Goal: Transaction & Acquisition: Complete application form

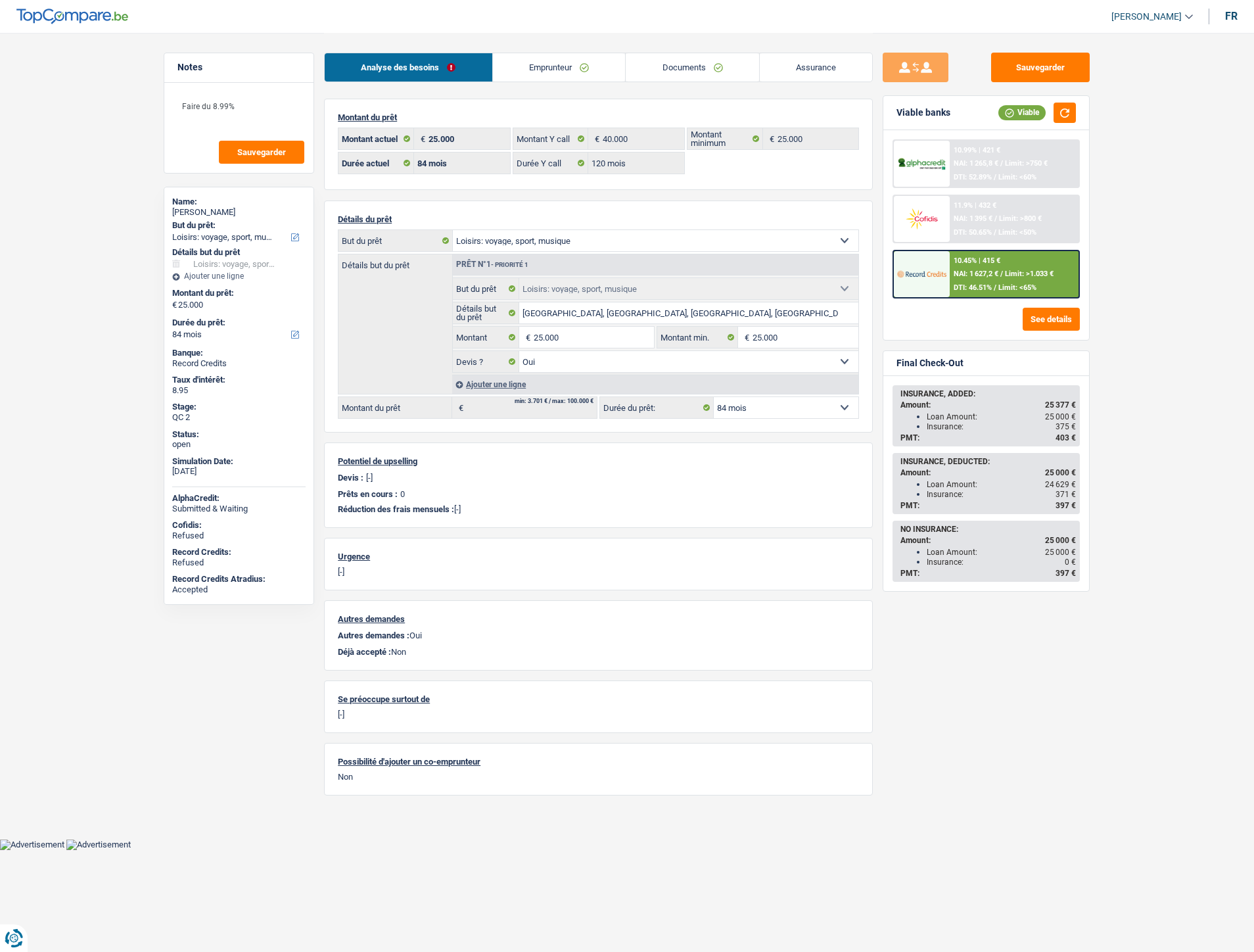
select select "hobbies"
select select "84"
select select "120"
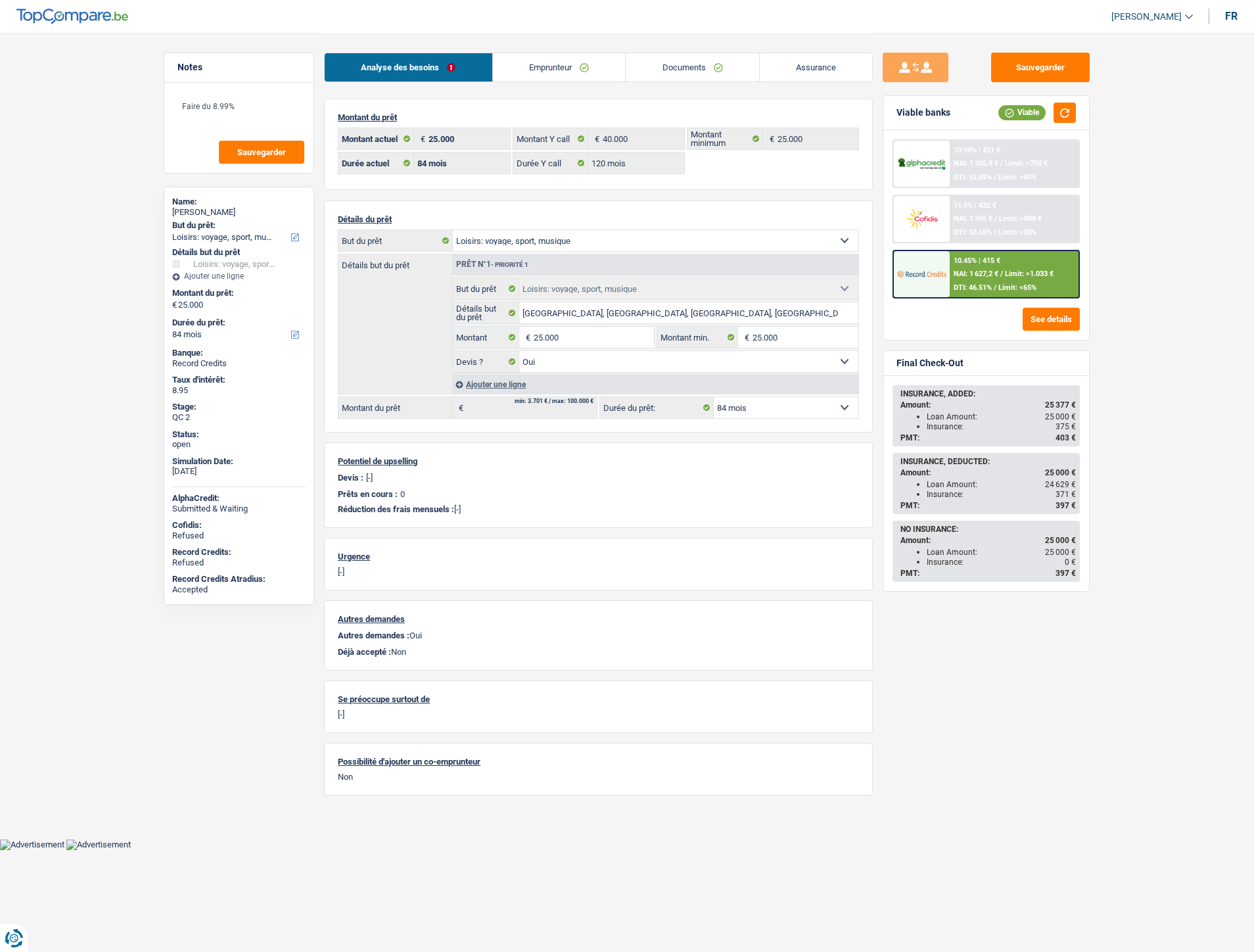
select select "hobbies"
select select "yes"
select select "84"
click at [678, 68] on link "Documents" at bounding box center [692, 67] width 134 height 28
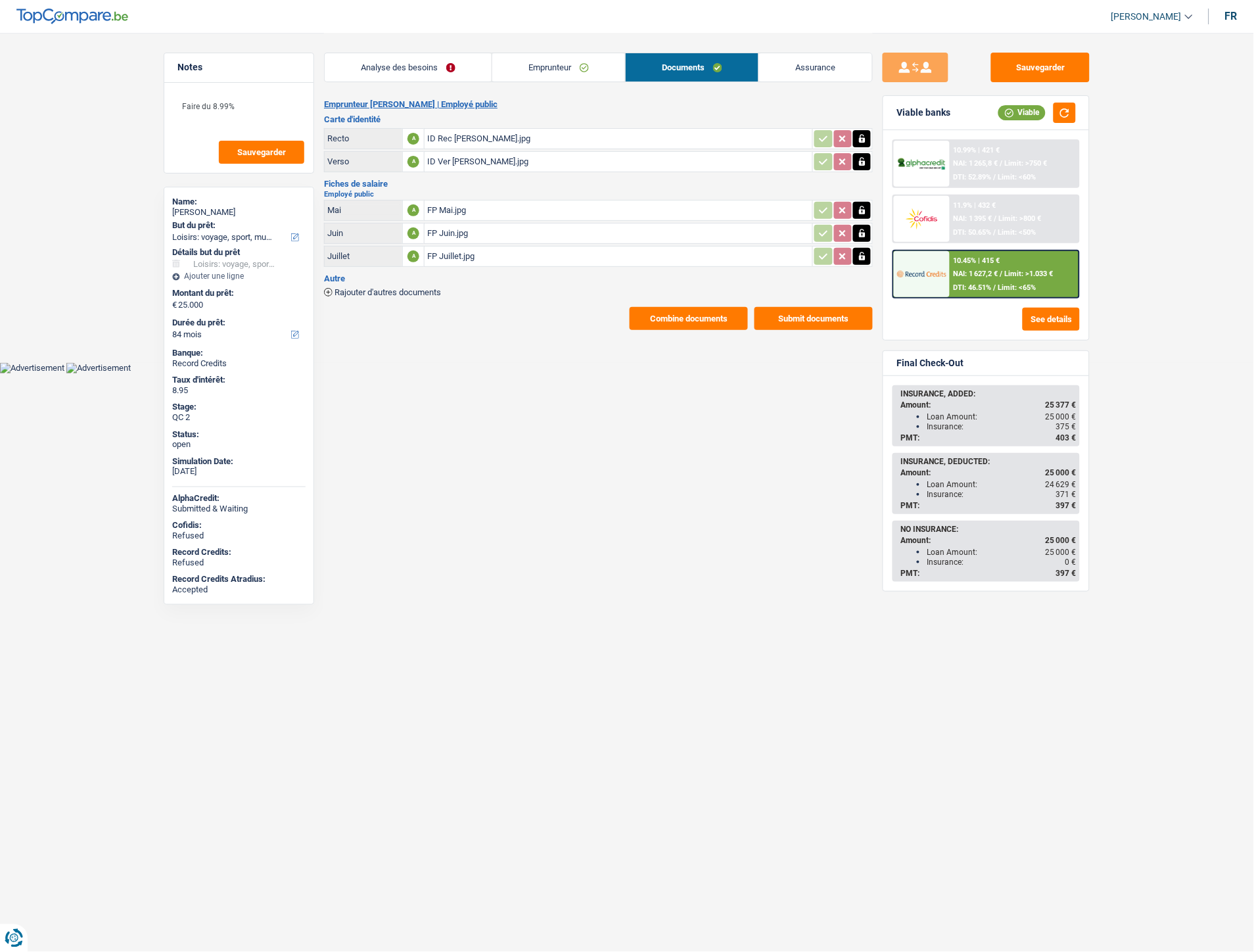
click at [460, 254] on div "FP Juillet.jpg" at bounding box center [619, 256] width 382 height 20
click at [937, 270] on img at bounding box center [921, 274] width 48 height 25
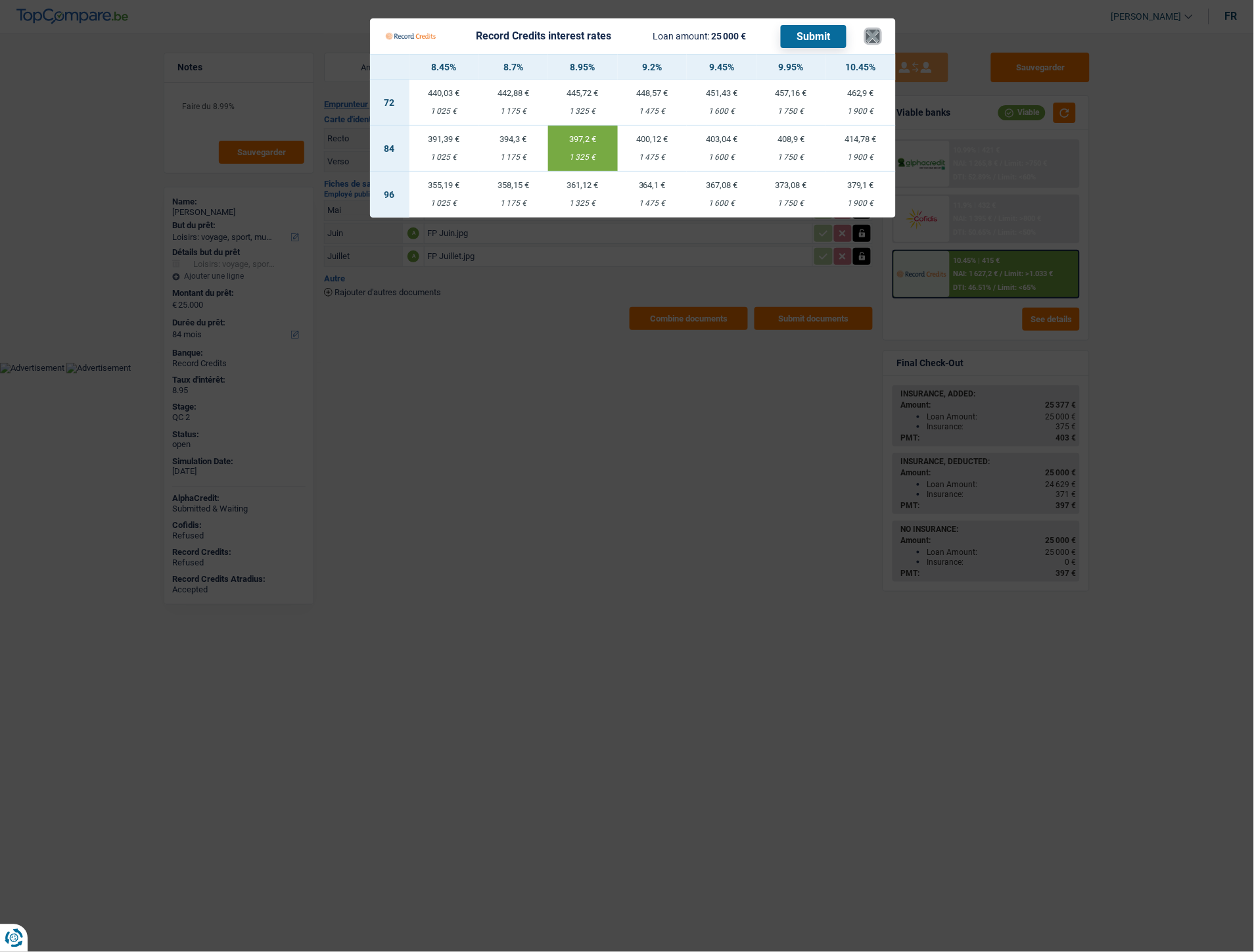
click at [879, 34] on button "×" at bounding box center [872, 36] width 14 height 13
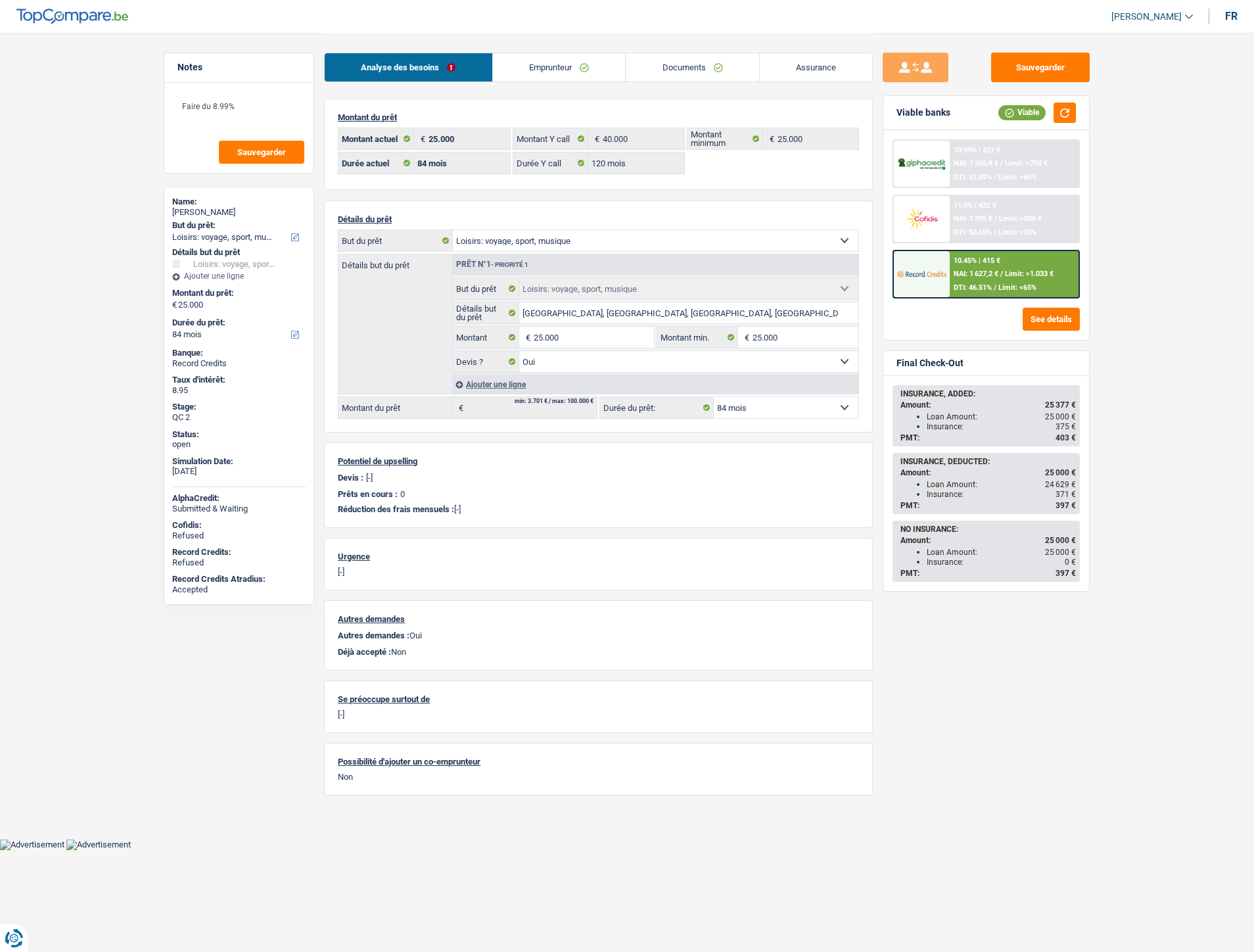
select select "hobbies"
select select "84"
select select "120"
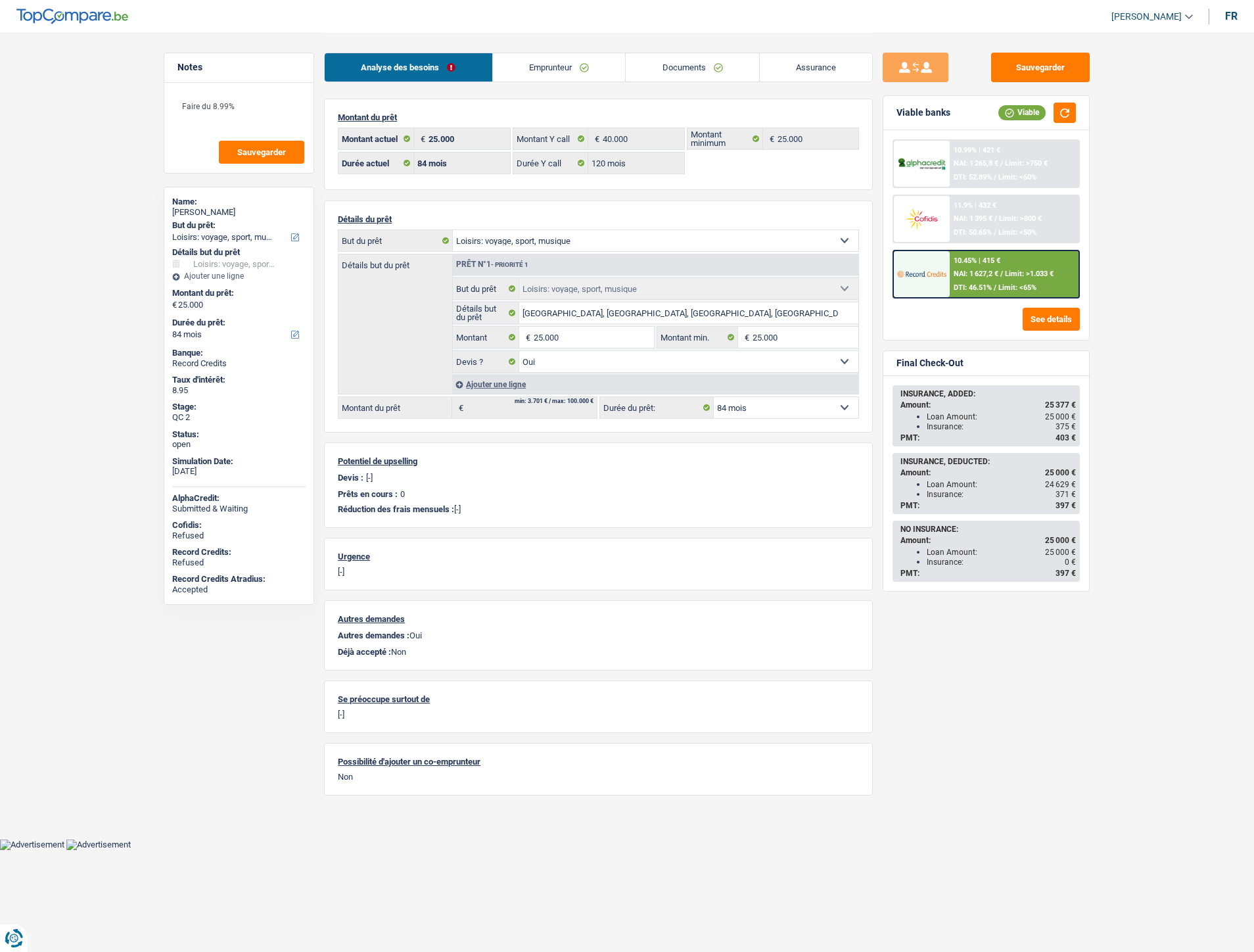
select select "hobbies"
select select "yes"
select select "84"
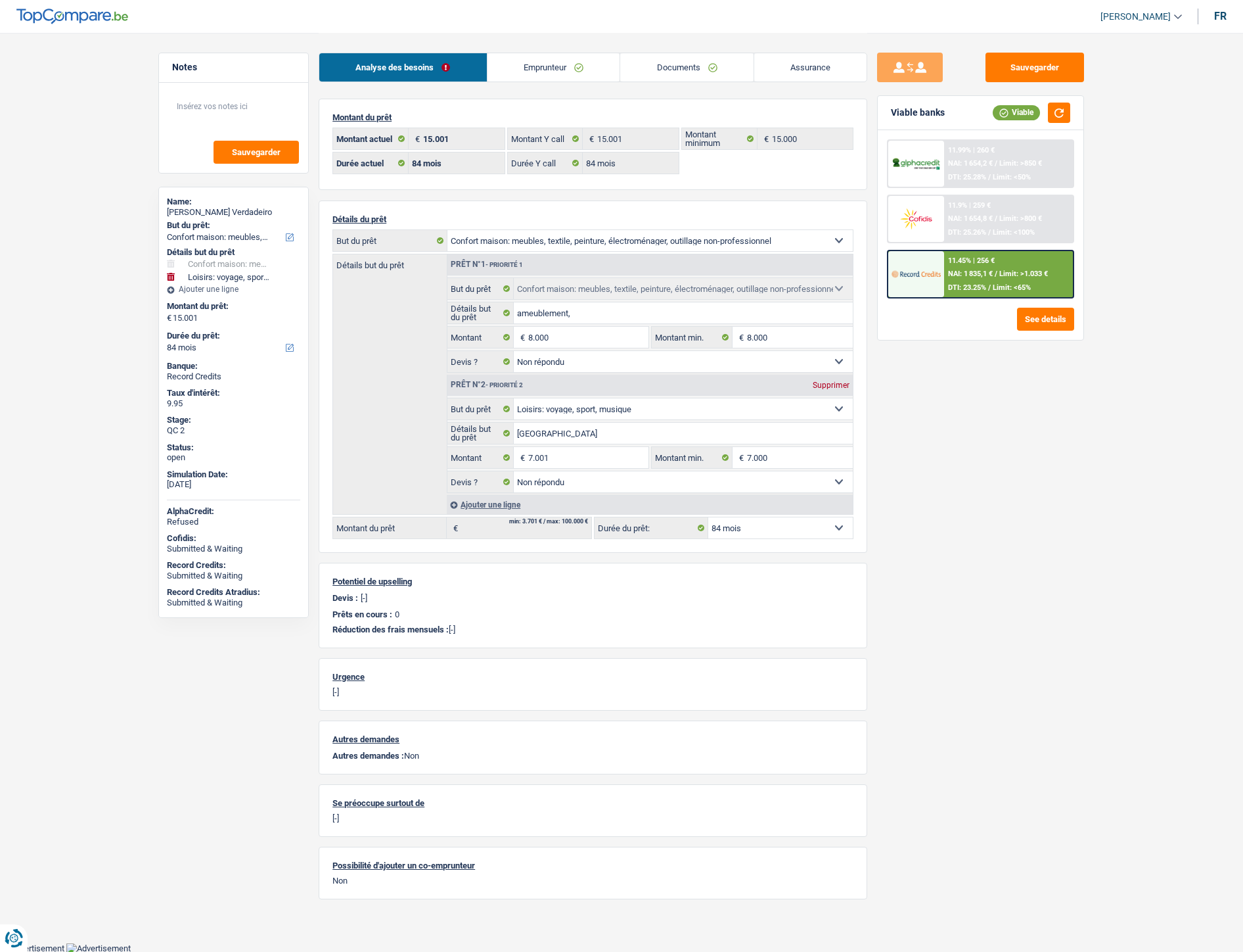
select select "household"
select select "hobbies"
select select "84"
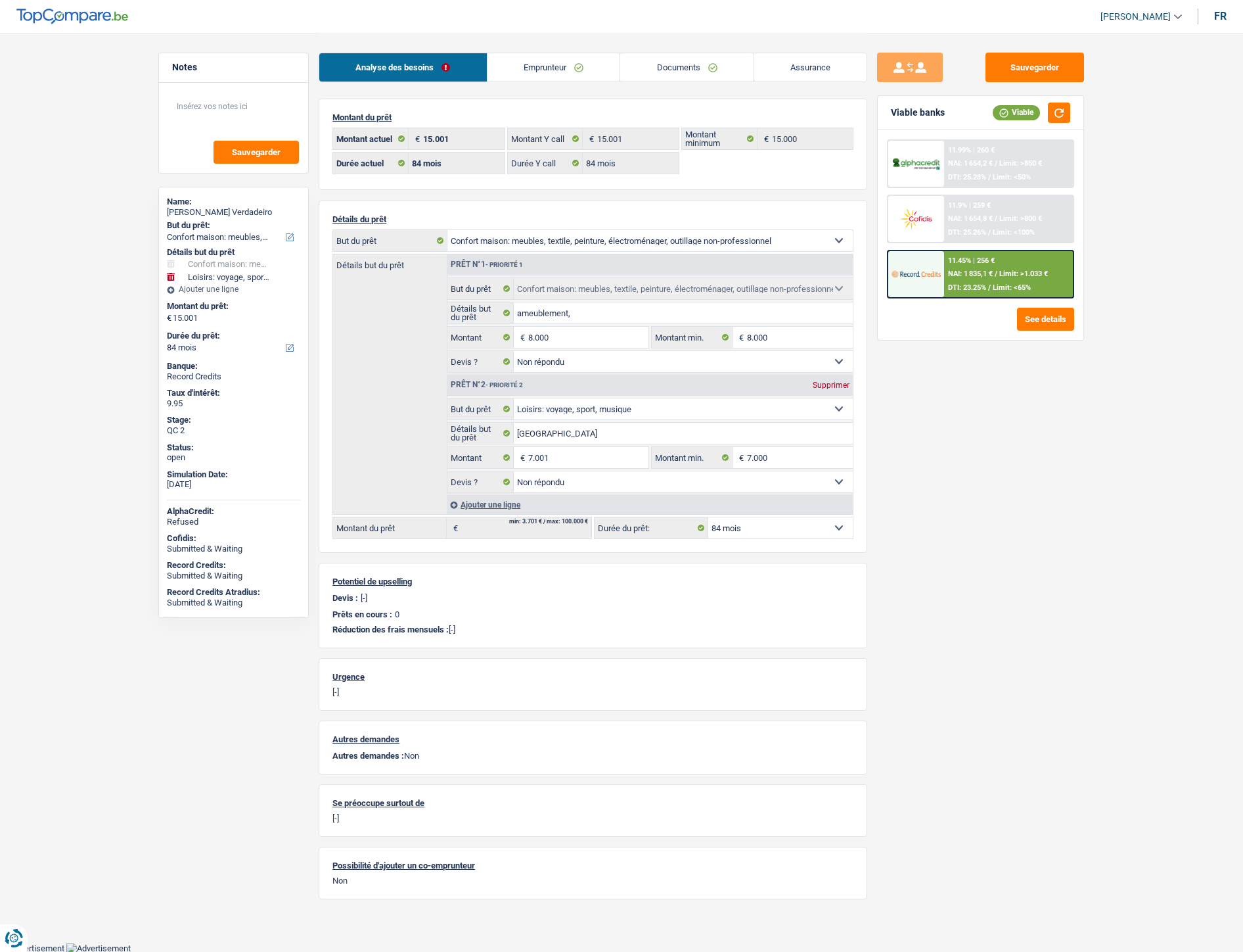
select select "84"
select select "household"
select select "not_answered"
select select "hobbies"
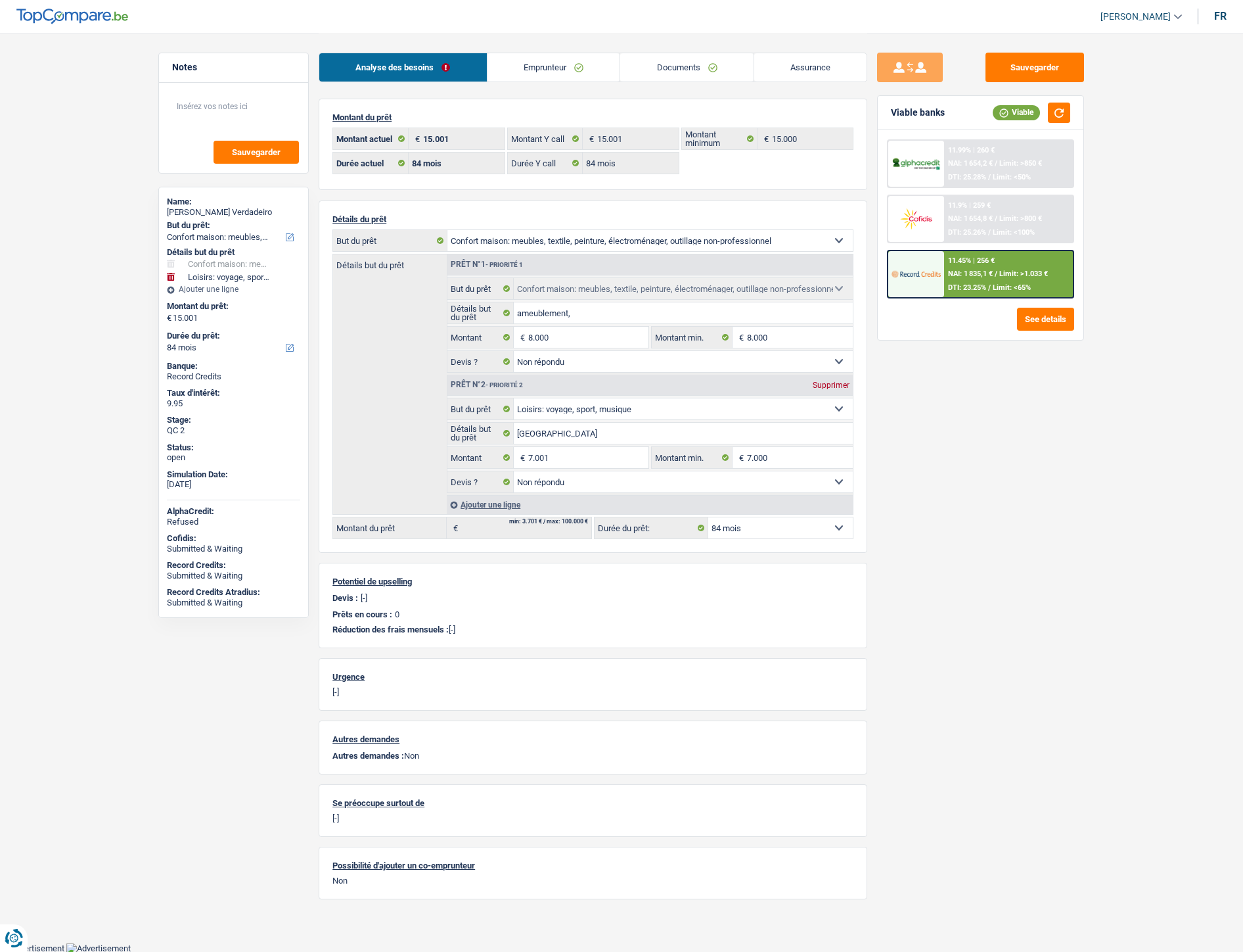
select select "not_answered"
select select "84"
click at [554, 68] on link "Emprunteur" at bounding box center [554, 67] width 133 height 28
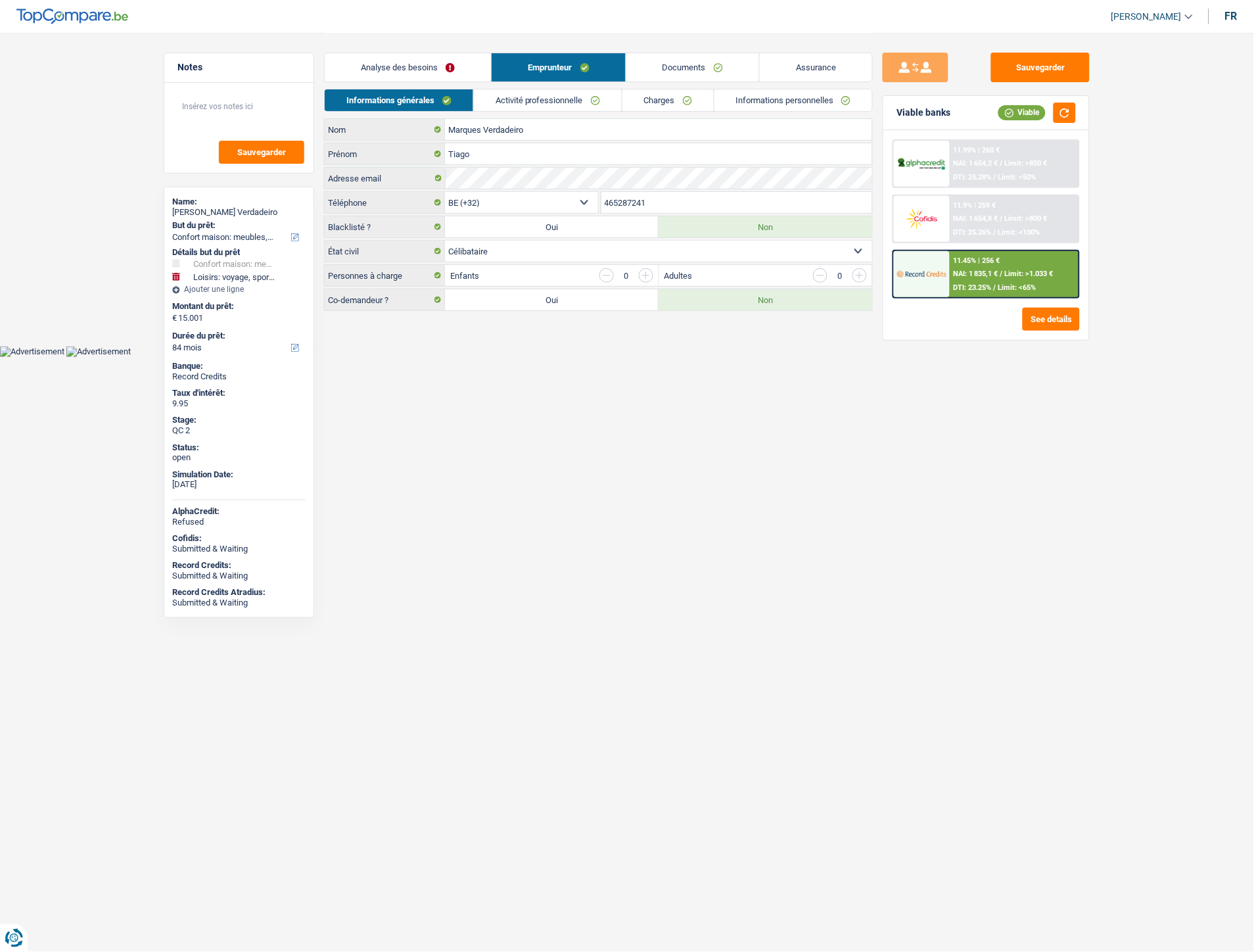
click at [692, 69] on link "Documents" at bounding box center [693, 67] width 133 height 28
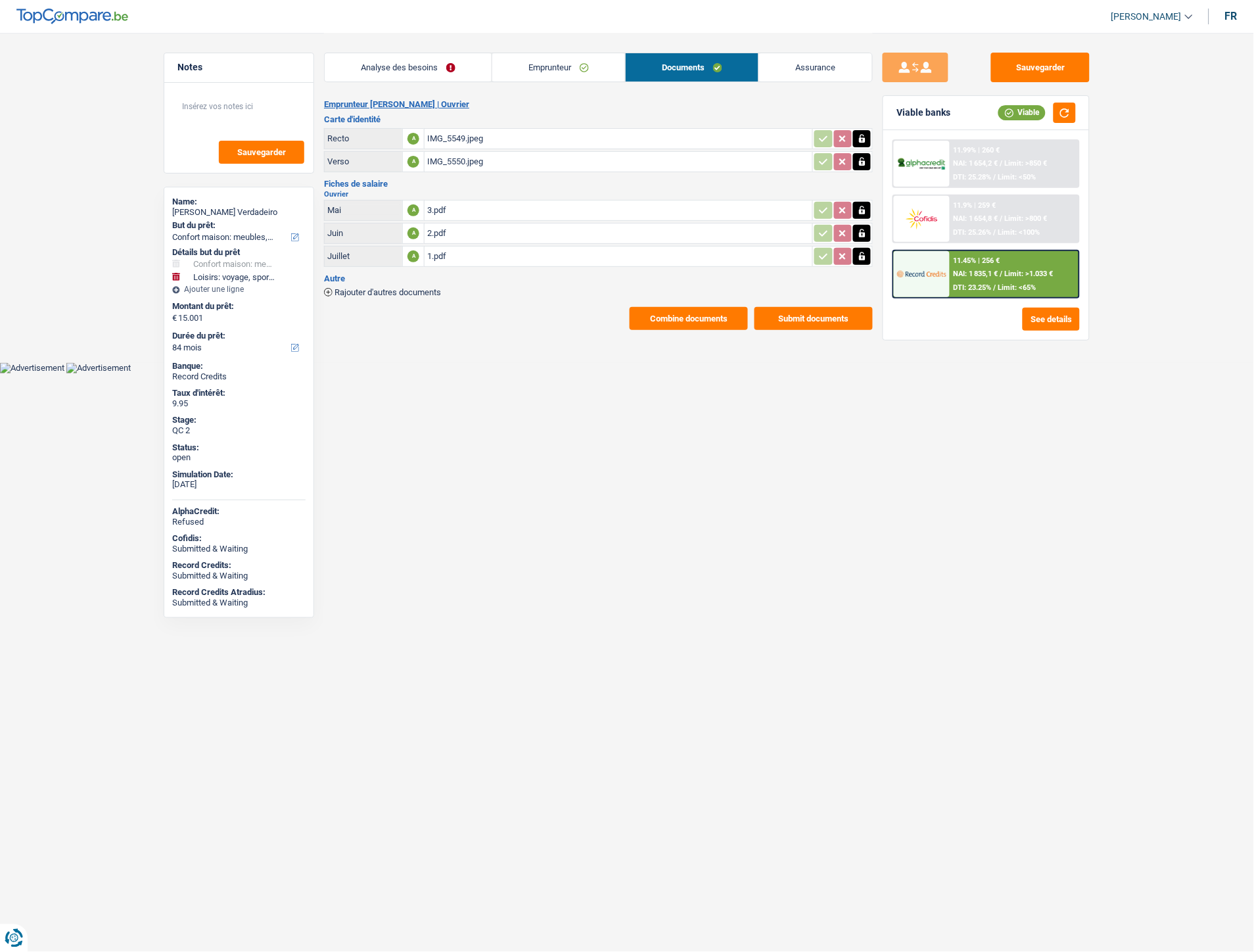
click at [437, 248] on div "1.pdf" at bounding box center [619, 256] width 382 height 20
click at [958, 265] on div "11.45% | 256 € NAI: 1 835,1 € / Limit: >1.033 € DTI: 23.25% / Limit: <65%" at bounding box center [1014, 274] width 130 height 46
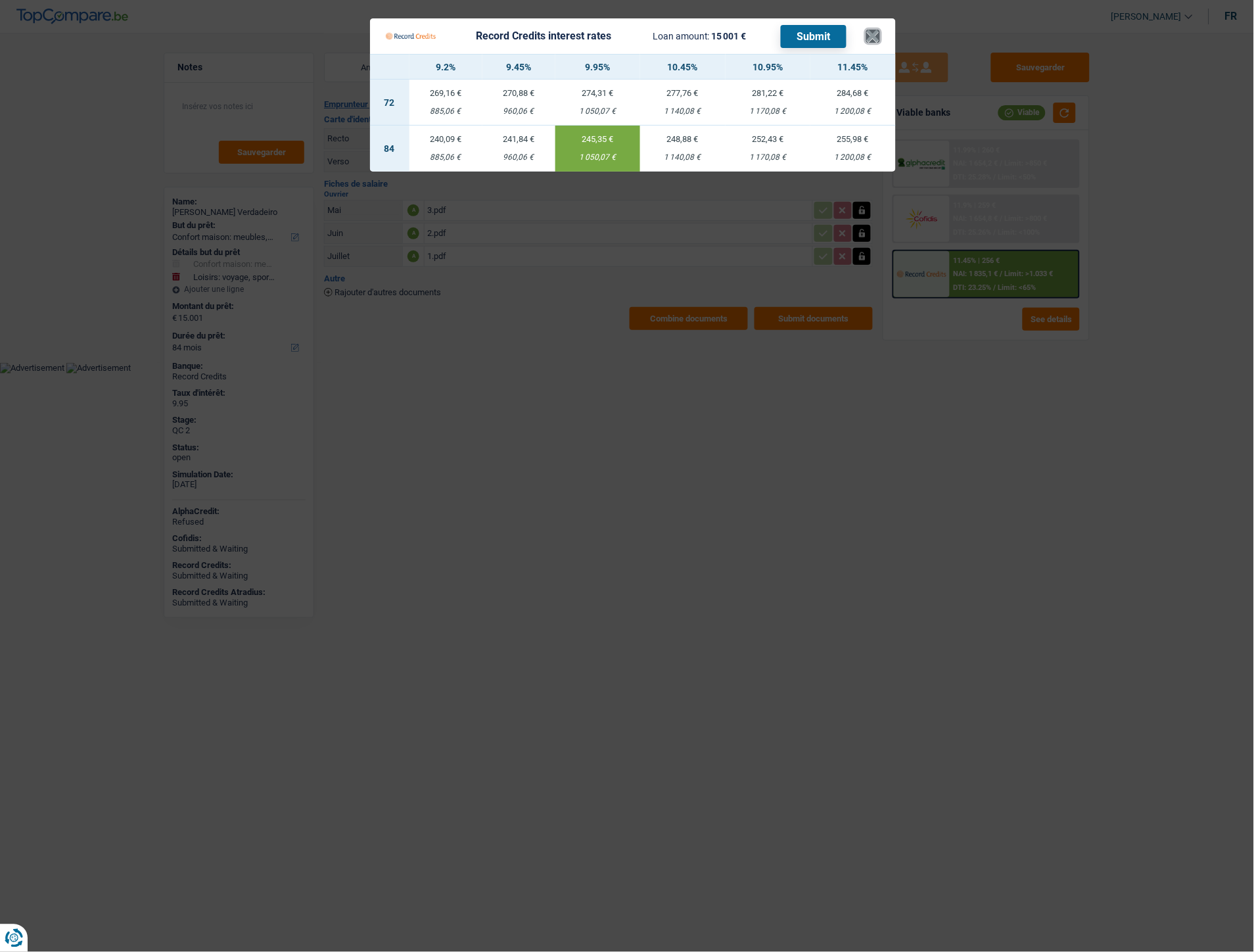
click at [878, 34] on button "×" at bounding box center [872, 36] width 14 height 13
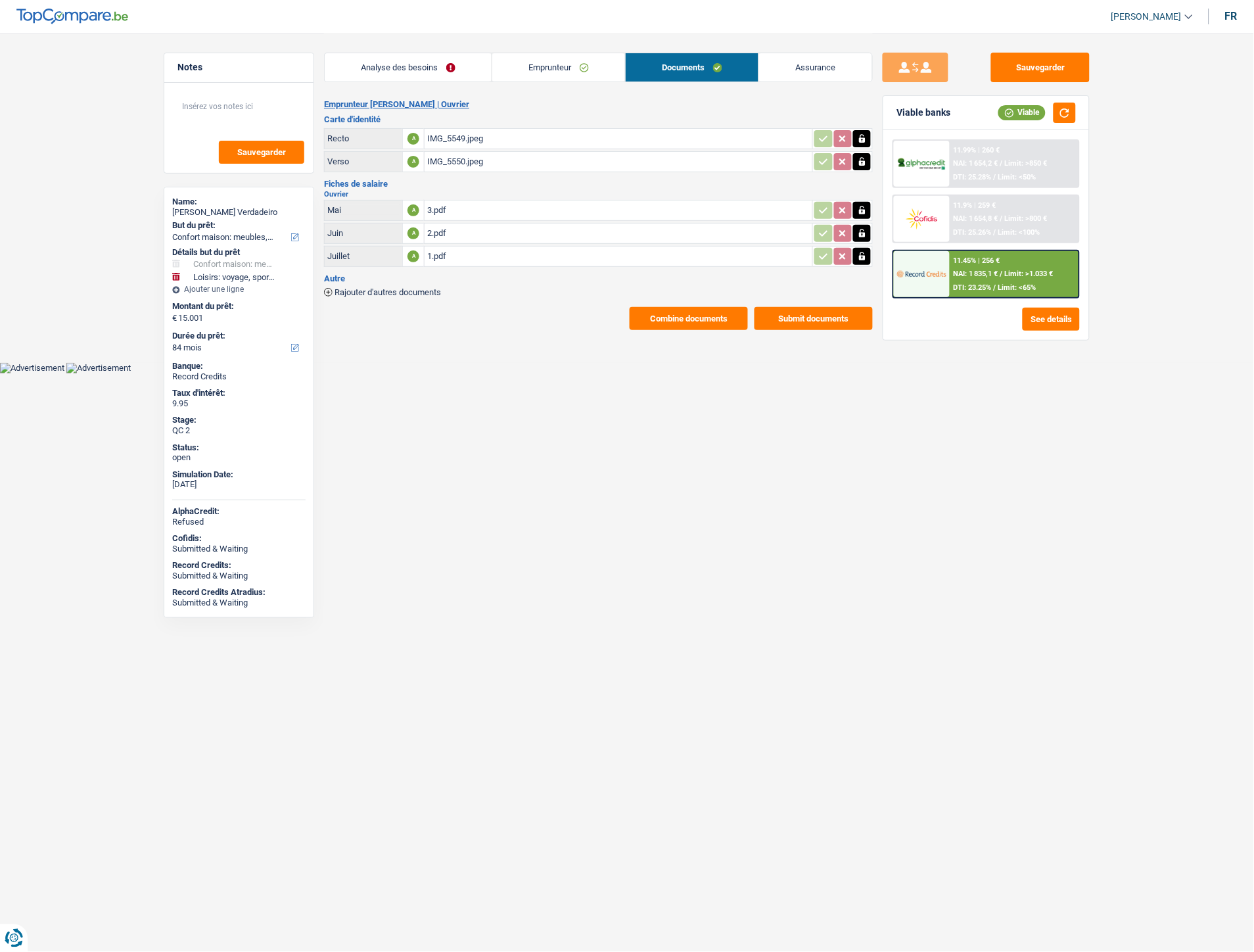
click at [464, 373] on html "Vous avez le contrôle de vos données Nous utilisons des cookies, tout comme nos…" at bounding box center [627, 186] width 1254 height 373
click at [556, 74] on link "Emprunteur" at bounding box center [559, 67] width 133 height 28
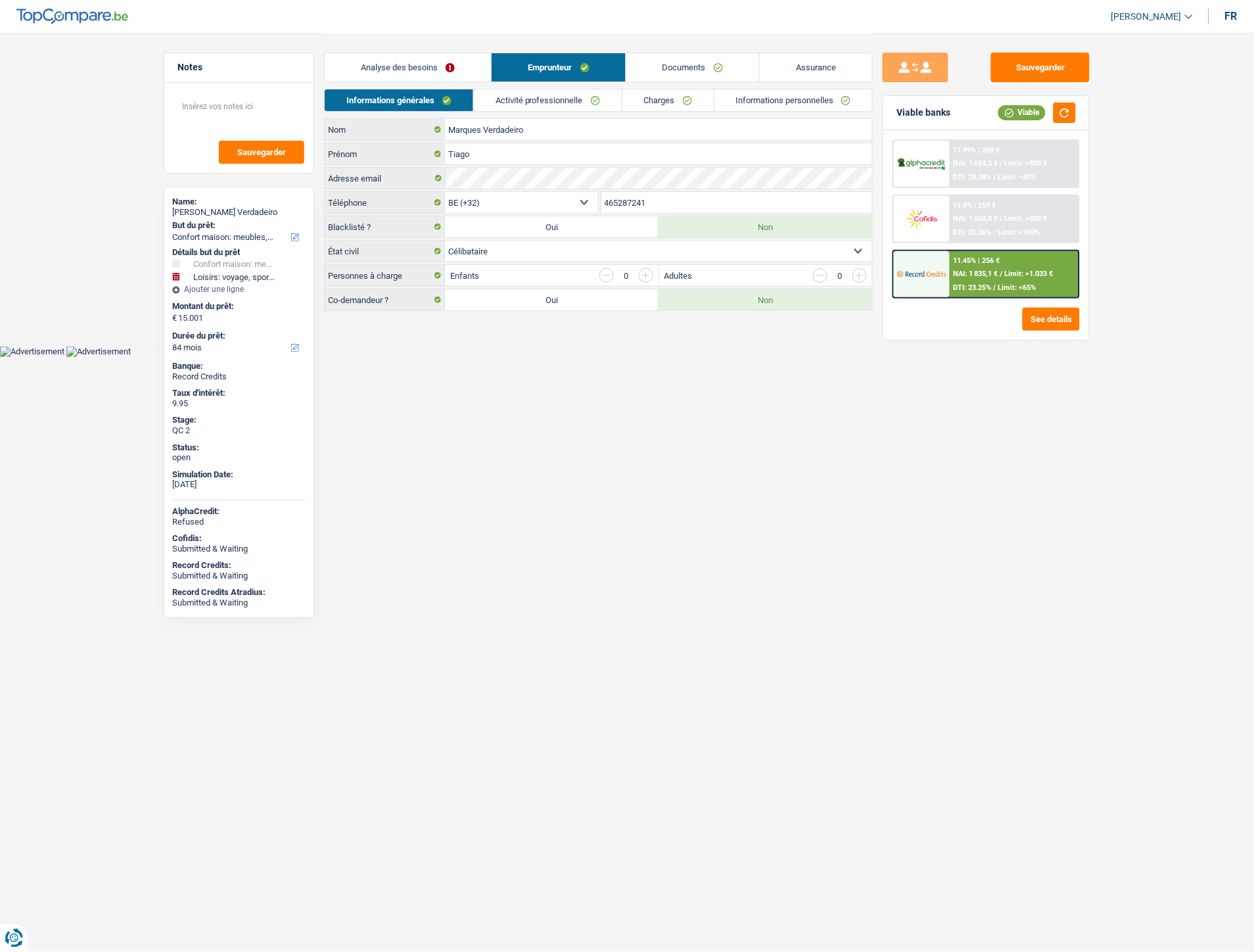
drag, startPoint x: 641, startPoint y: 200, endPoint x: 606, endPoint y: 206, distance: 35.5
click at [606, 206] on input "465287241" at bounding box center [737, 203] width 272 height 21
click at [652, 73] on link "Documents" at bounding box center [693, 67] width 133 height 28
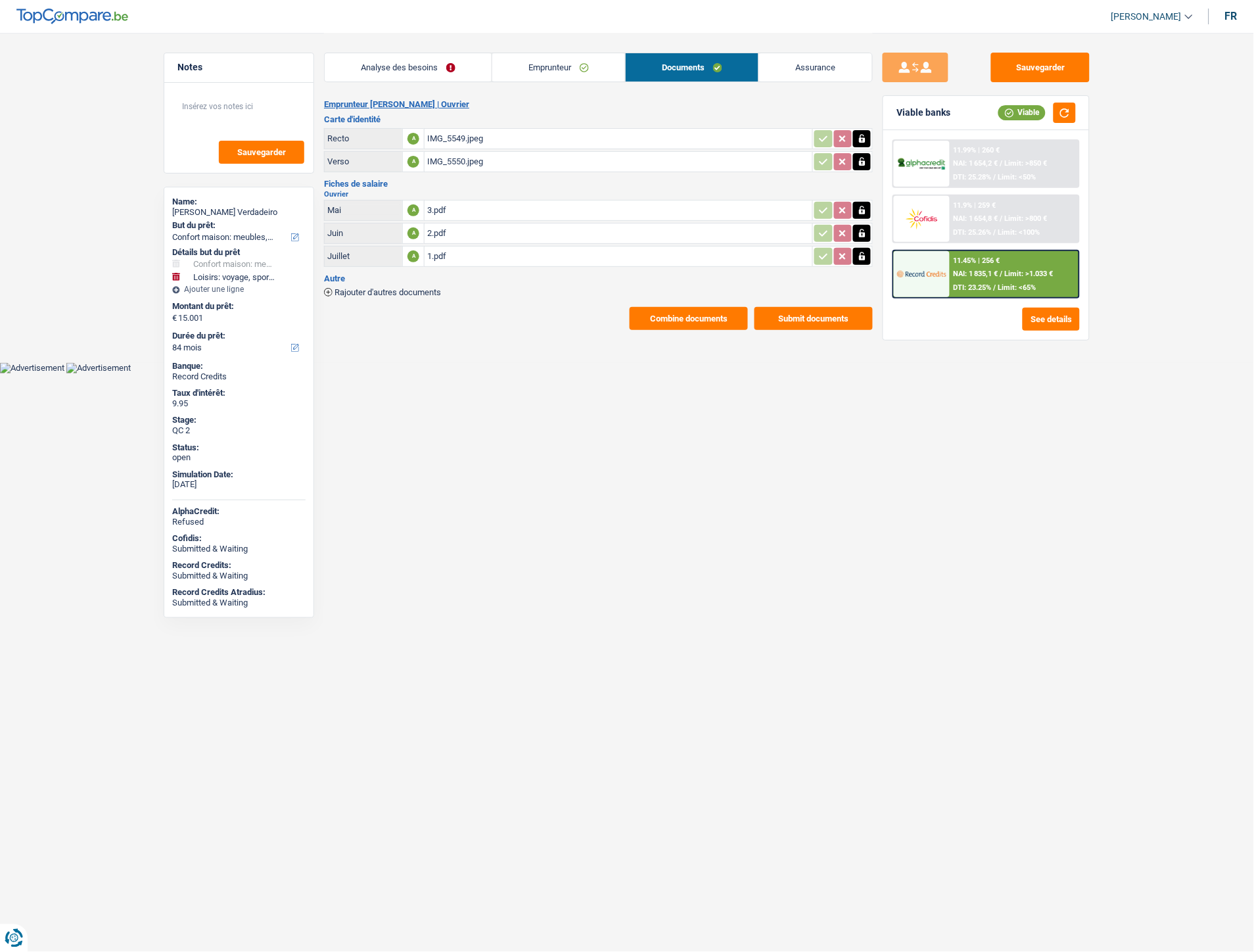
click at [432, 261] on div "1.pdf" at bounding box center [619, 256] width 382 height 20
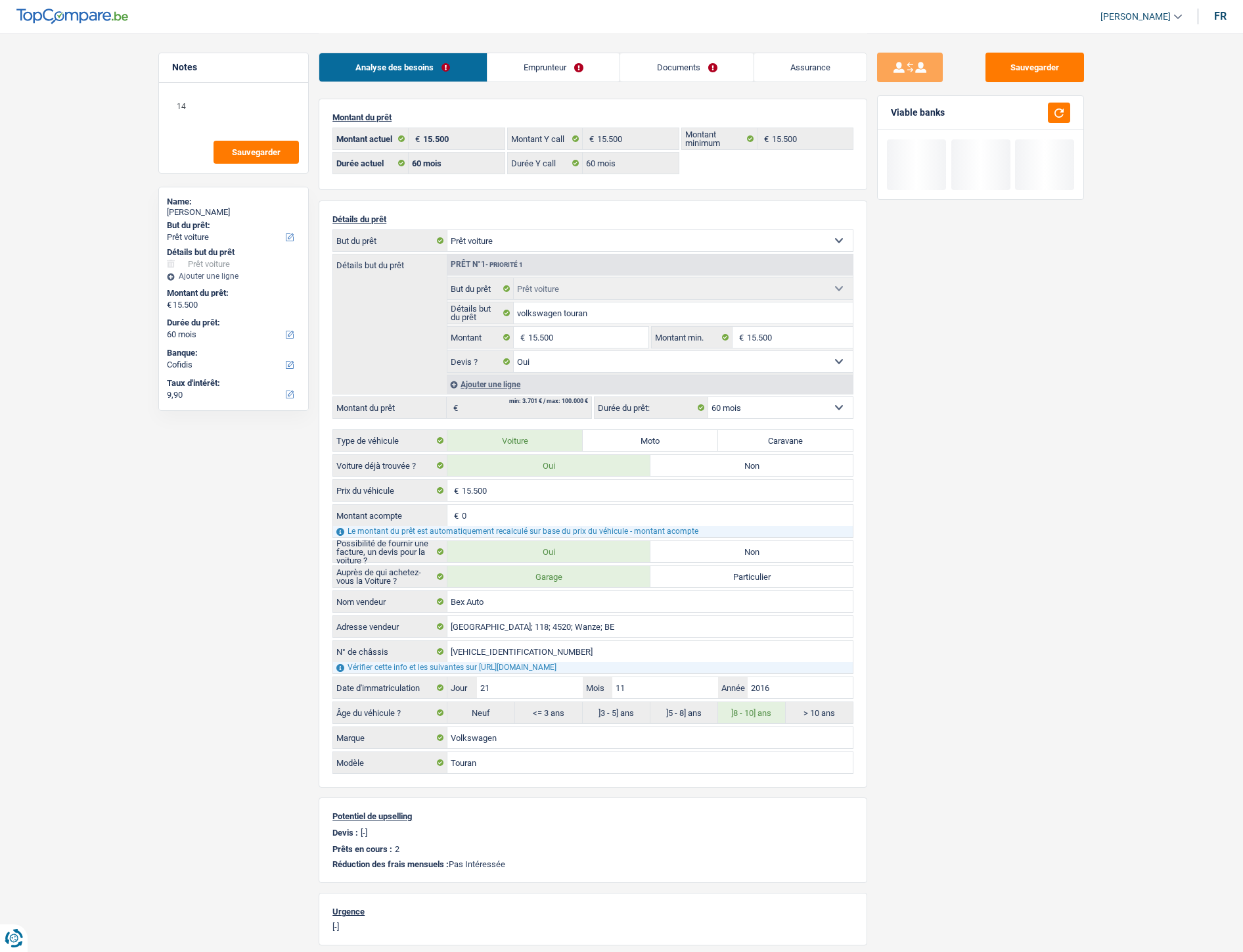
select select "car"
select select "60"
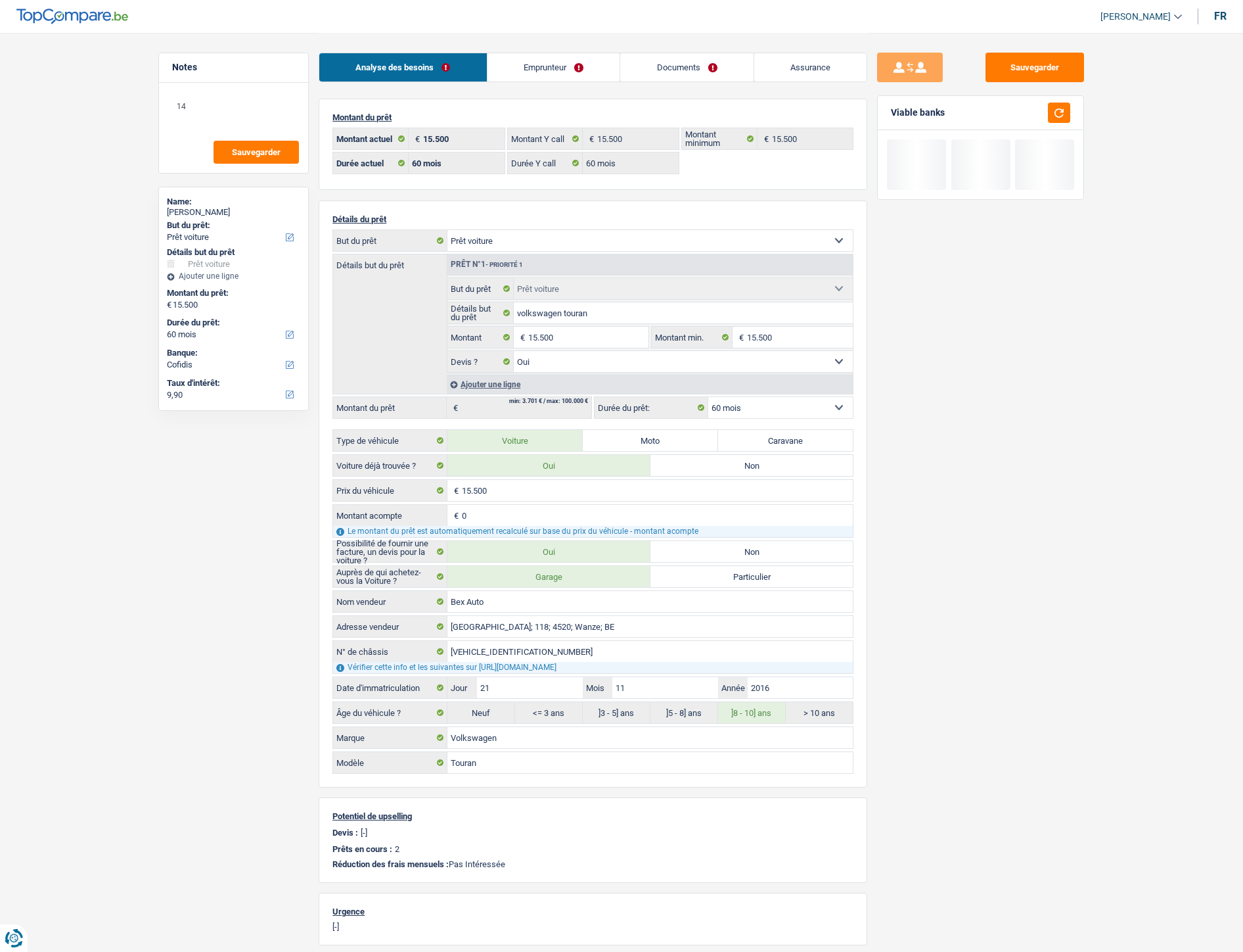
select select "car"
select select "yes"
select select "60"
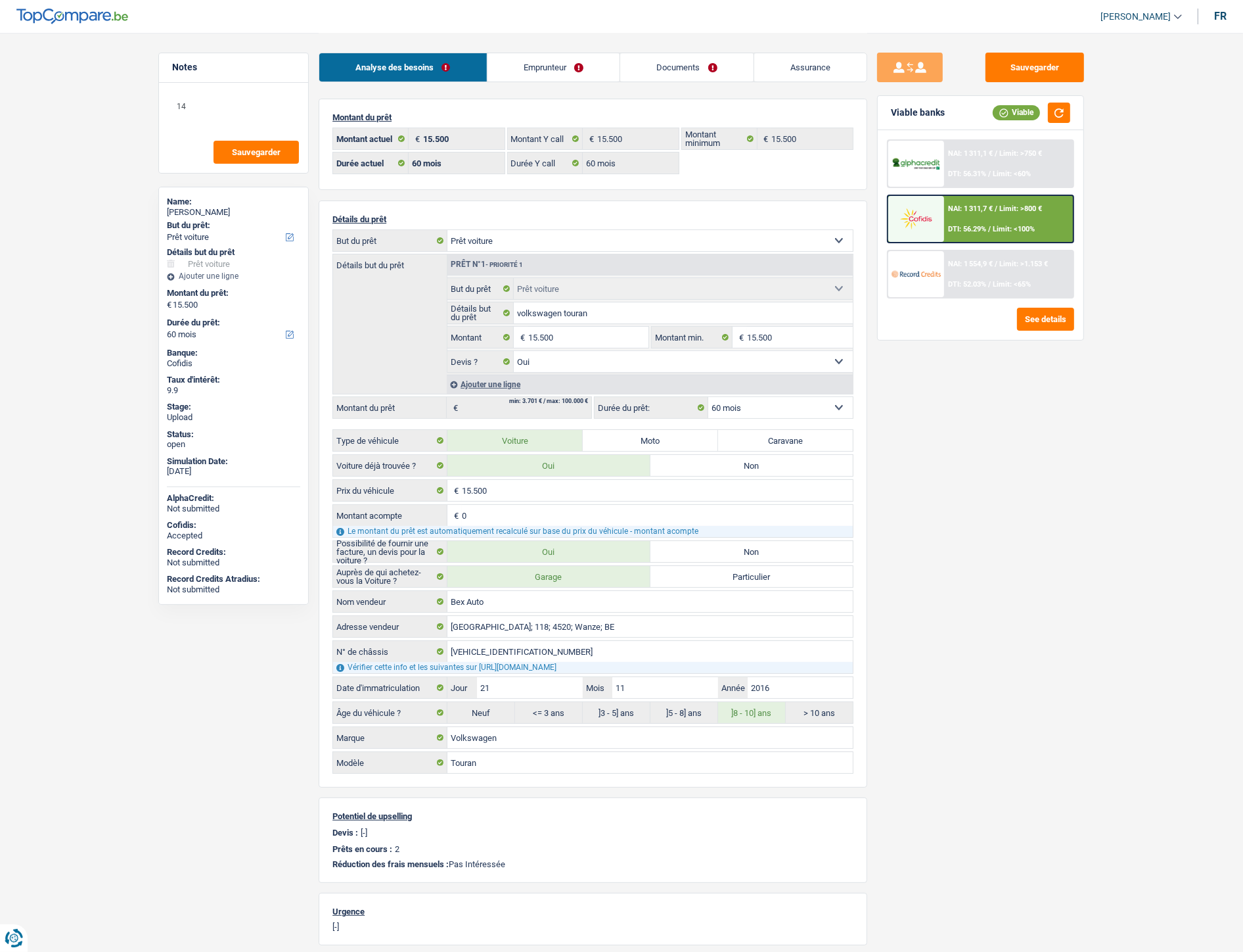
click at [561, 80] on link "Emprunteur" at bounding box center [554, 67] width 133 height 28
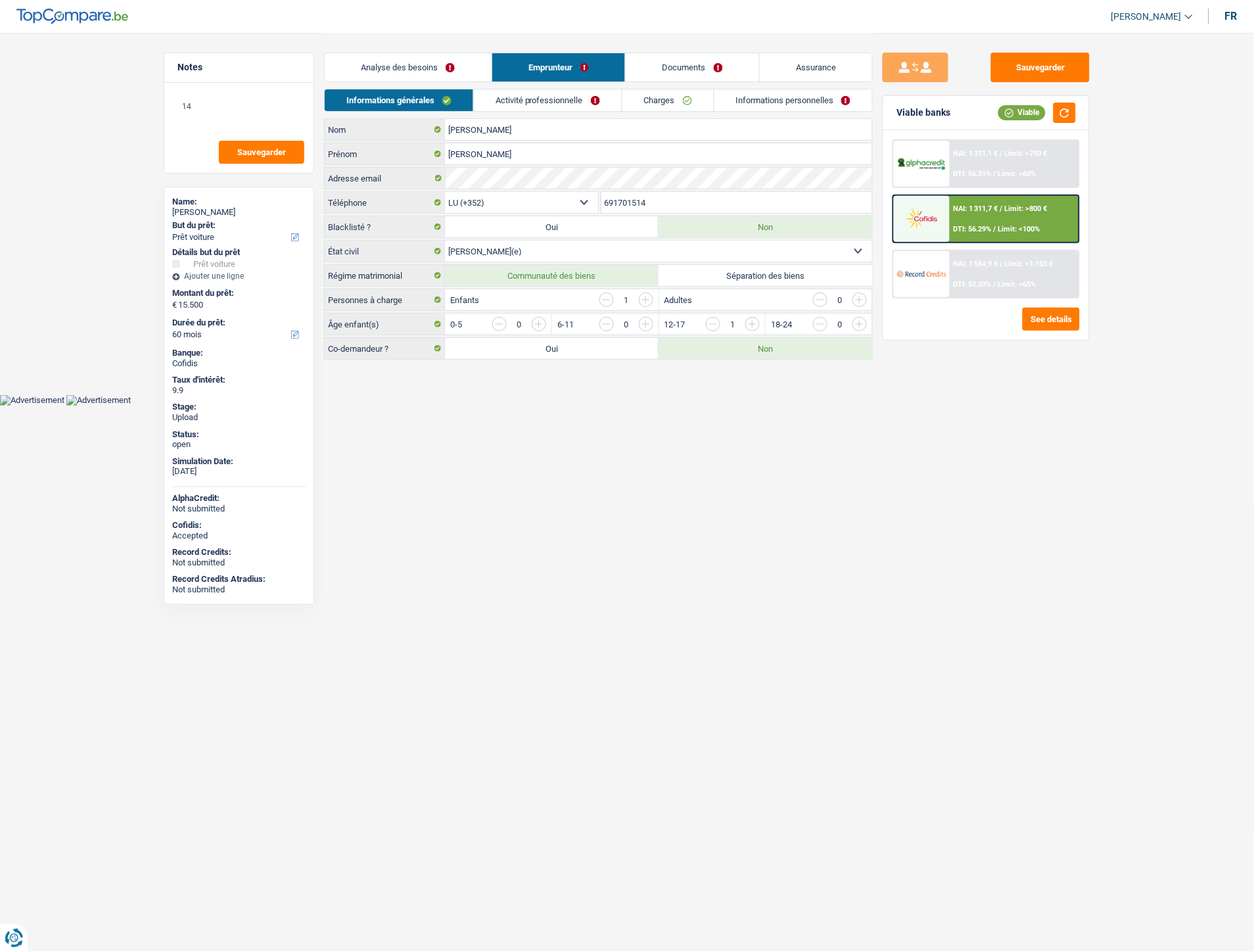
click at [661, 62] on link "Documents" at bounding box center [692, 67] width 134 height 28
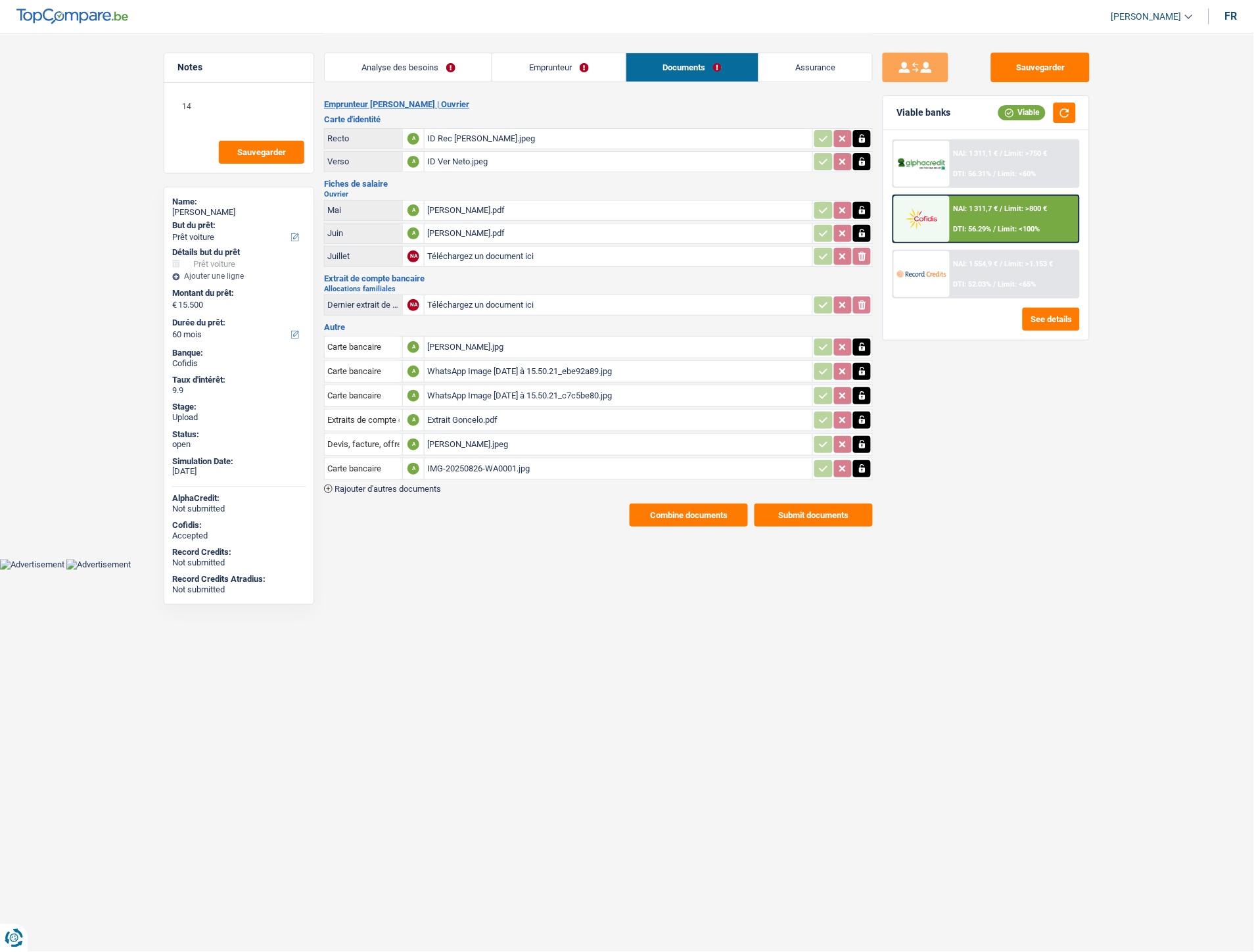
click at [549, 69] on link "Emprunteur" at bounding box center [559, 67] width 133 height 28
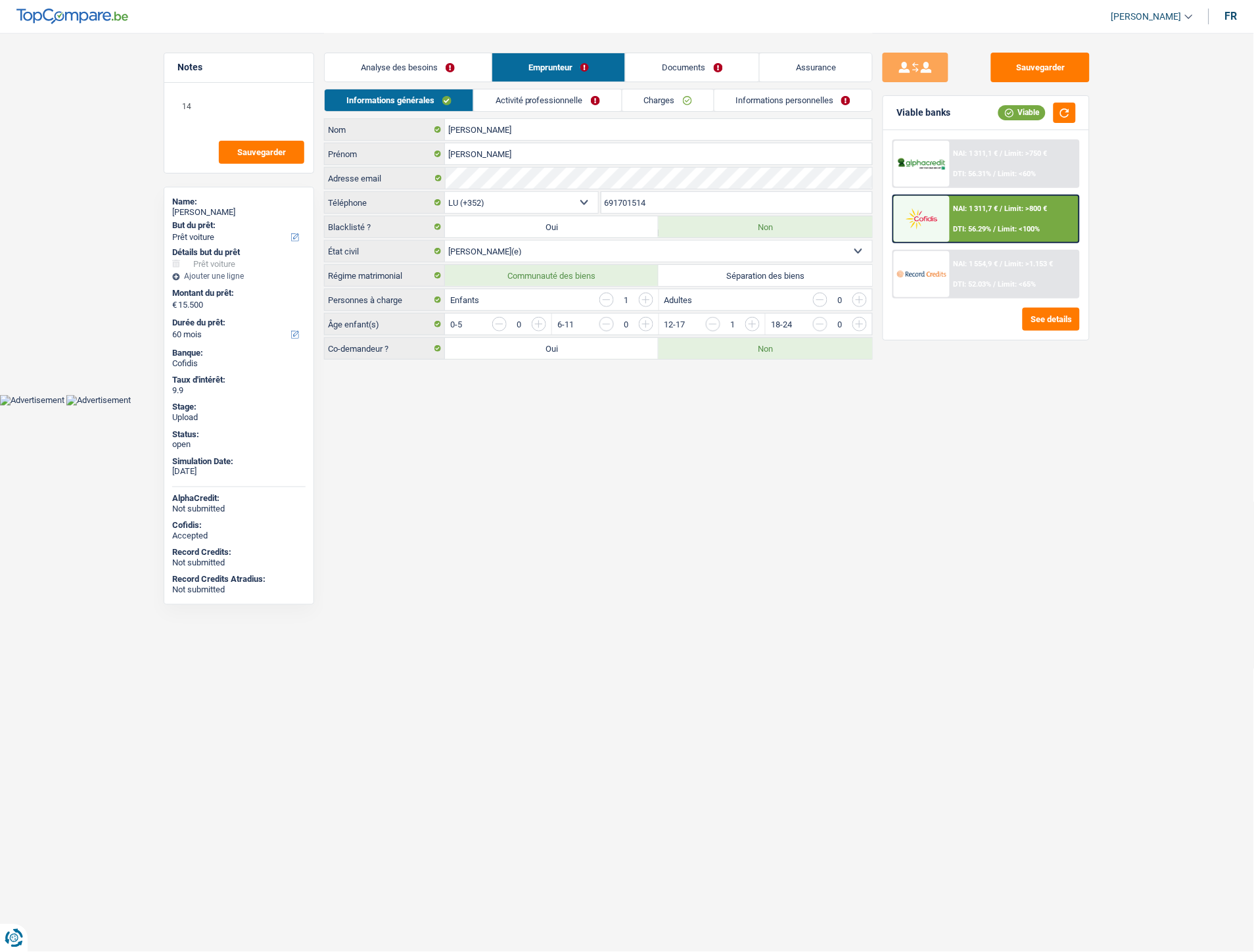
click at [751, 97] on link "Informations personnelles" at bounding box center [793, 100] width 158 height 21
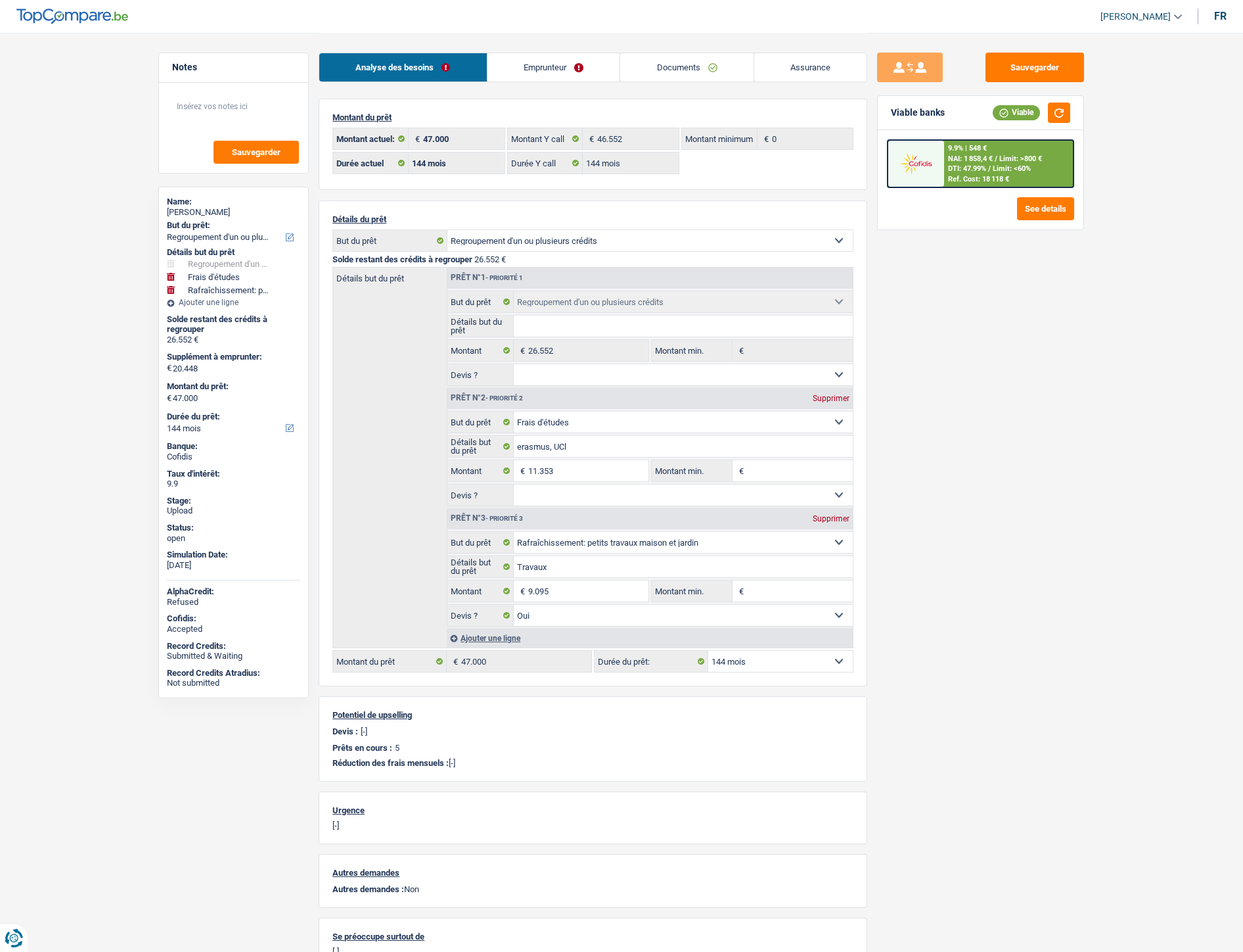
select select "refinancing"
select select "study"
select select "houseOrGarden"
select select "144"
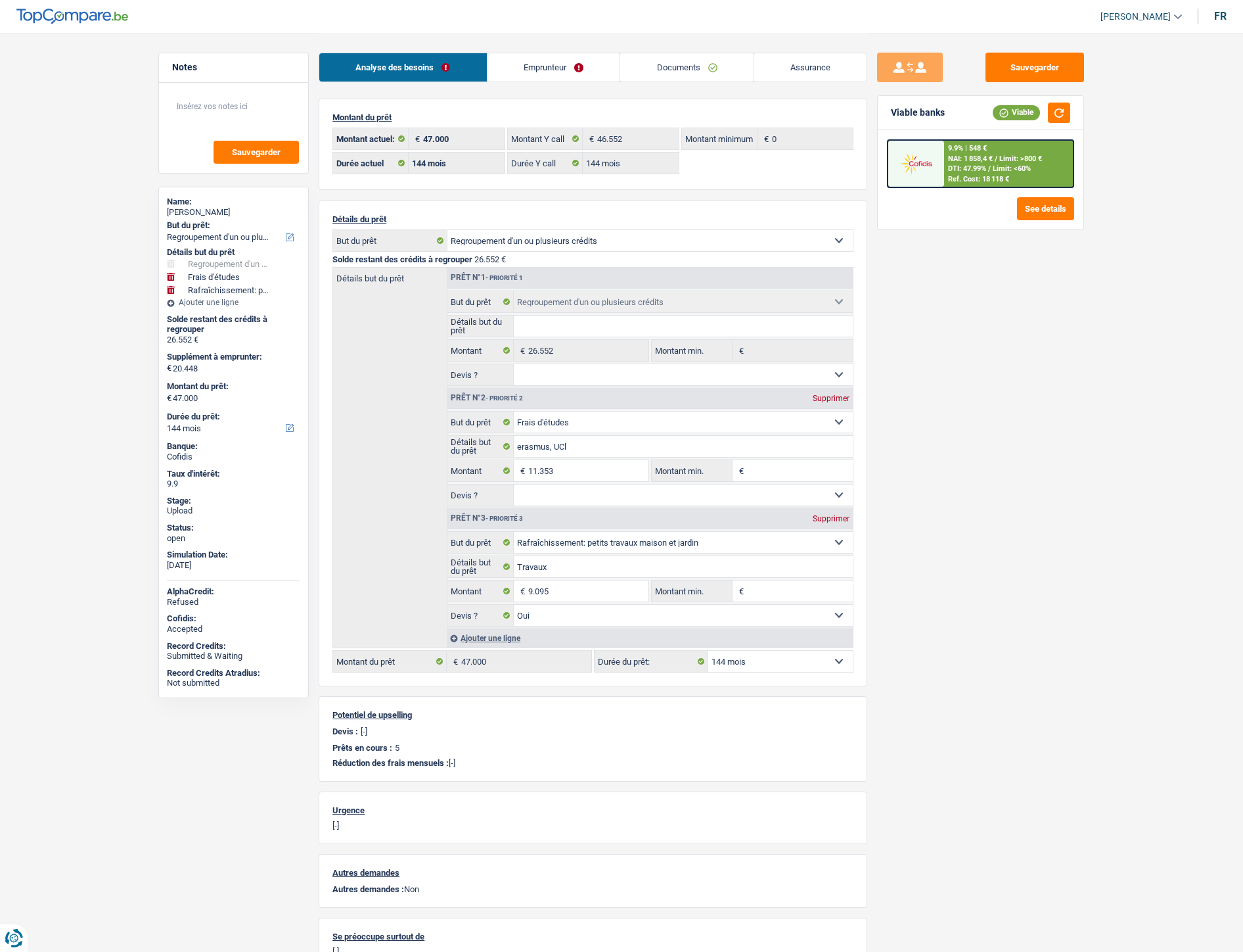
select select "144"
select select "refinancing"
select select "study"
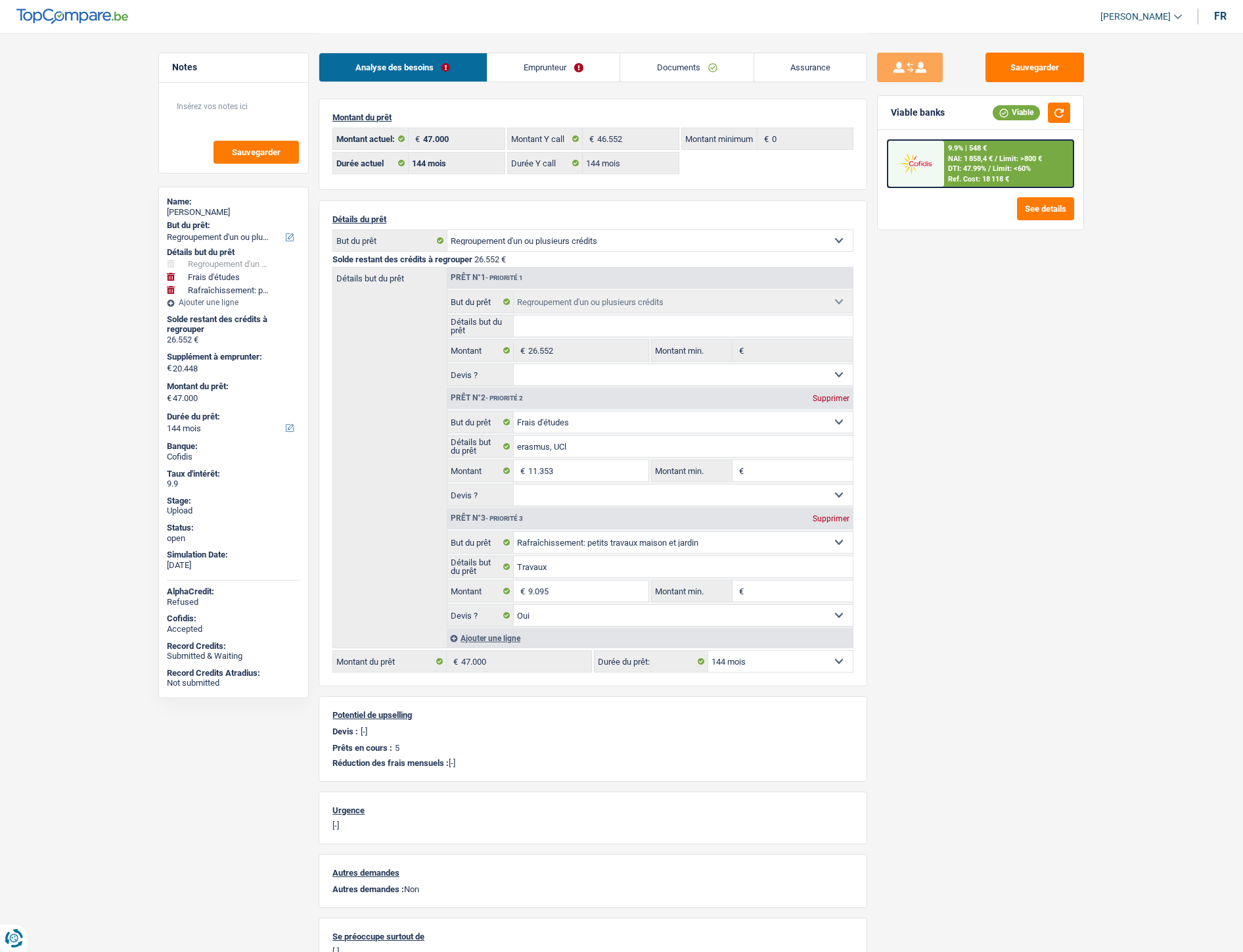
select select "houseOrGarden"
select select "yes"
select select "144"
click at [547, 71] on link "Emprunteur" at bounding box center [554, 67] width 133 height 28
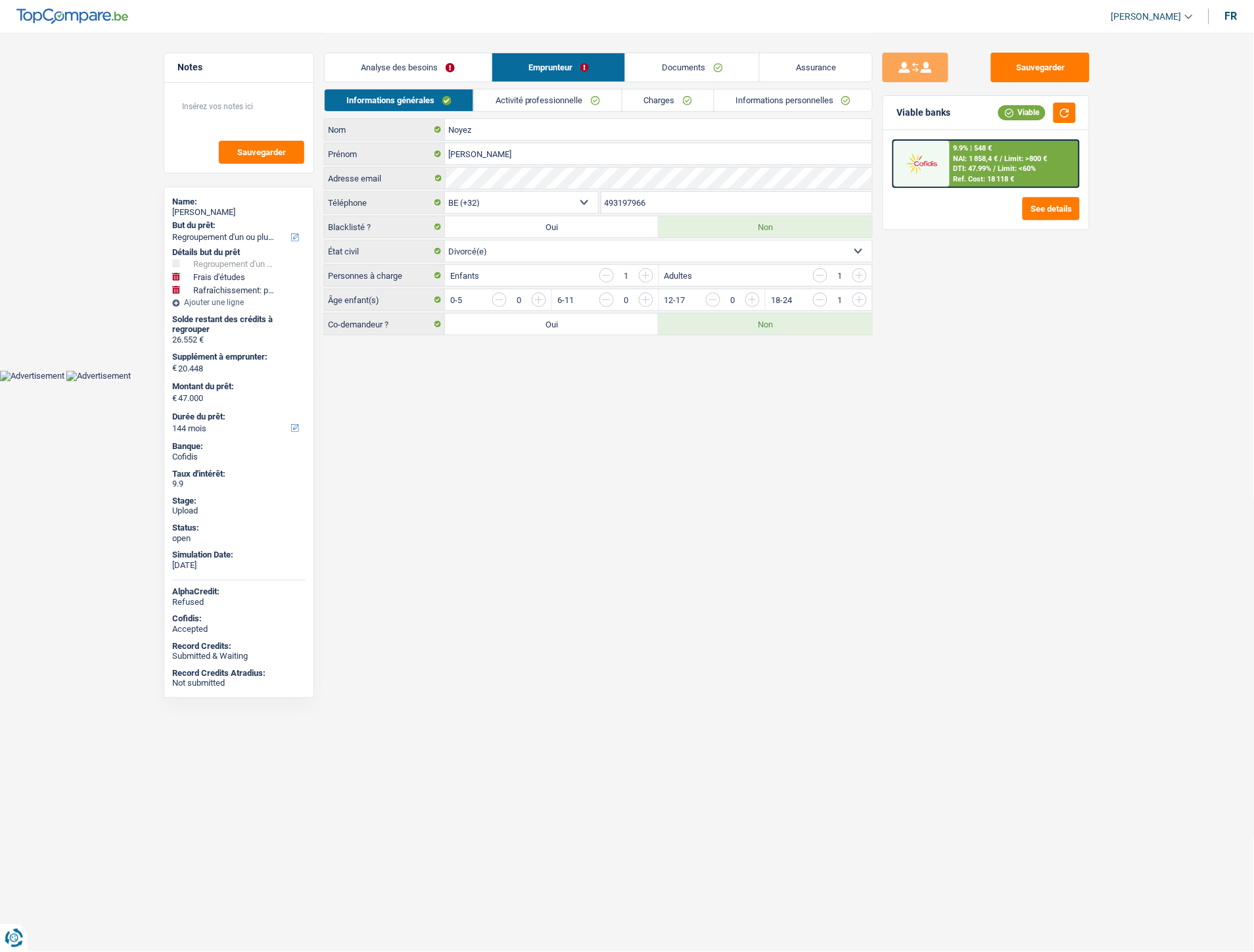
click at [744, 112] on div "Informations générales Activité professionnelle Charges Informations personnell…" at bounding box center [598, 103] width 549 height 30
click at [748, 95] on link "Informations personnelles" at bounding box center [793, 100] width 158 height 21
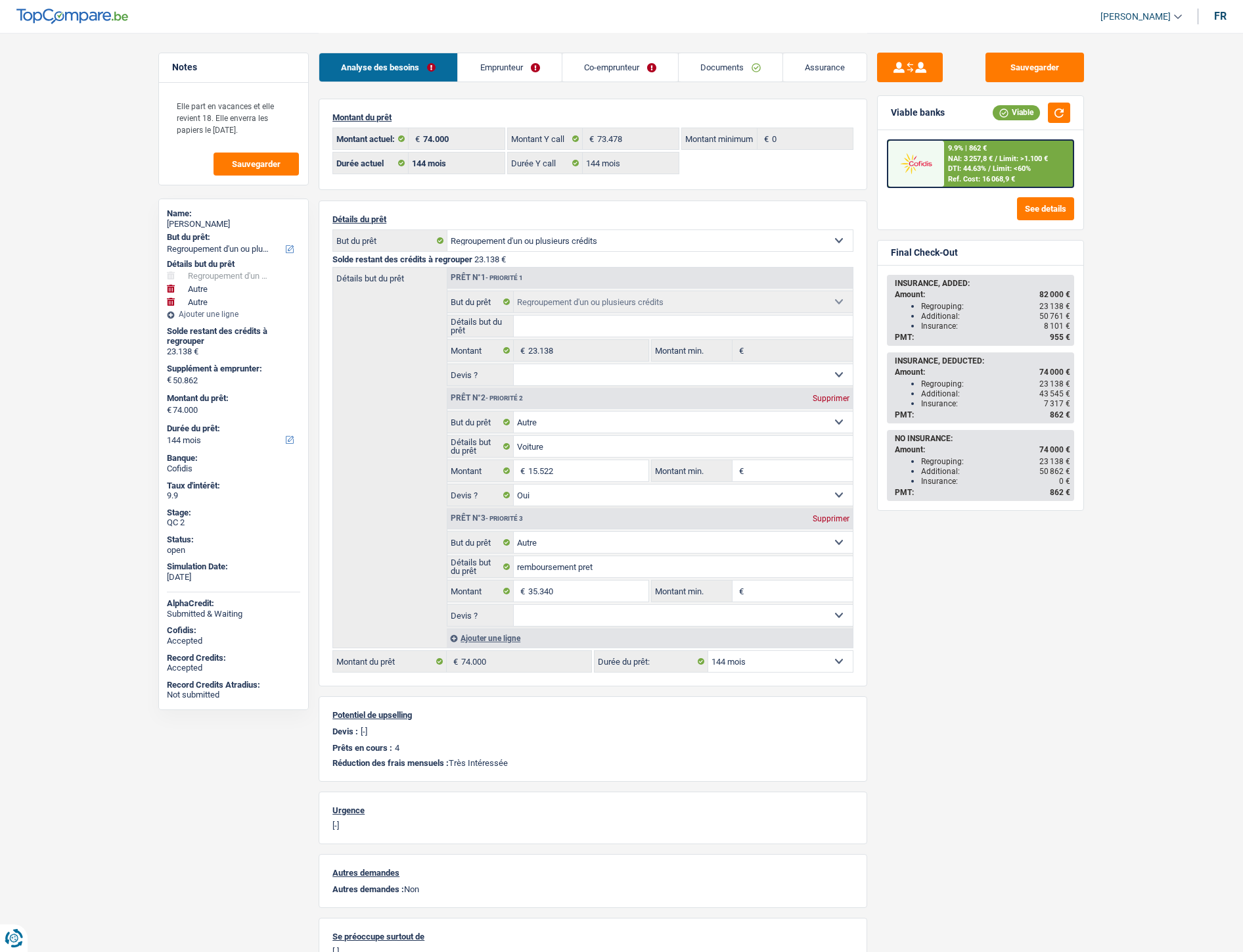
select select "refinancing"
select select "other"
select select "144"
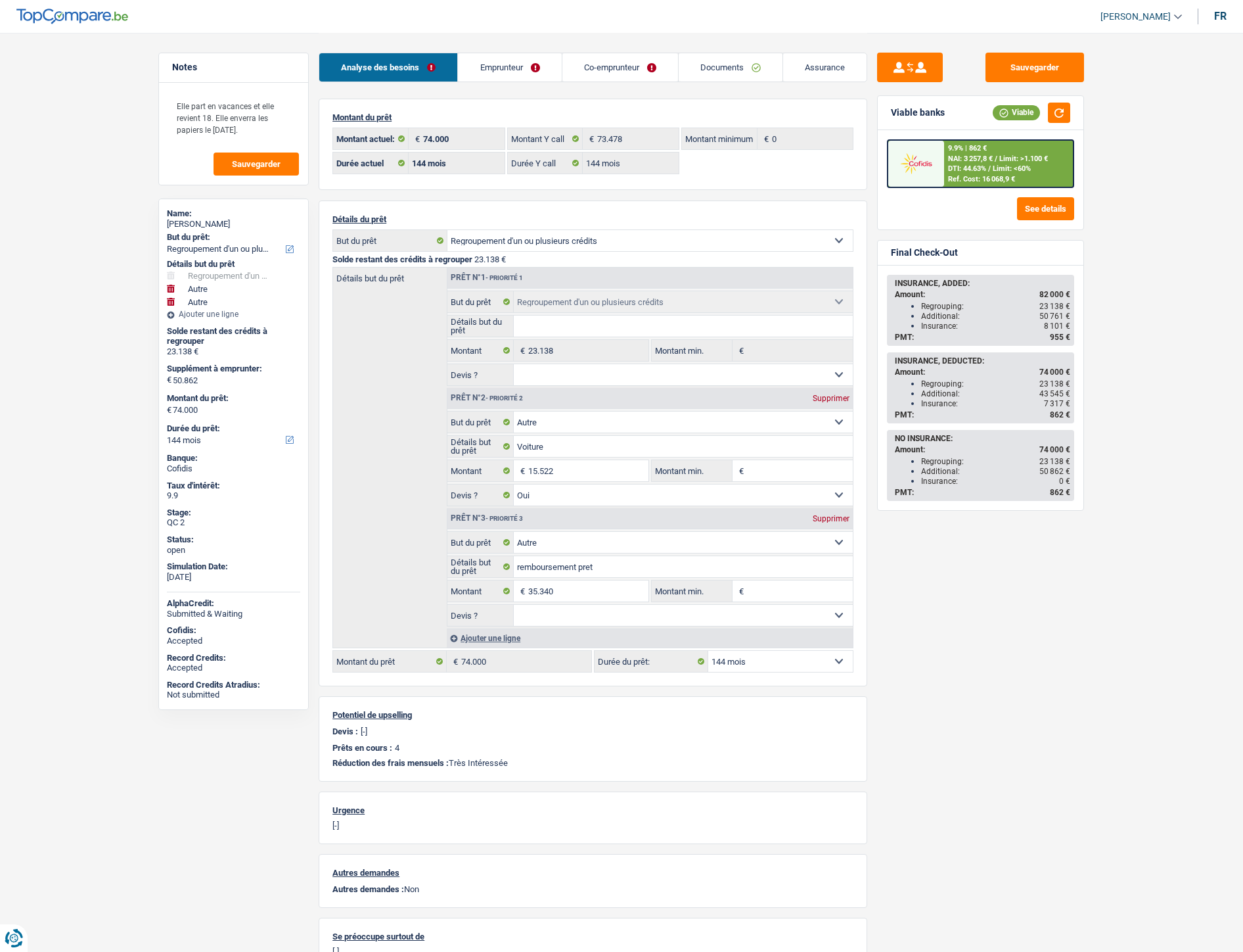
select select "144"
select select "refinancing"
select select "other"
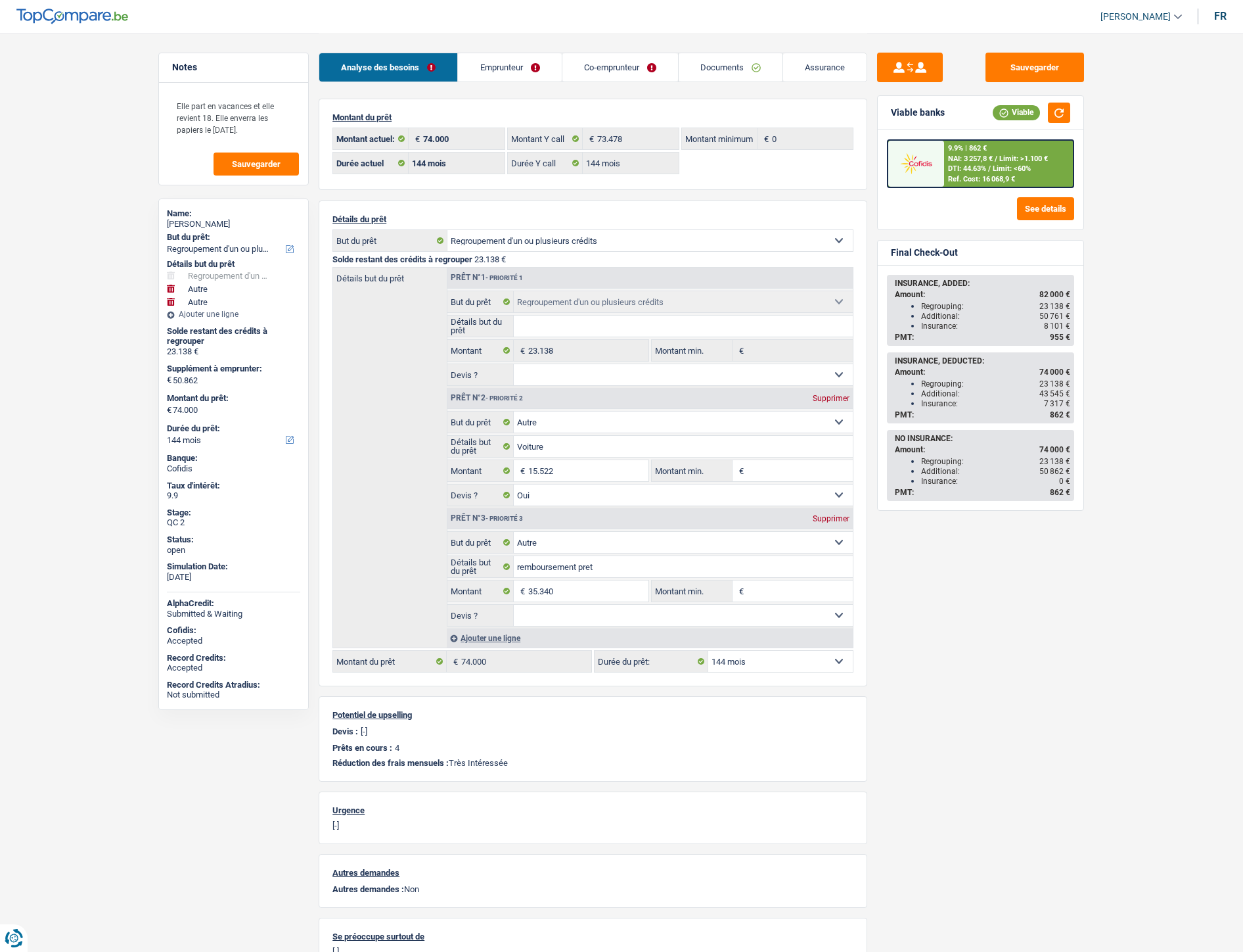
select select "yes"
select select "other"
select select "144"
click at [491, 62] on link "Emprunteur" at bounding box center [510, 67] width 103 height 28
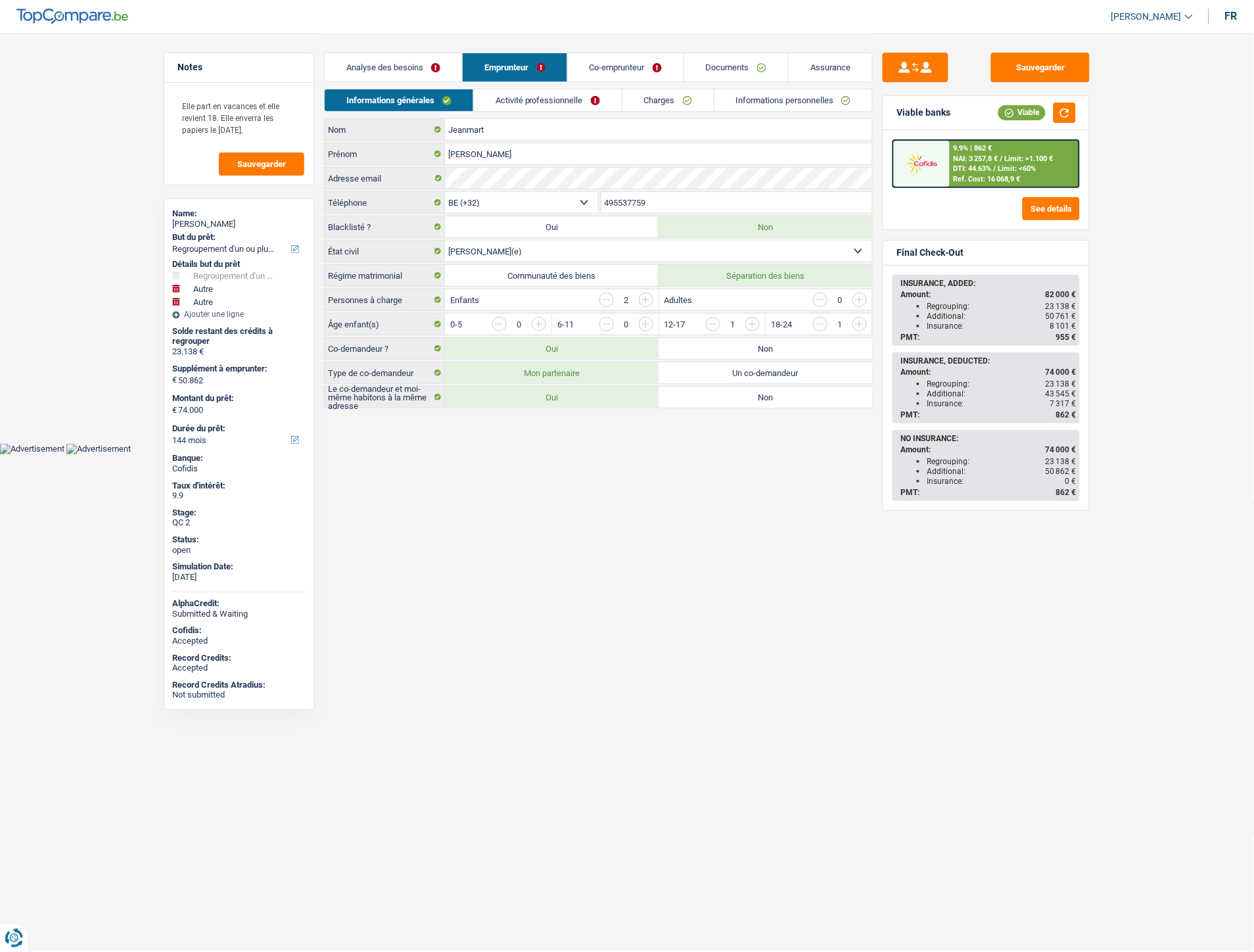
click at [756, 97] on link "Informations personnelles" at bounding box center [793, 100] width 158 height 21
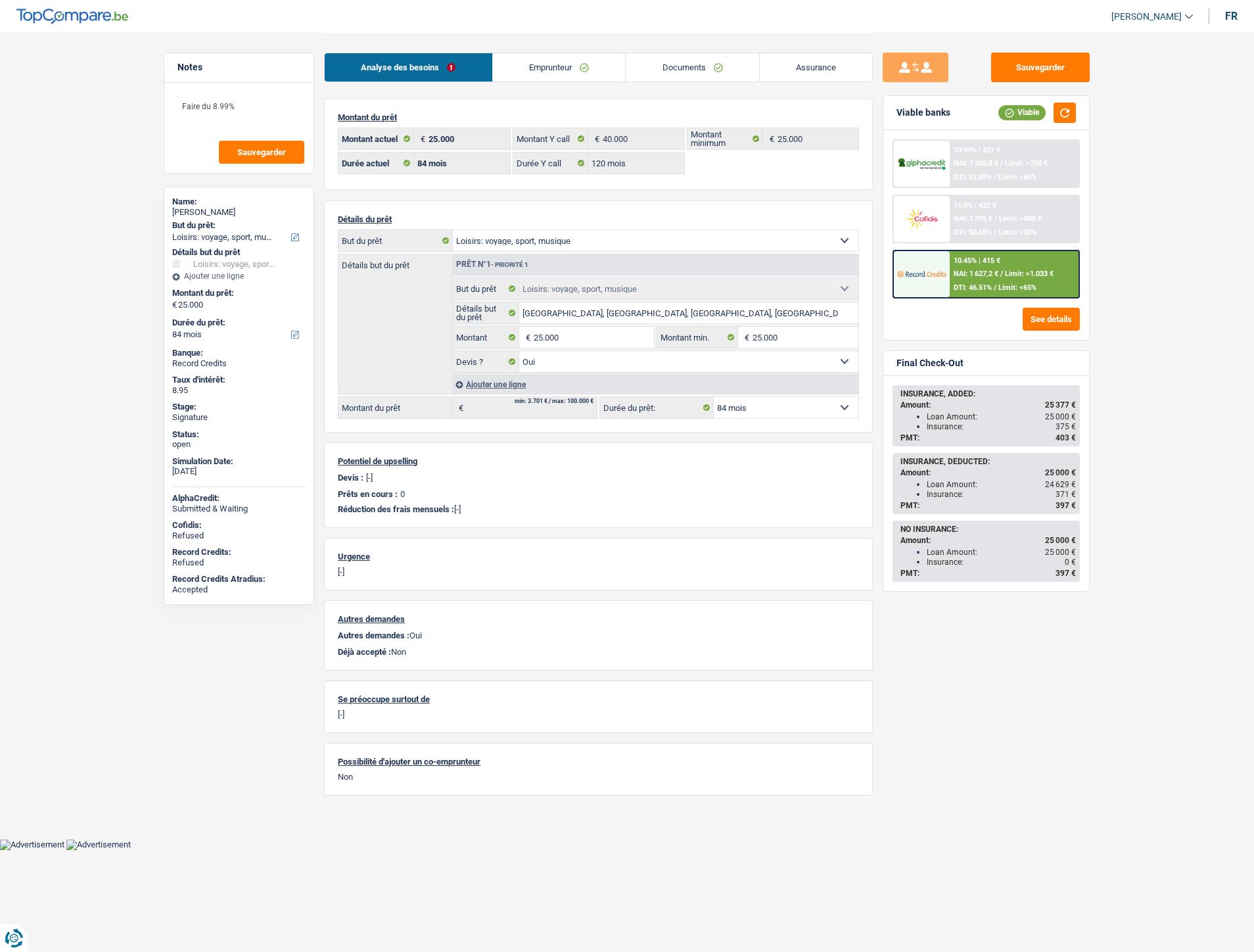
select select "hobbies"
select select "84"
select select "120"
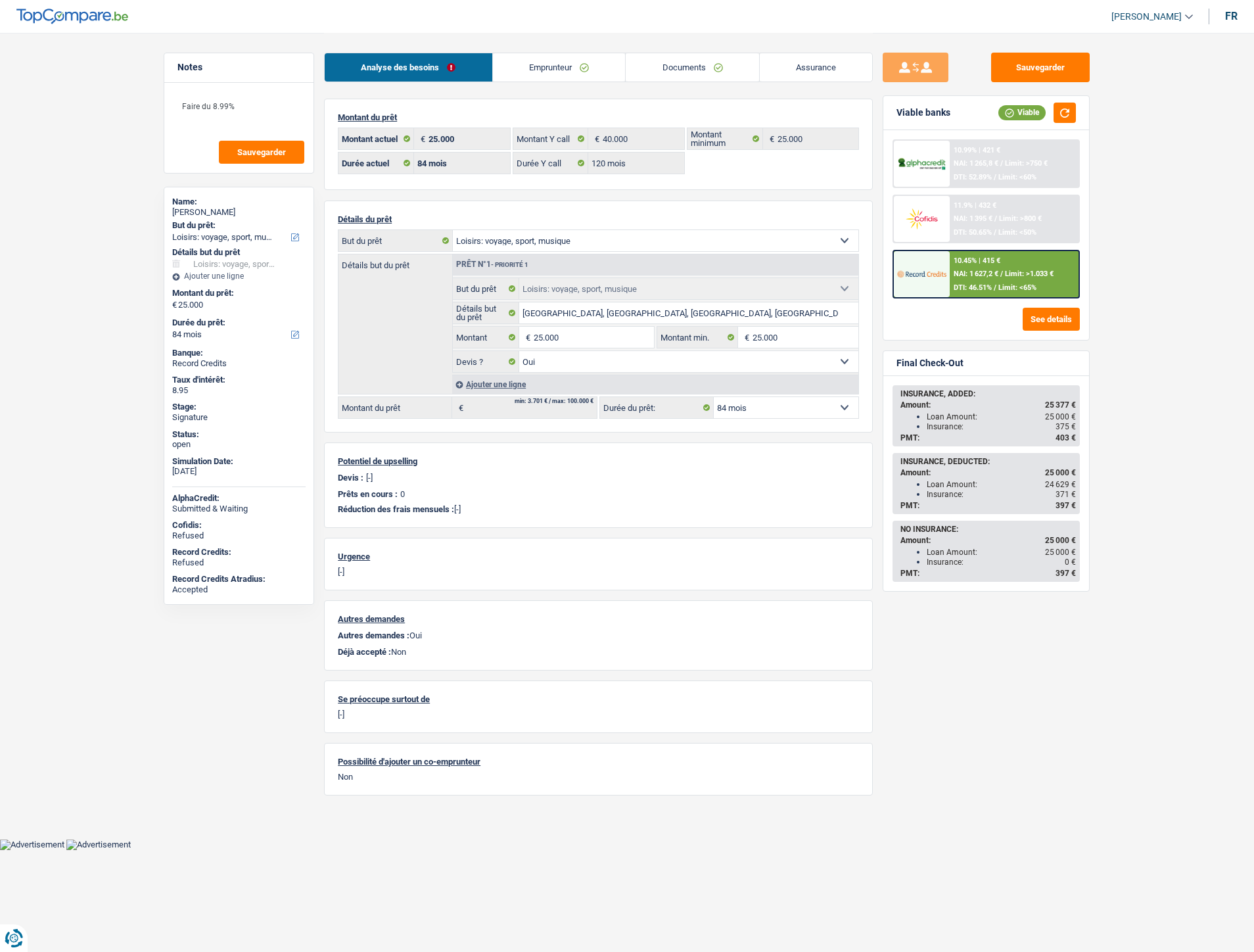
select select "hobbies"
select select "yes"
select select "84"
click at [684, 62] on link "Documents" at bounding box center [692, 67] width 134 height 28
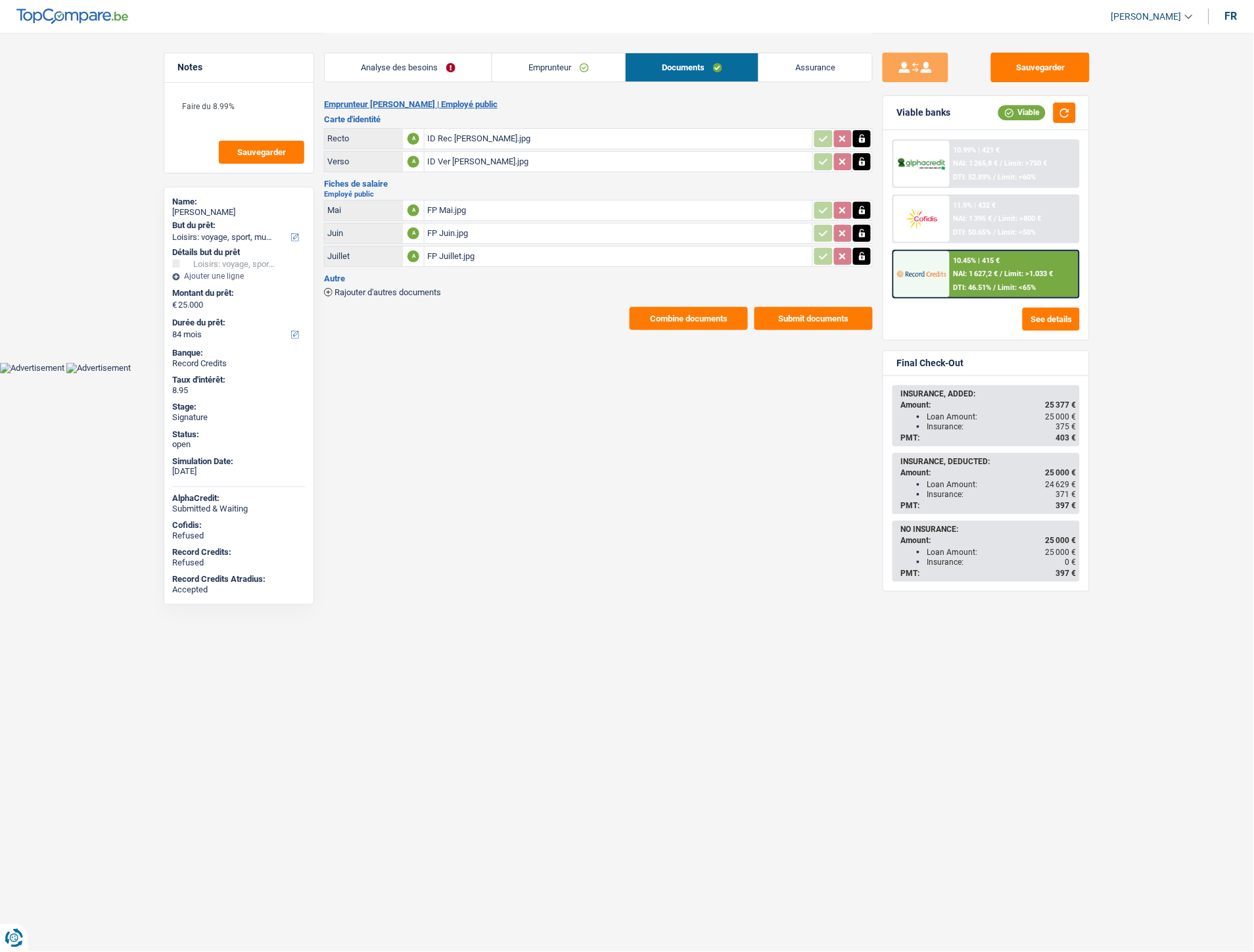
click at [684, 310] on button "Combine documents" at bounding box center [689, 318] width 118 height 23
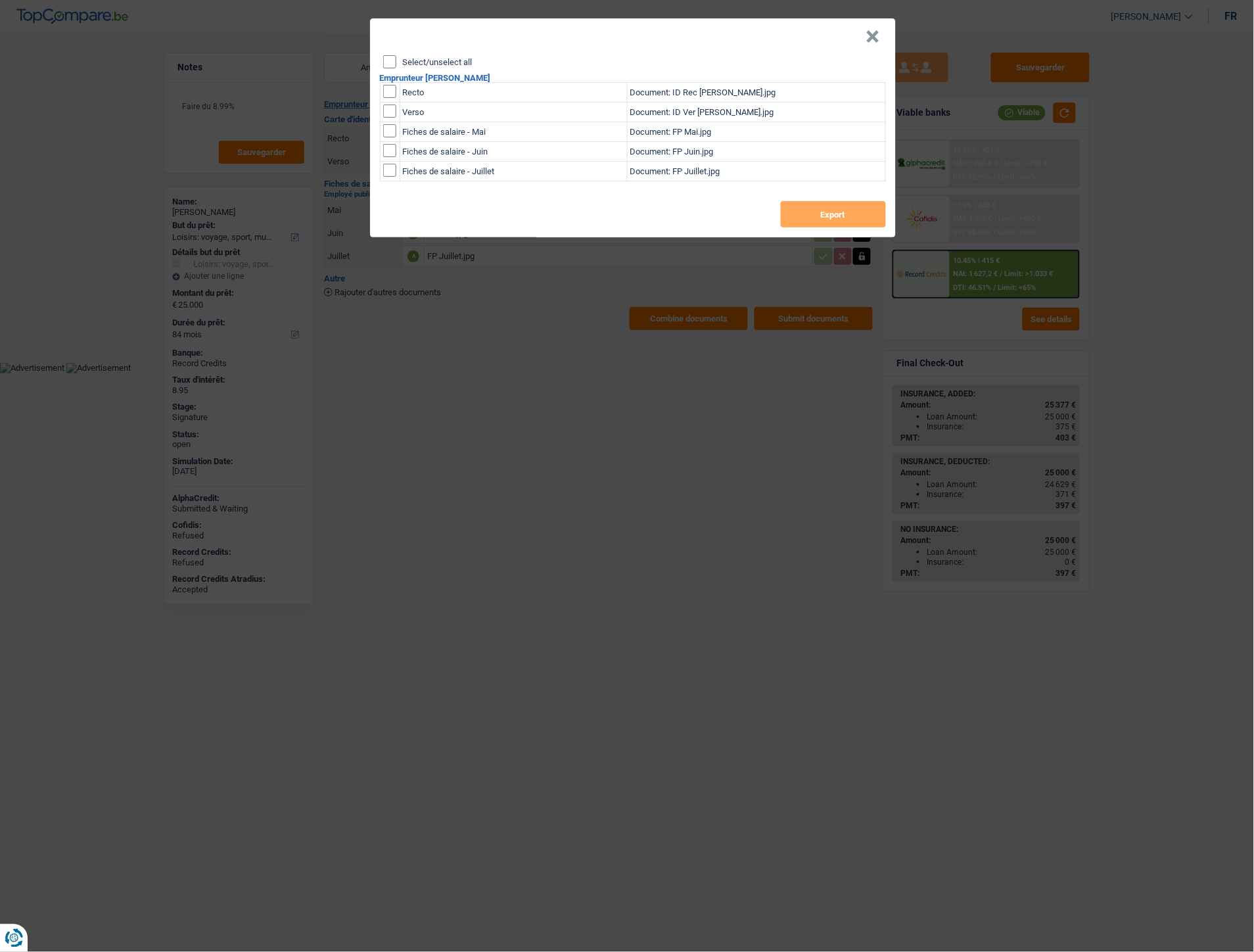
click at [414, 59] on label "Select/unselect all" at bounding box center [437, 62] width 70 height 8
click at [396, 59] on input "Select/unselect all" at bounding box center [390, 62] width 13 height 13
checkbox input "true"
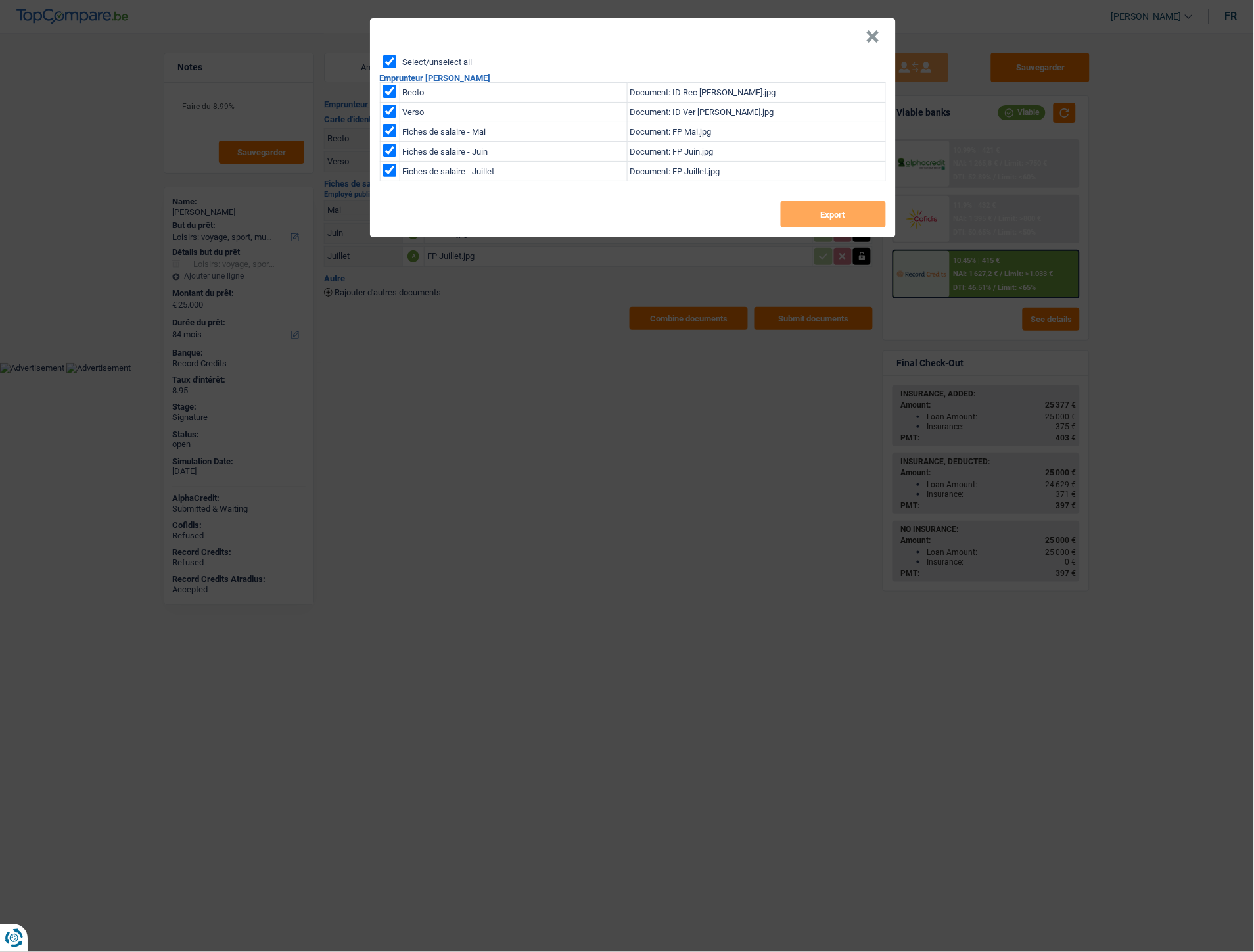
checkbox input "true"
click at [833, 220] on button "Export" at bounding box center [833, 214] width 105 height 26
click at [869, 36] on button "×" at bounding box center [872, 37] width 14 height 13
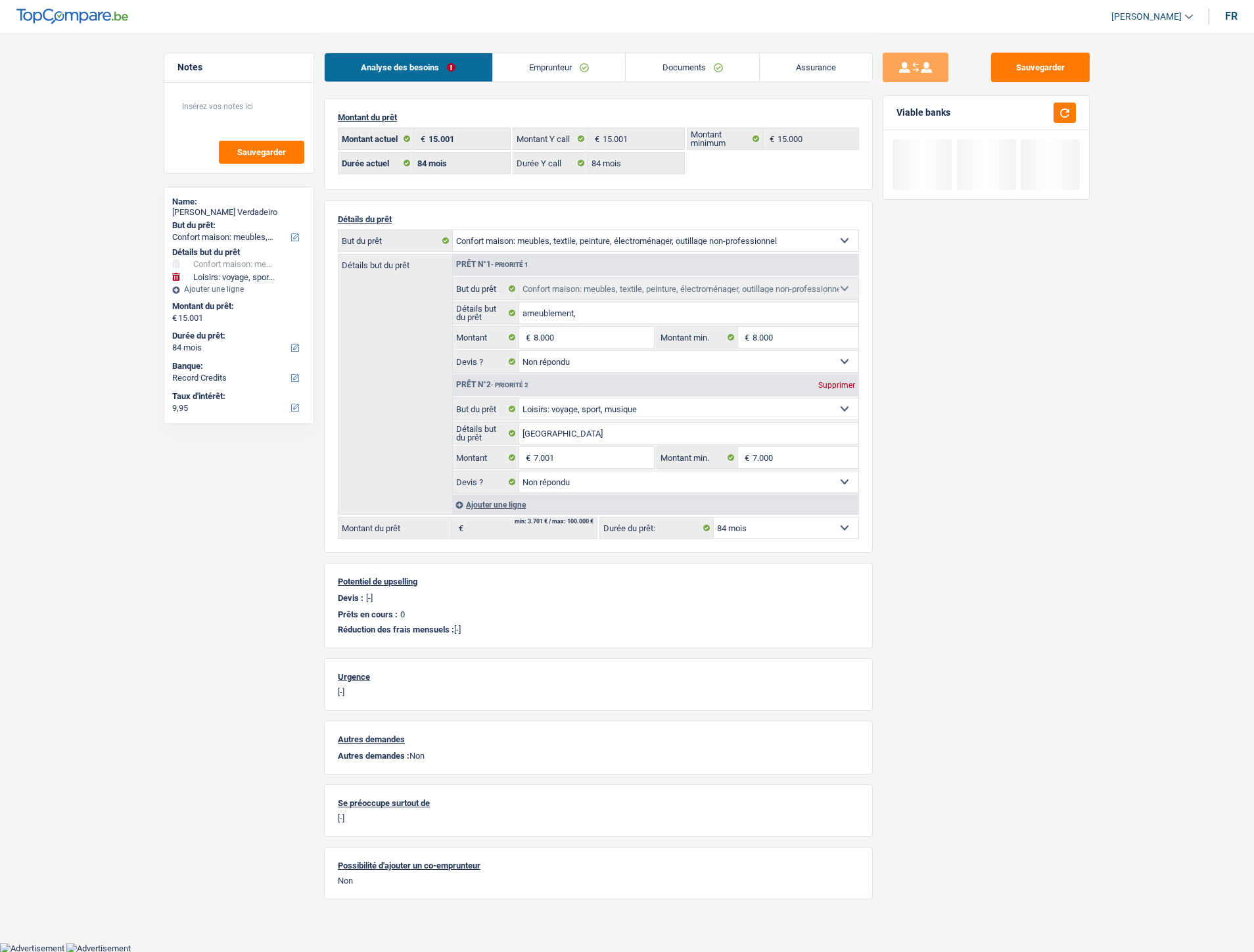
select select "household"
select select "hobbies"
select select "84"
select select "record credits"
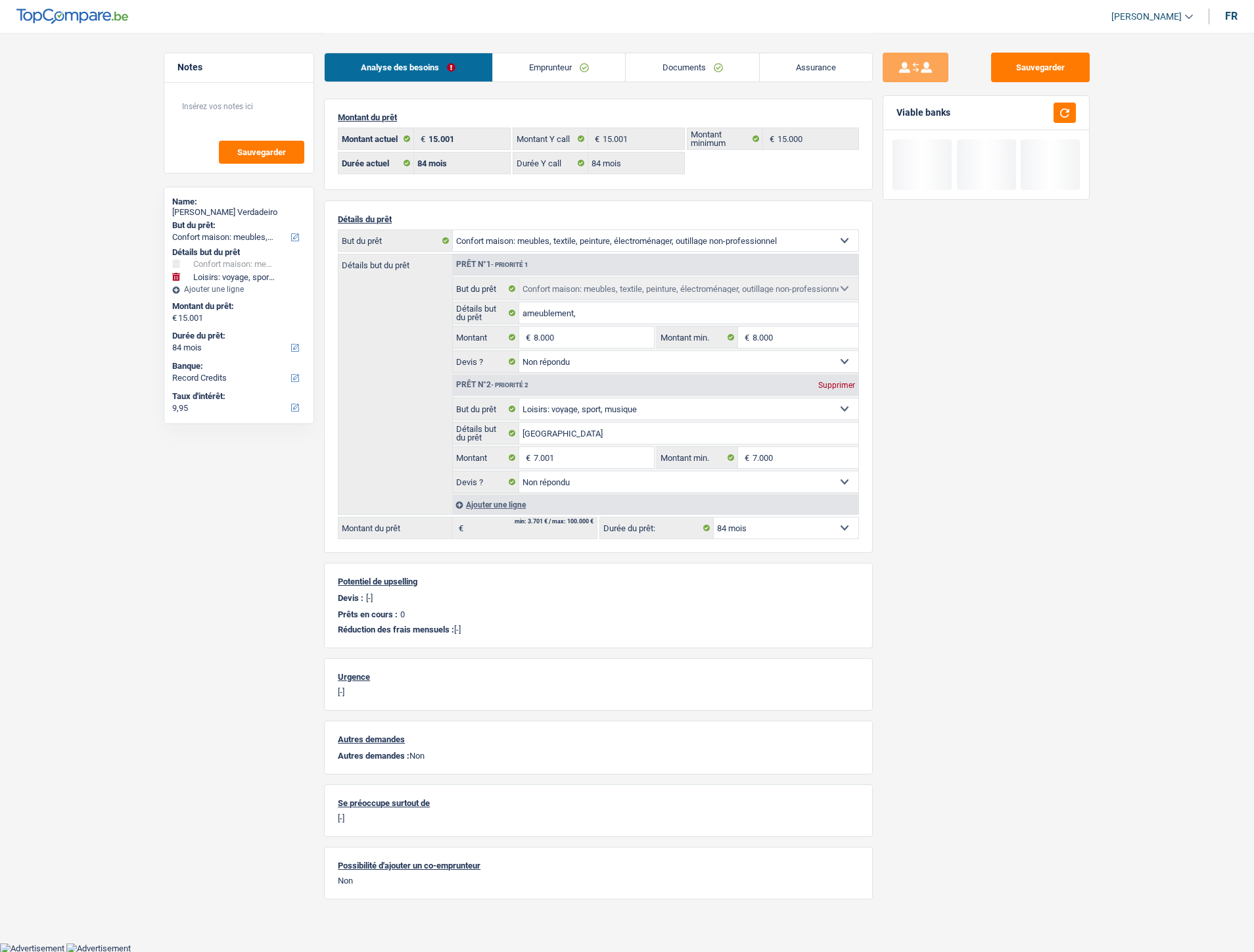
select select "84"
select select "household"
select select "not_answered"
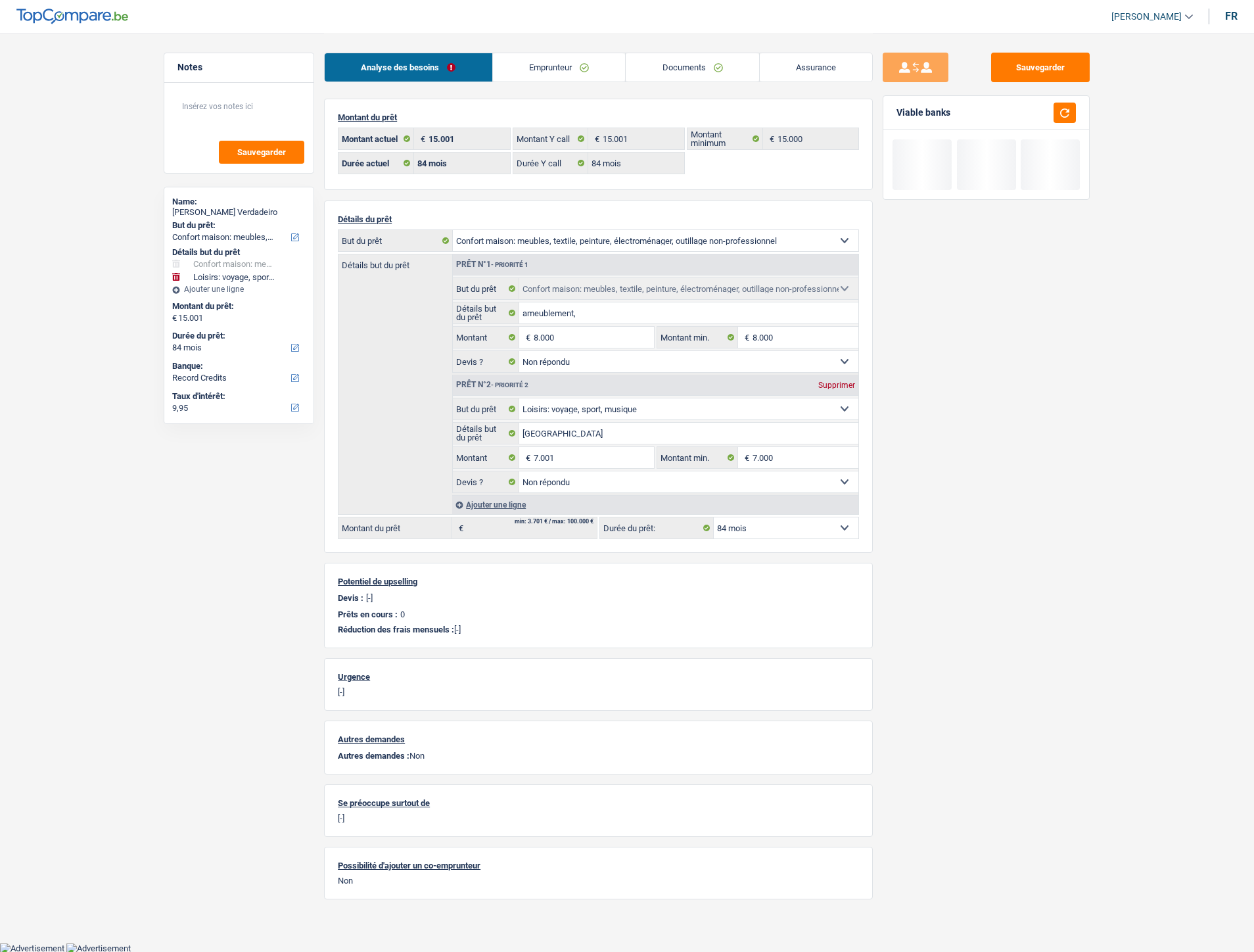
select select "hobbies"
select select "not_answered"
select select "84"
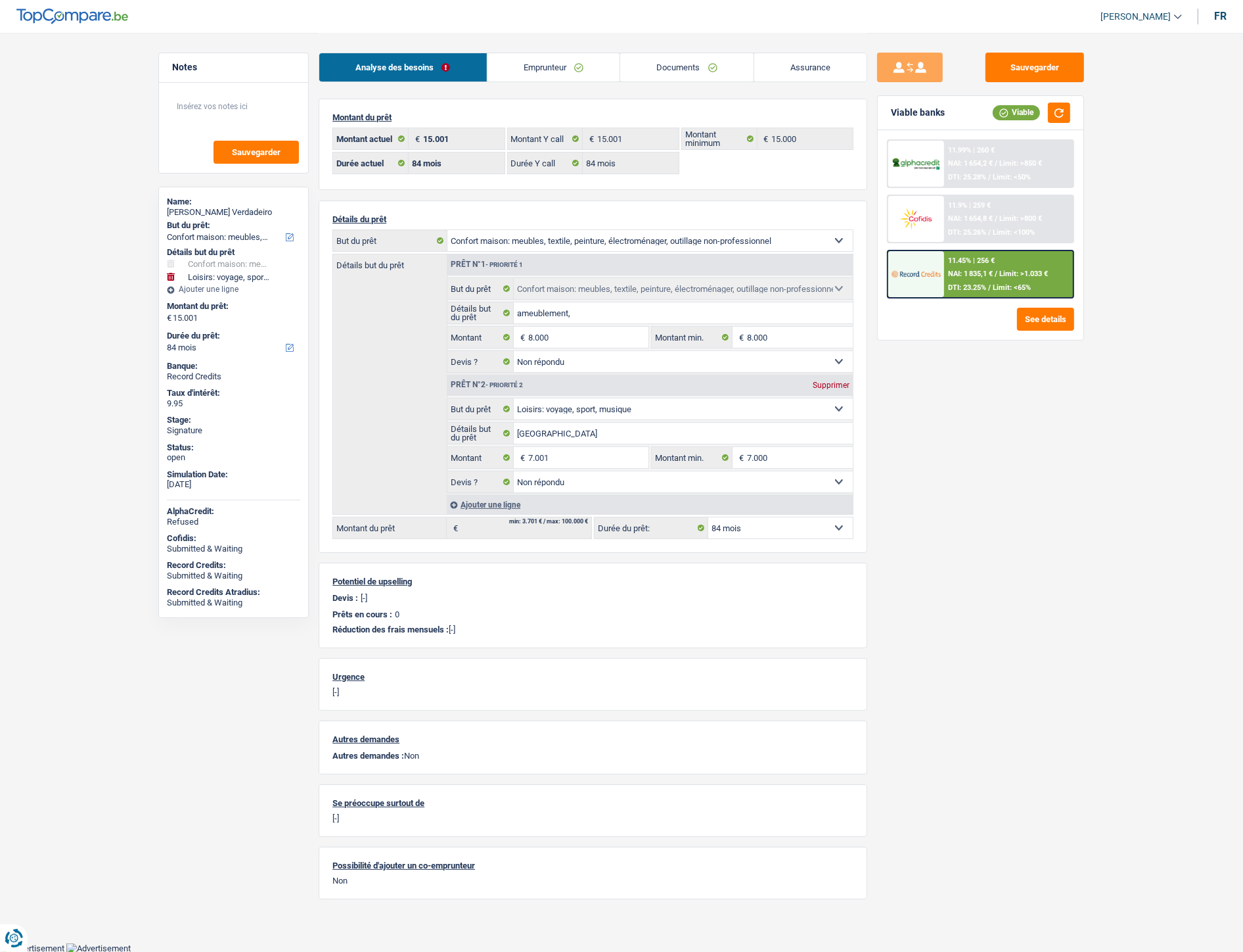
click at [680, 66] on link "Documents" at bounding box center [687, 67] width 134 height 28
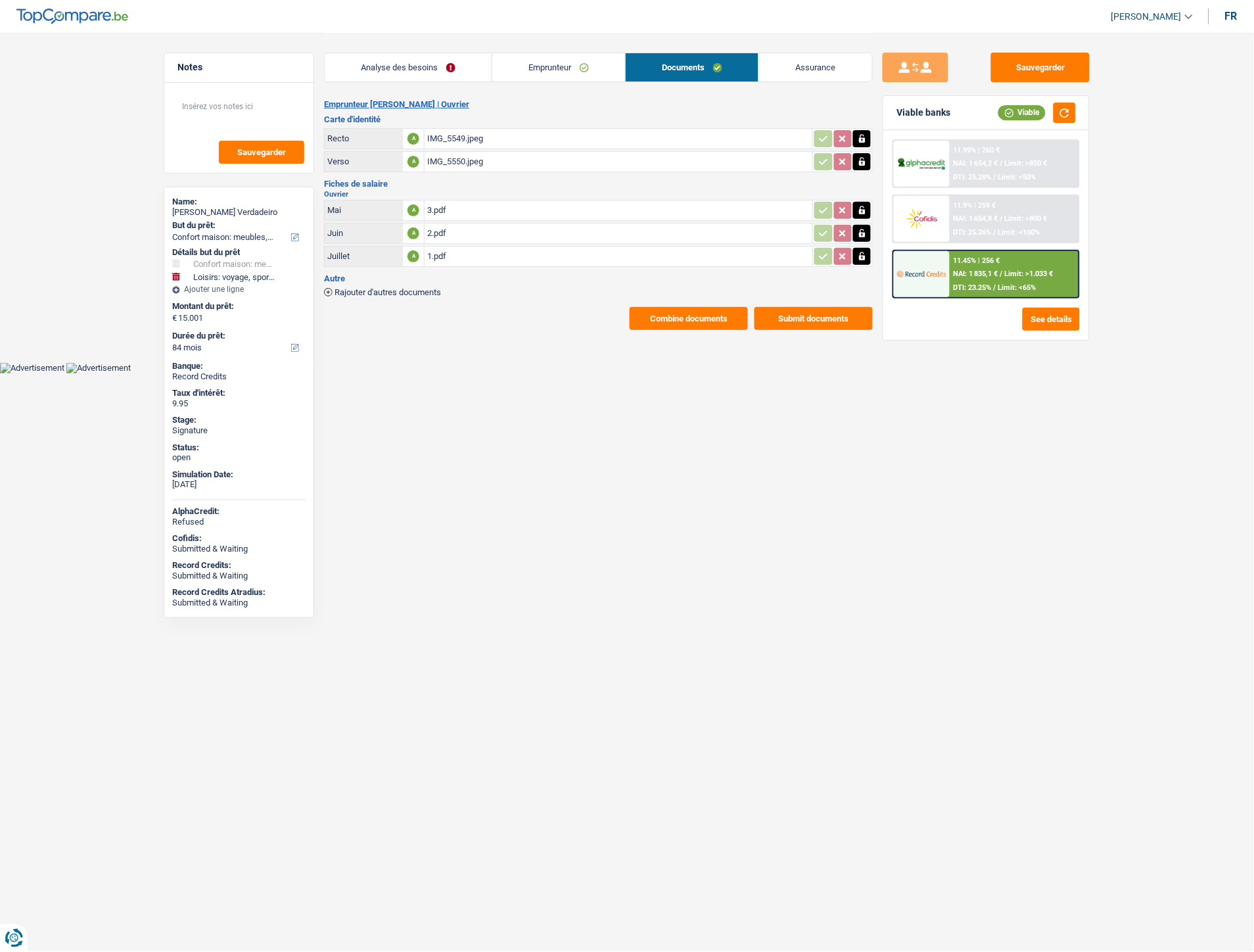
click at [658, 324] on button "Combine documents" at bounding box center [689, 318] width 118 height 23
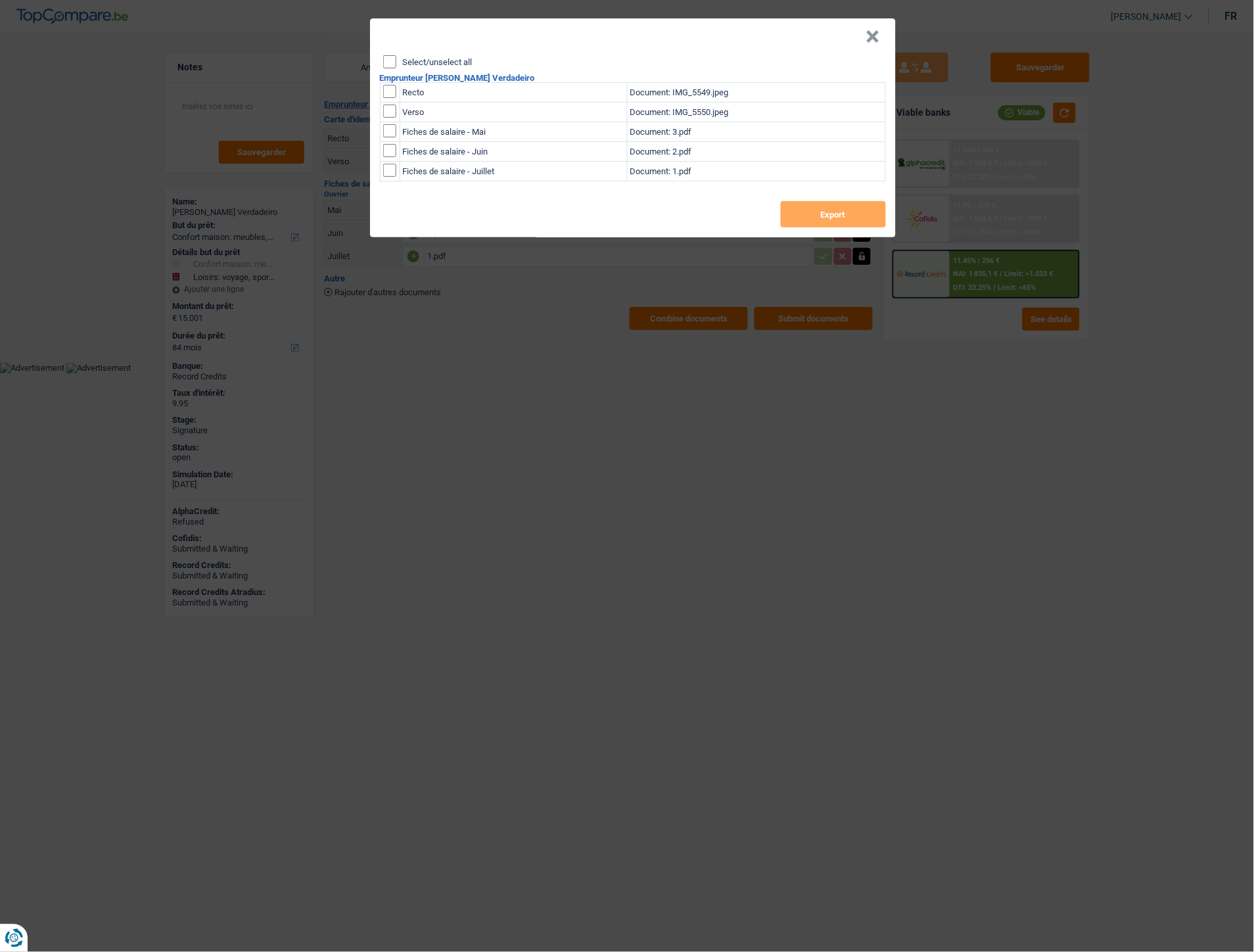
click at [447, 66] on div "Select/unselect all" at bounding box center [634, 62] width 503 height 13
click at [442, 50] on header "×" at bounding box center [633, 36] width 526 height 37
click at [443, 61] on label "Select/unselect all" at bounding box center [437, 62] width 70 height 8
click at [396, 61] on input "Select/unselect all" at bounding box center [390, 62] width 13 height 13
checkbox input "true"
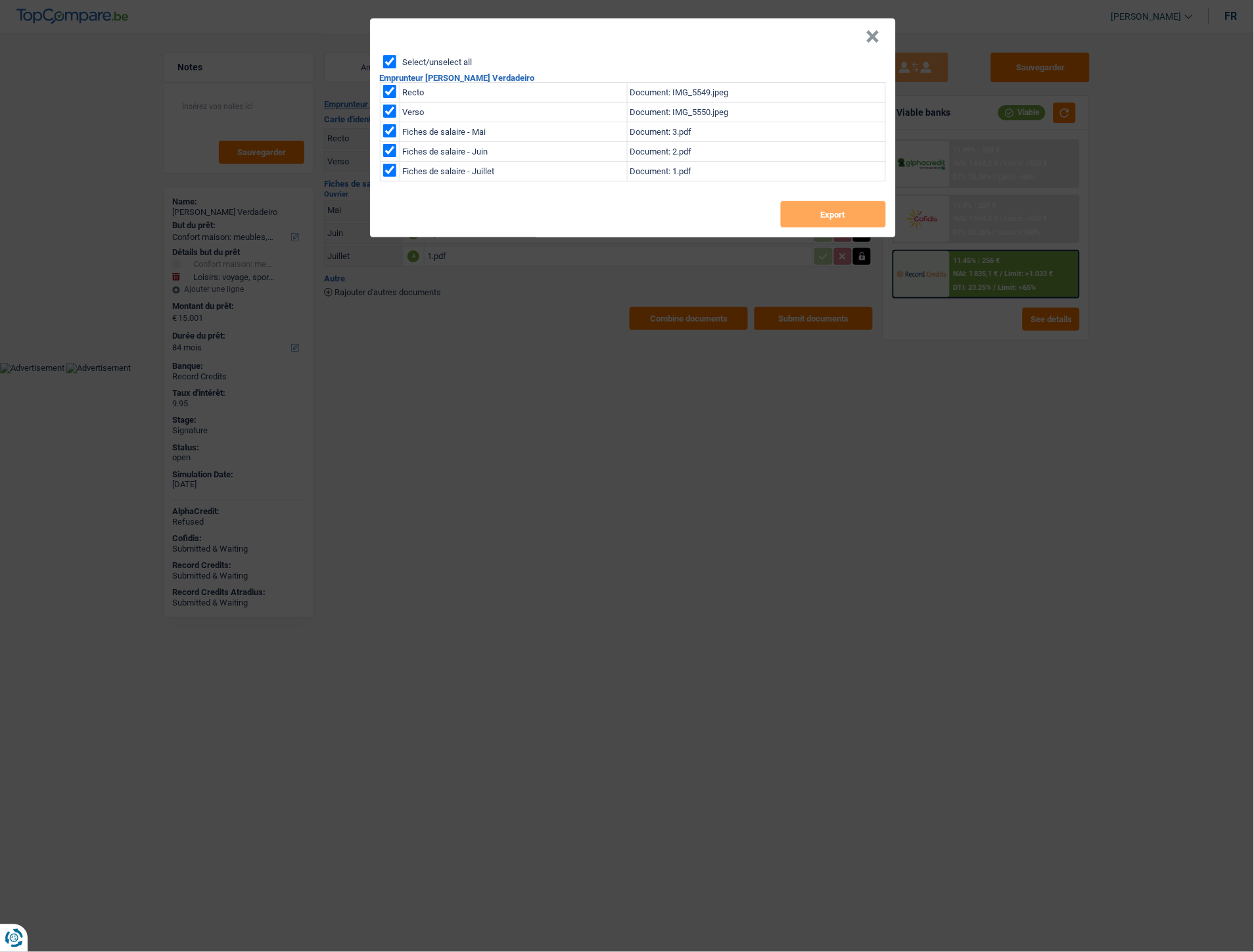
checkbox input "true"
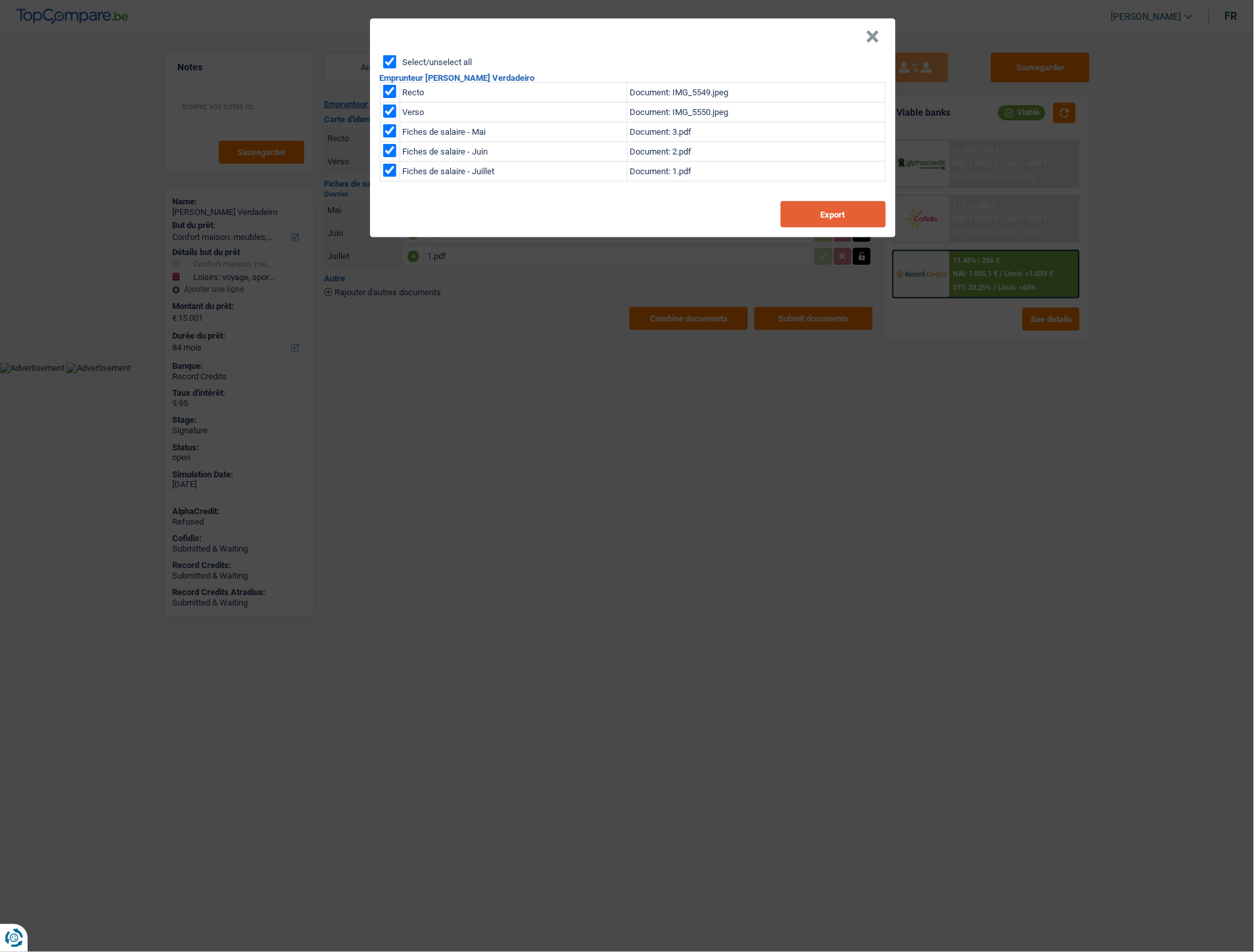
click at [849, 213] on button "Export" at bounding box center [833, 214] width 105 height 26
drag, startPoint x: 874, startPoint y: 42, endPoint x: 851, endPoint y: 30, distance: 25.9
click at [874, 42] on button "×" at bounding box center [872, 37] width 14 height 13
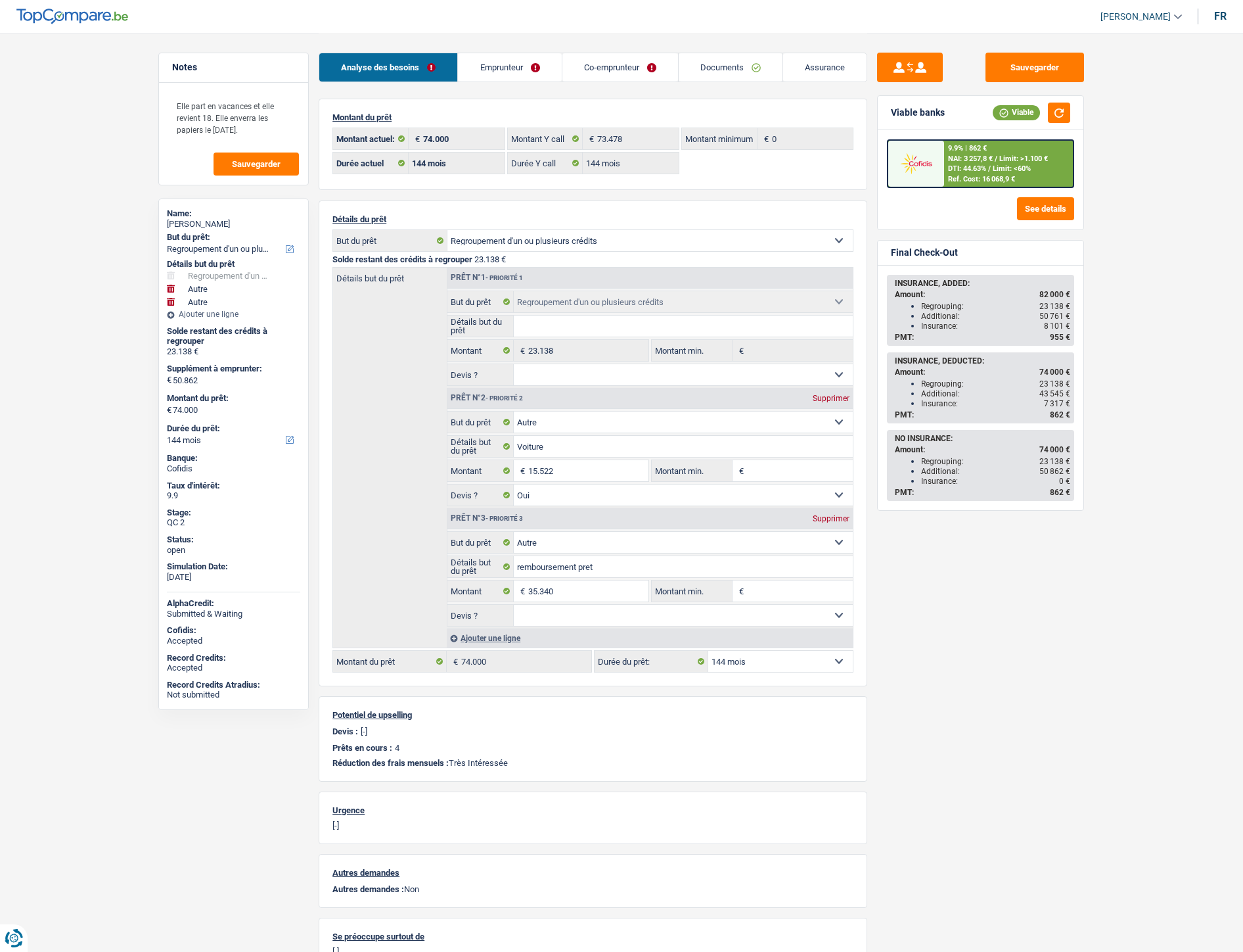
select select "refinancing"
select select "other"
select select "144"
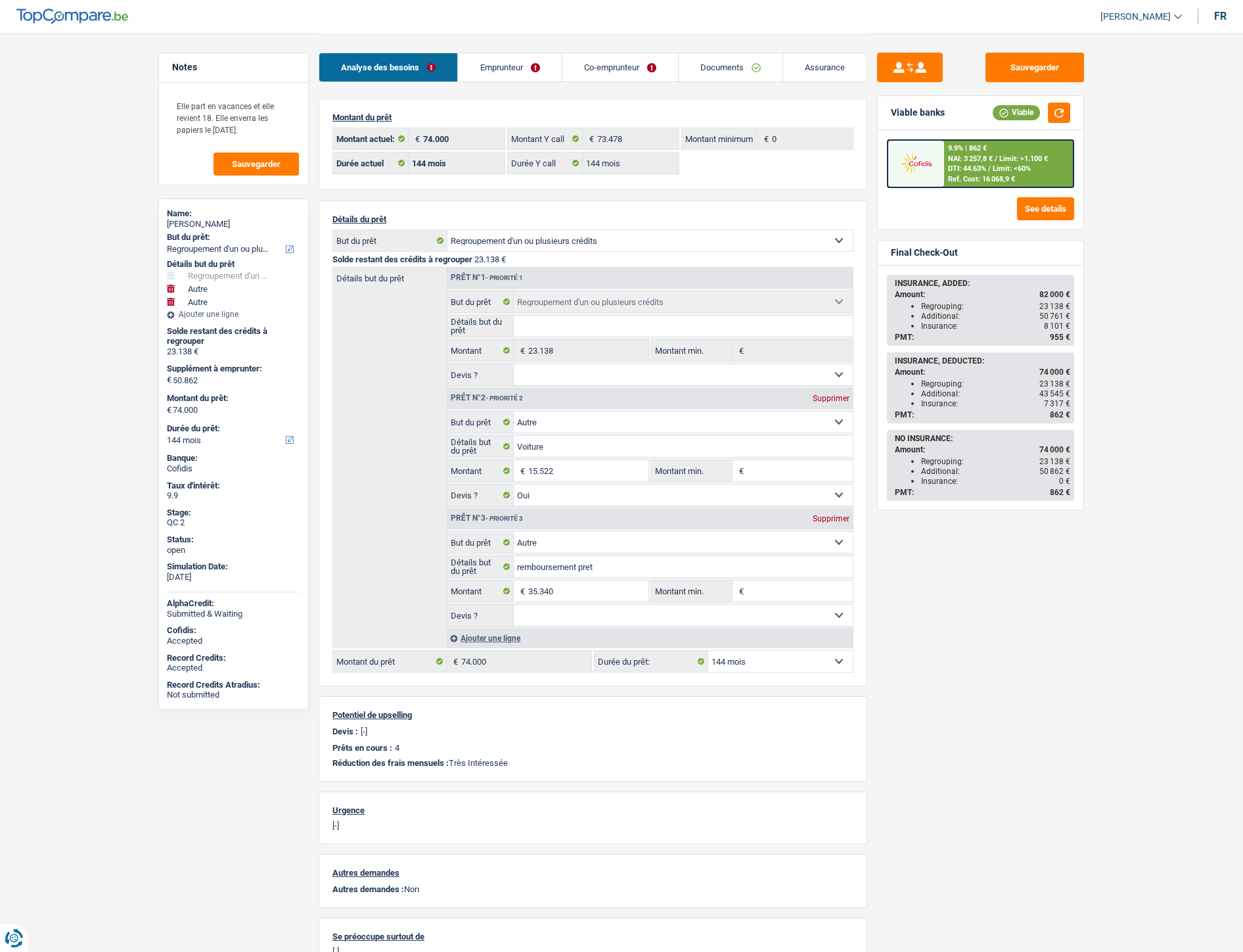
select select "144"
select select "refinancing"
select select "other"
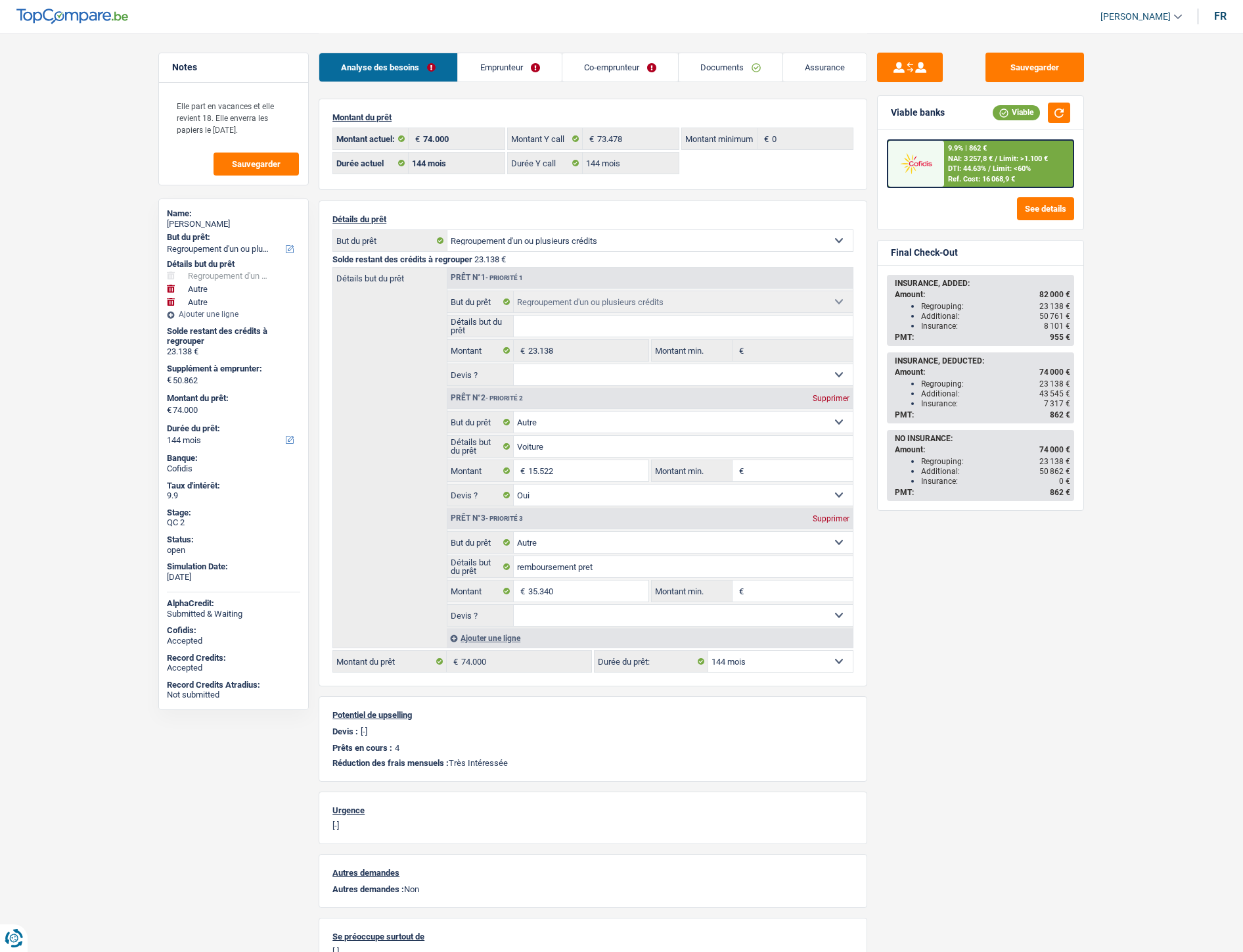
select select "yes"
select select "other"
select select "144"
select select "ownerWithMortgage"
select select "BE"
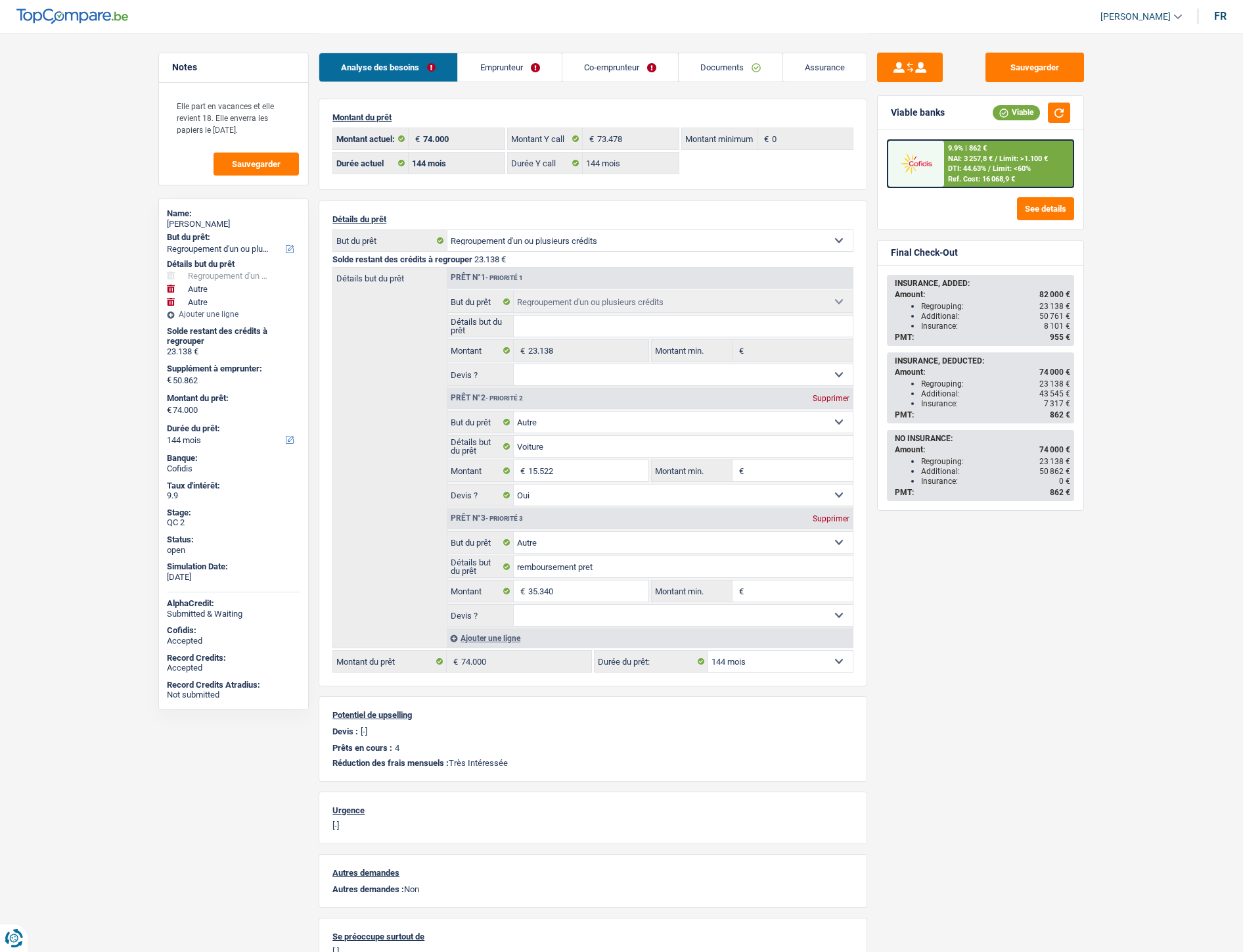
select select "personalLoan"
select select "other"
select select "36"
select select "personalLoan"
select select "other"
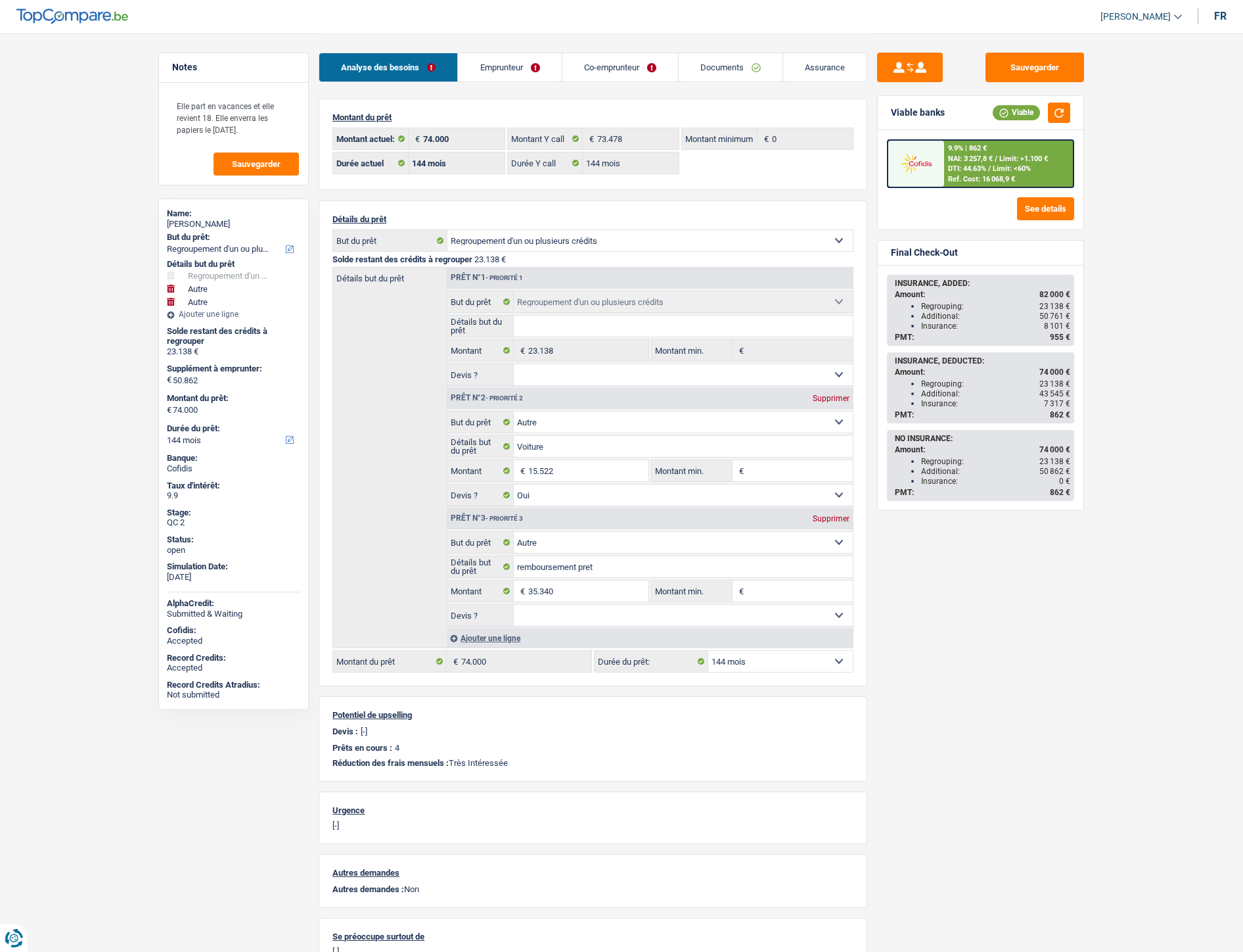
select select "120"
select select "personalLoan"
select select "other"
select select "84"
select select "mortgage"
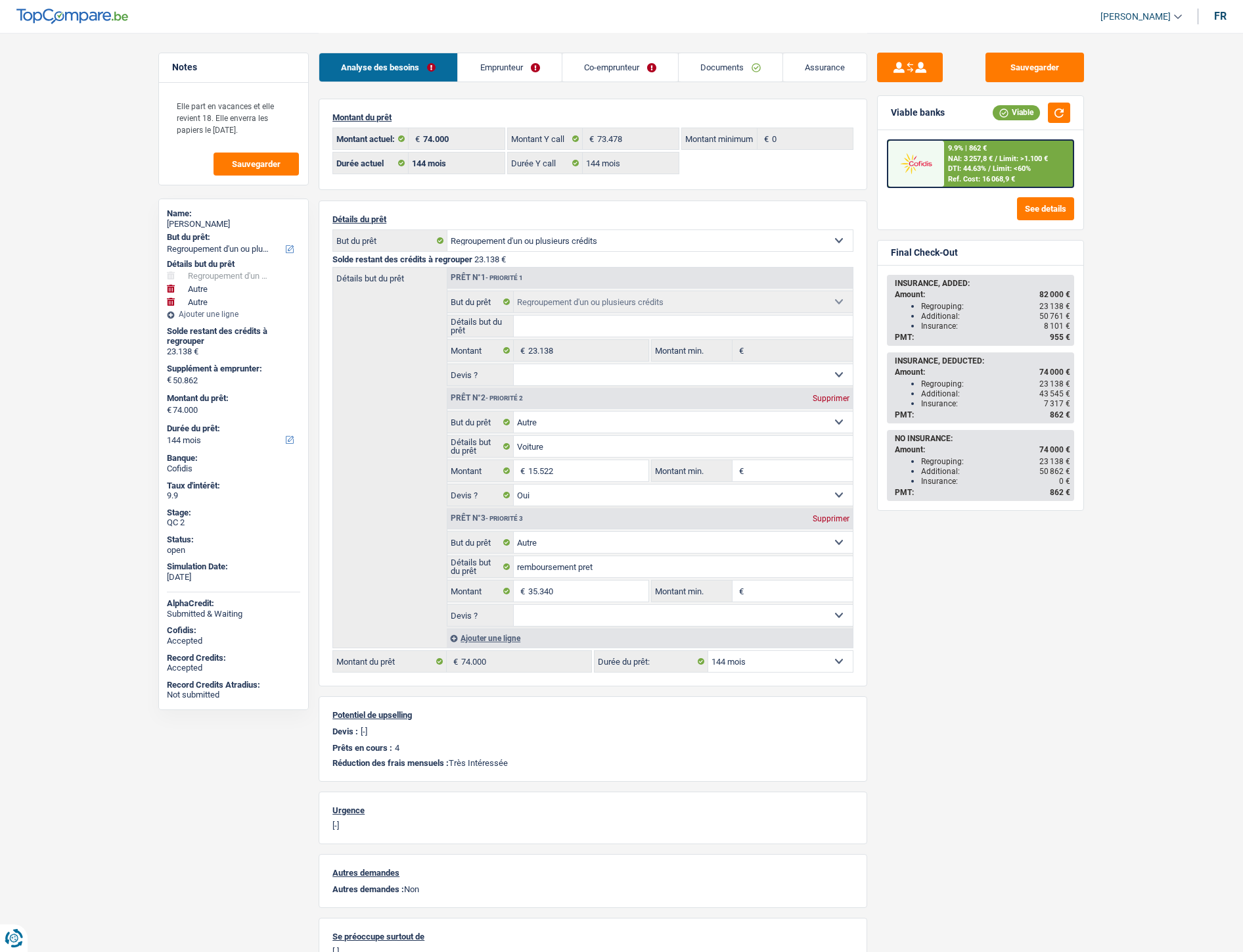
select select "240"
click at [518, 69] on link "Emprunteur" at bounding box center [510, 67] width 103 height 28
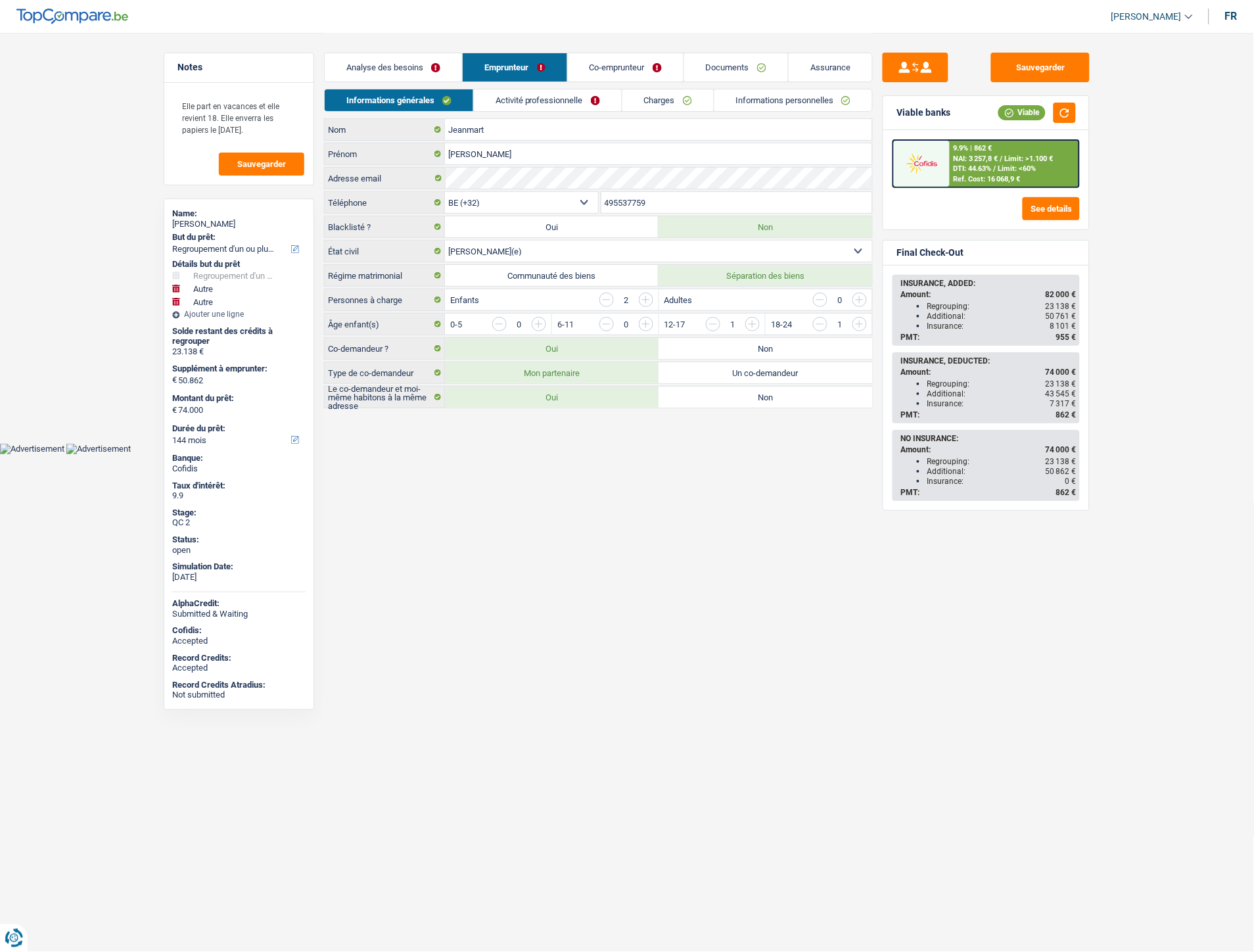
click at [593, 71] on link "Co-emprunteur" at bounding box center [625, 67] width 116 height 28
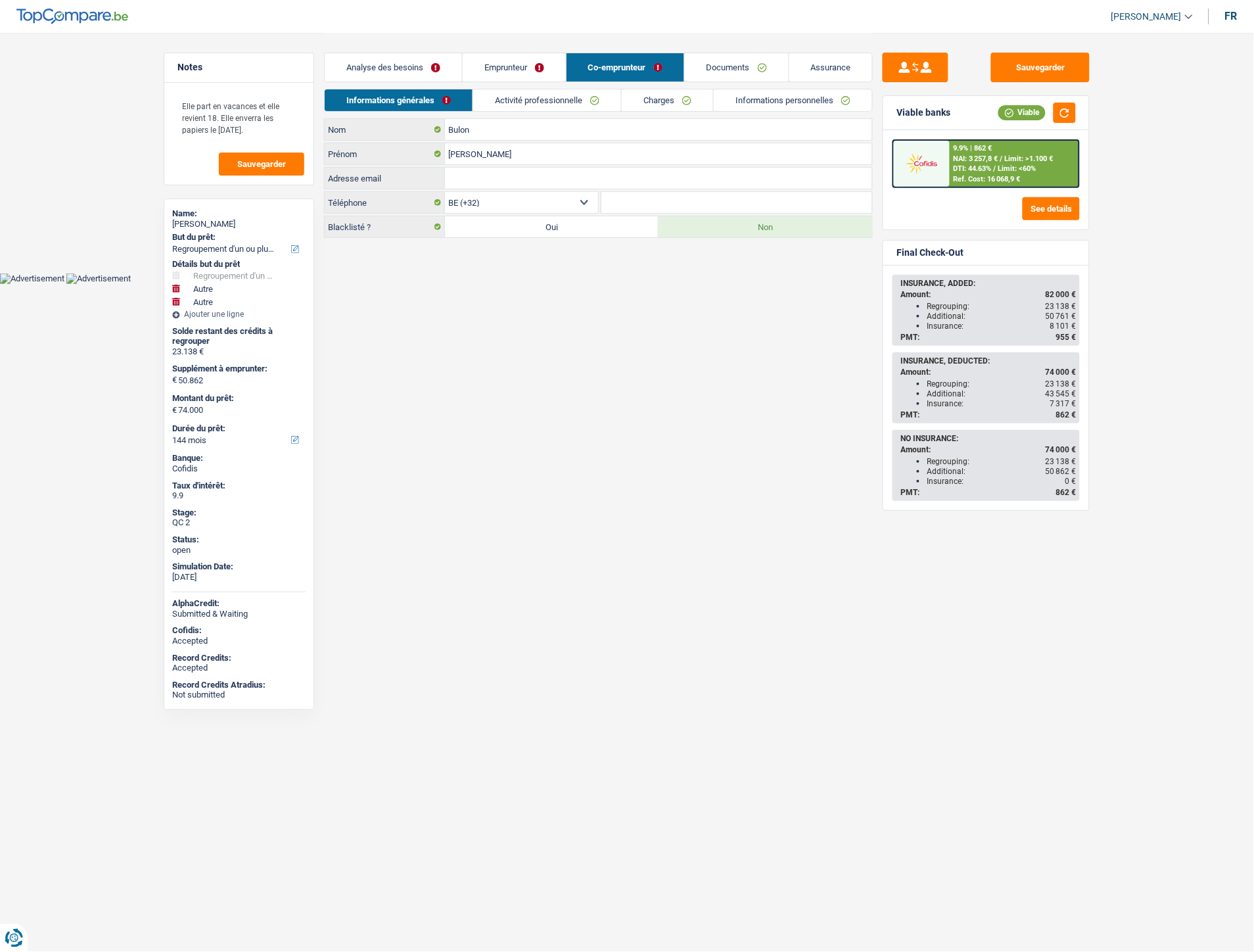
click at [651, 94] on link "Charges" at bounding box center [667, 100] width 91 height 21
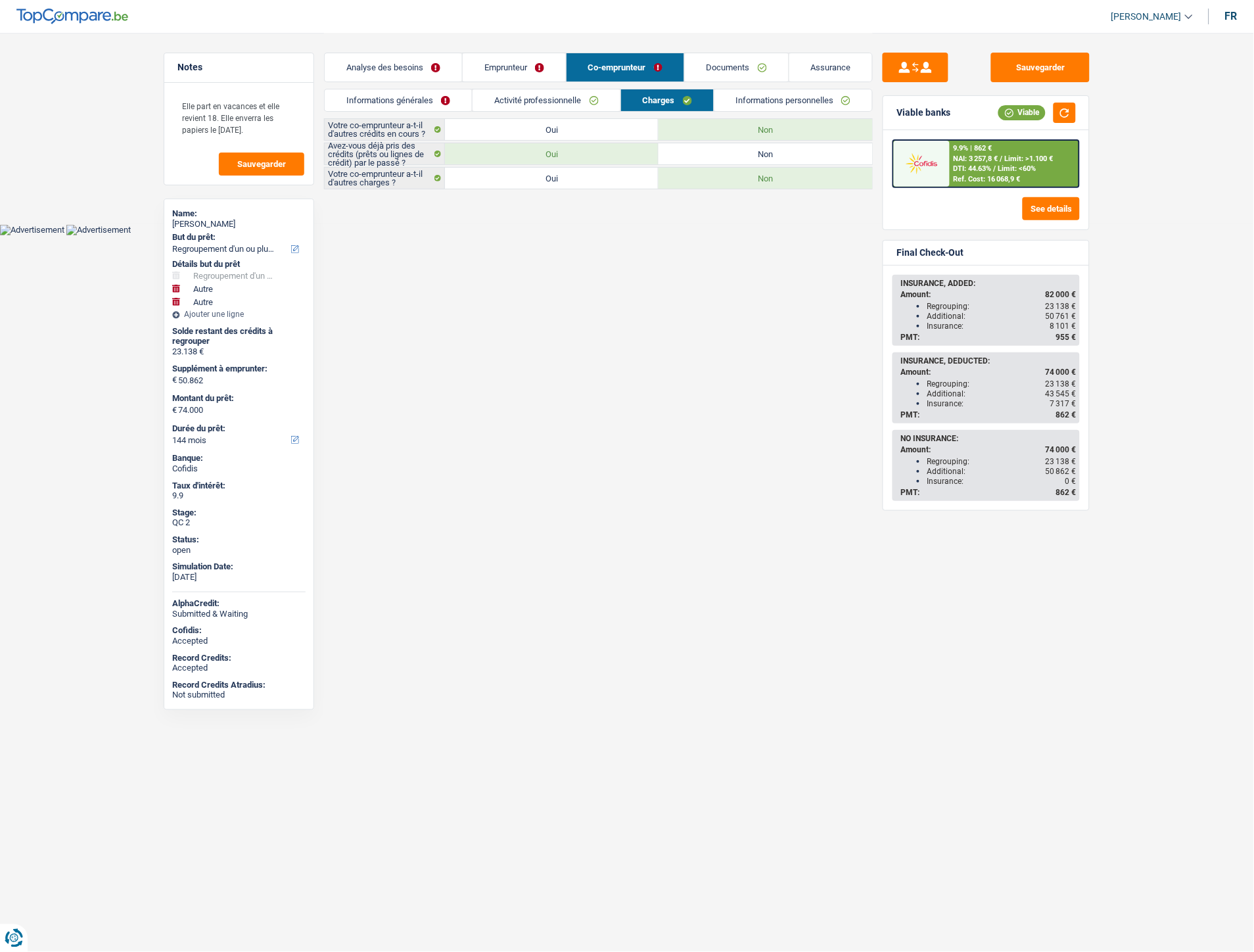
click at [515, 57] on link "Emprunteur" at bounding box center [515, 67] width 103 height 28
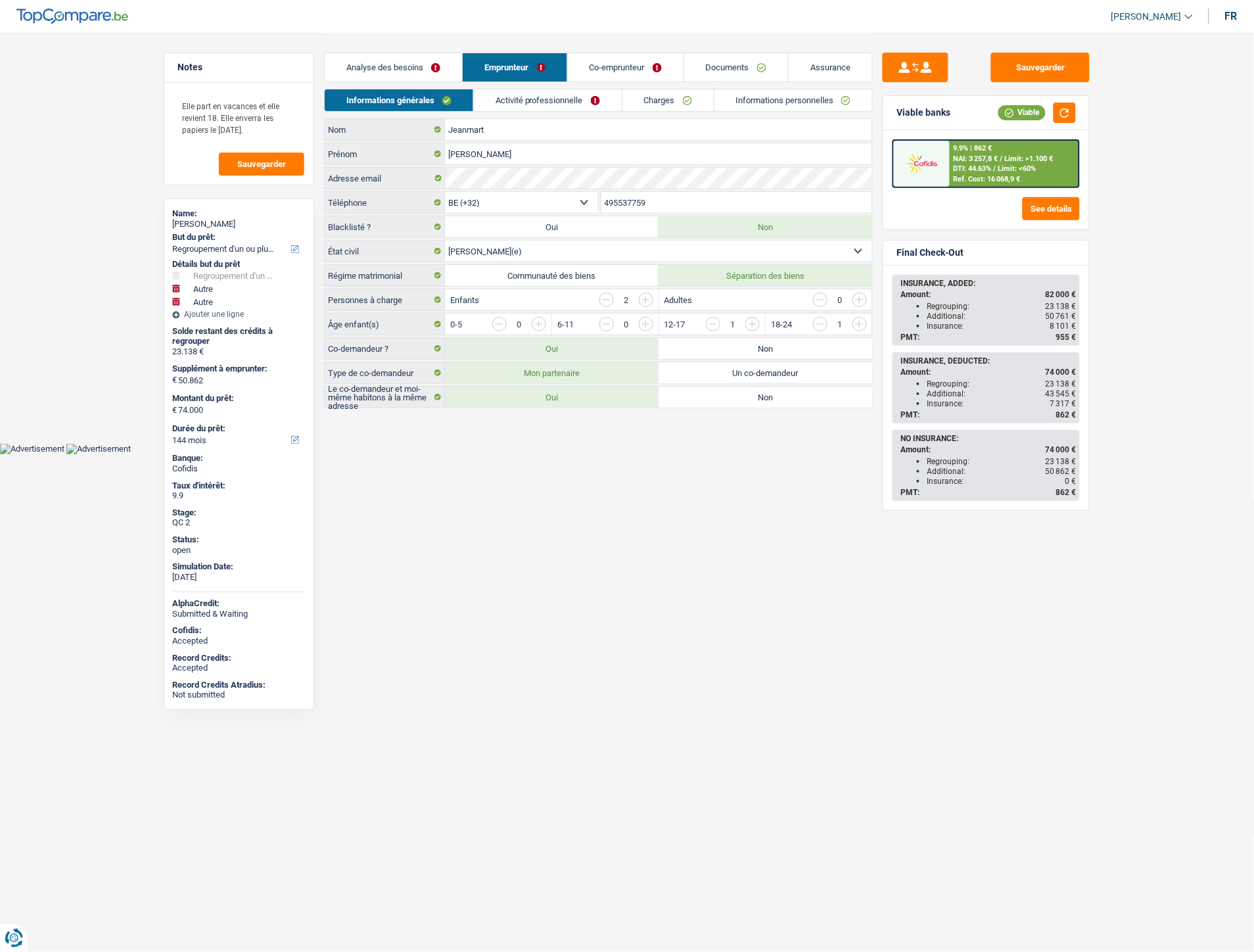
click at [584, 100] on link "Activité professionnelle" at bounding box center [547, 100] width 148 height 21
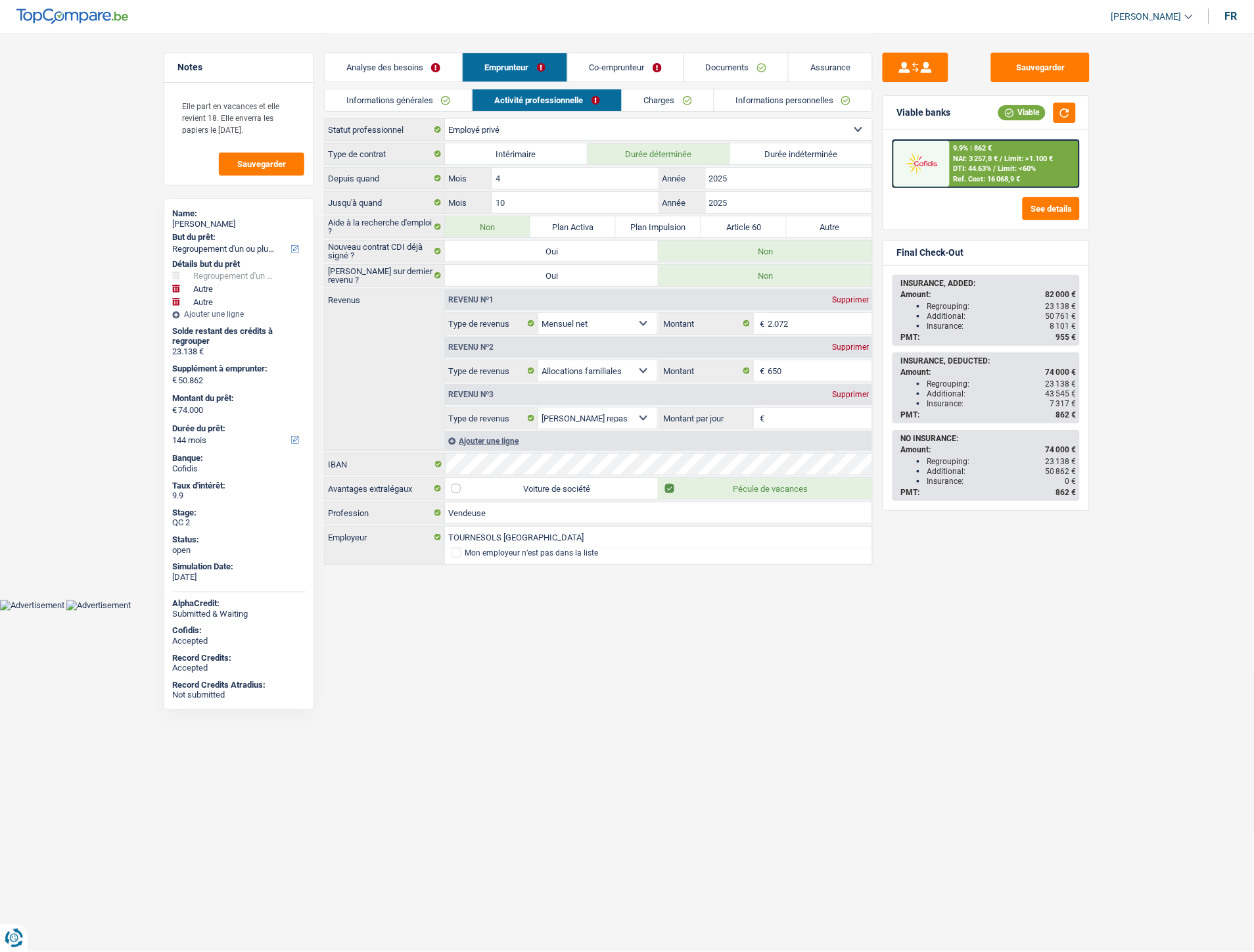
click at [654, 97] on link "Charges" at bounding box center [667, 100] width 91 height 21
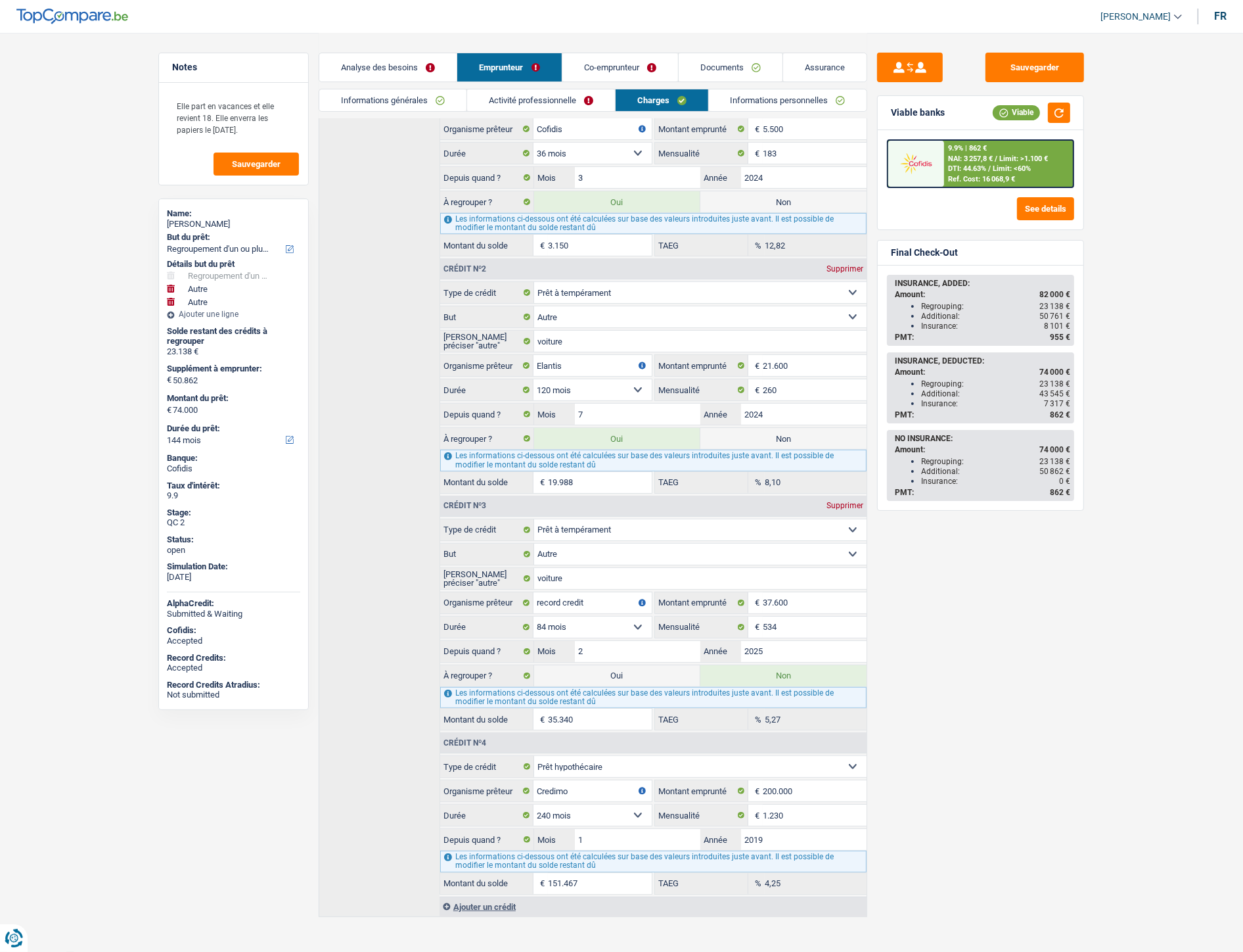
scroll to position [306, 0]
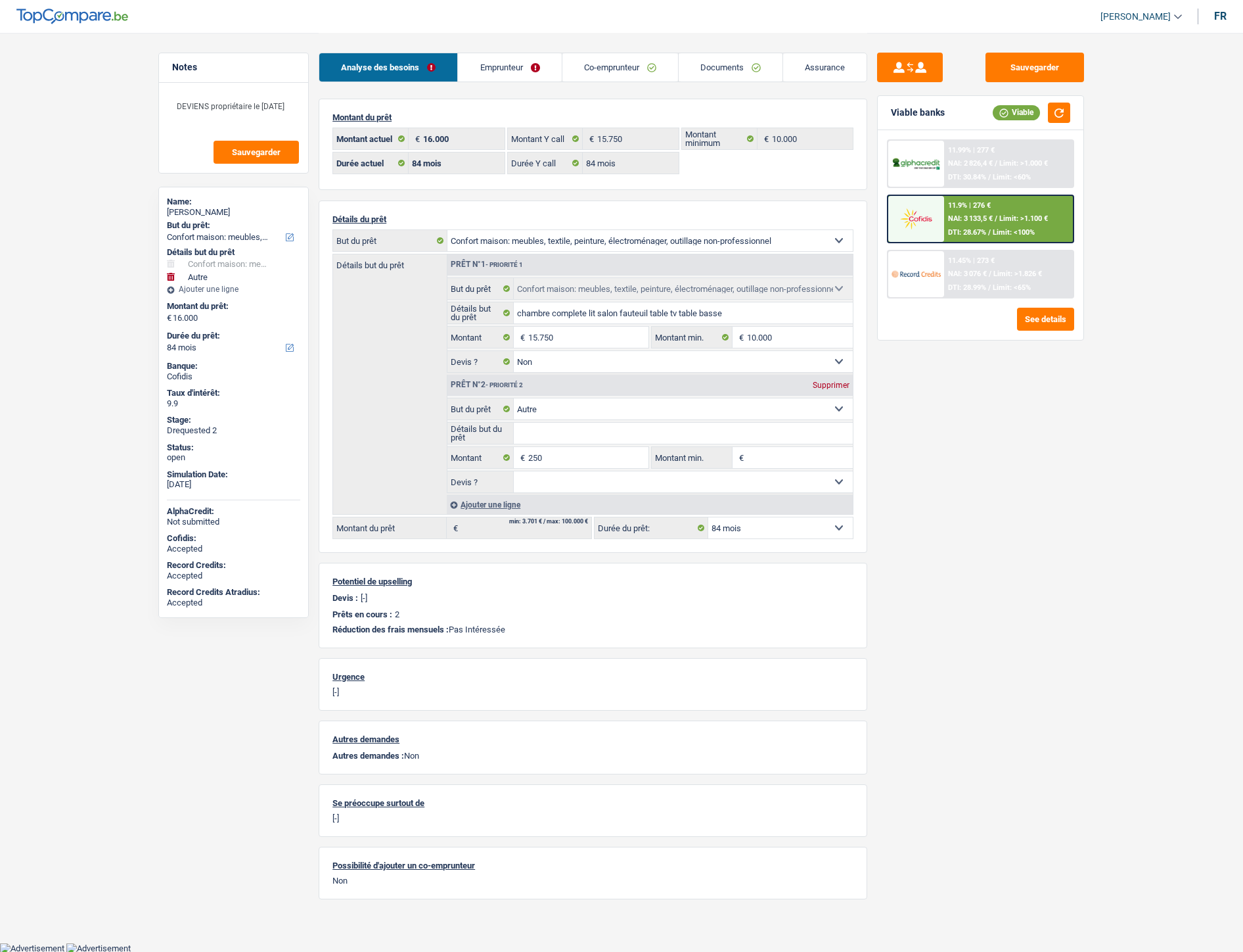
select select "household"
select select "other"
select select "84"
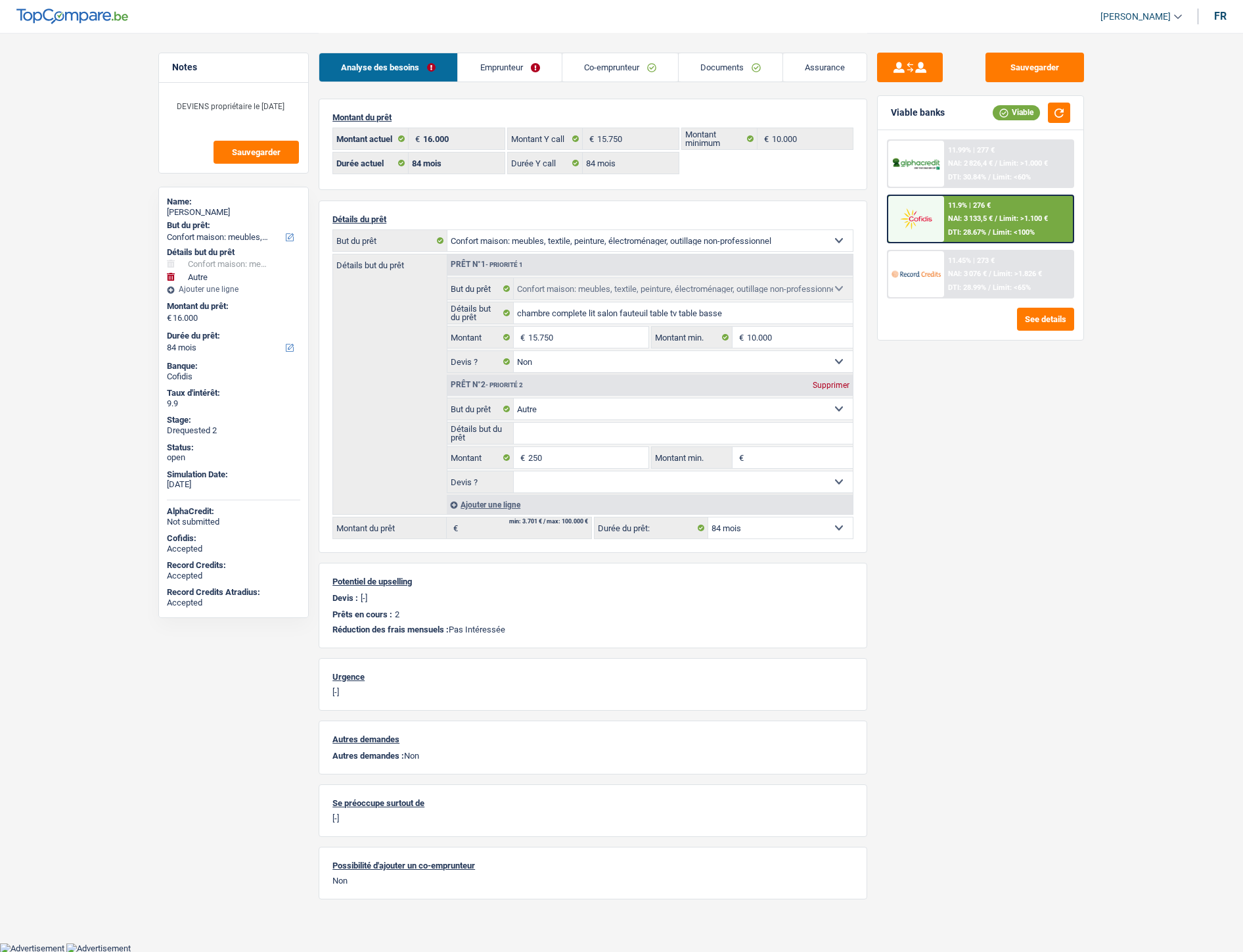
select select "84"
select select "household"
select select "false"
select select "other"
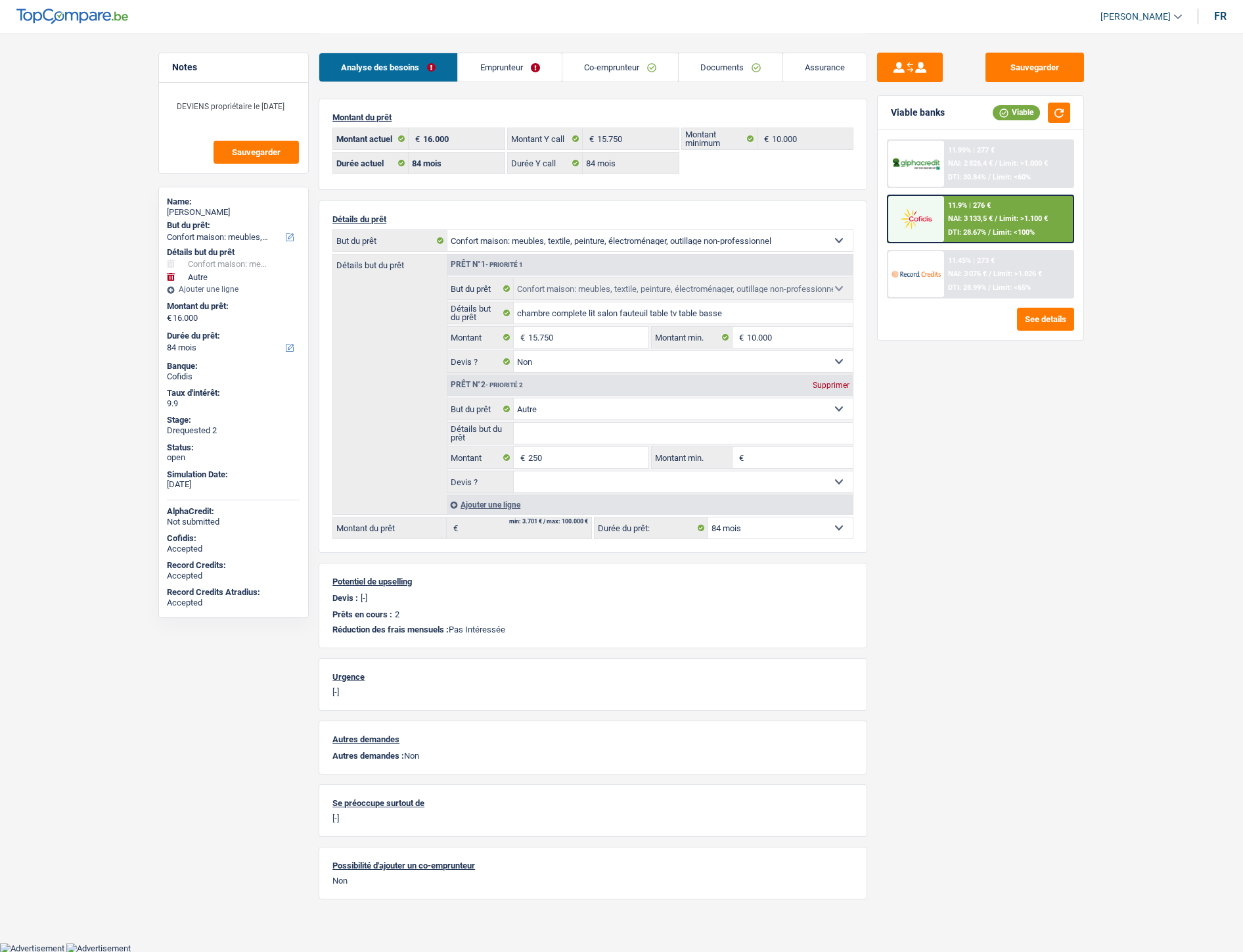
select select "84"
click at [718, 67] on link "Documents" at bounding box center [730, 67] width 104 height 28
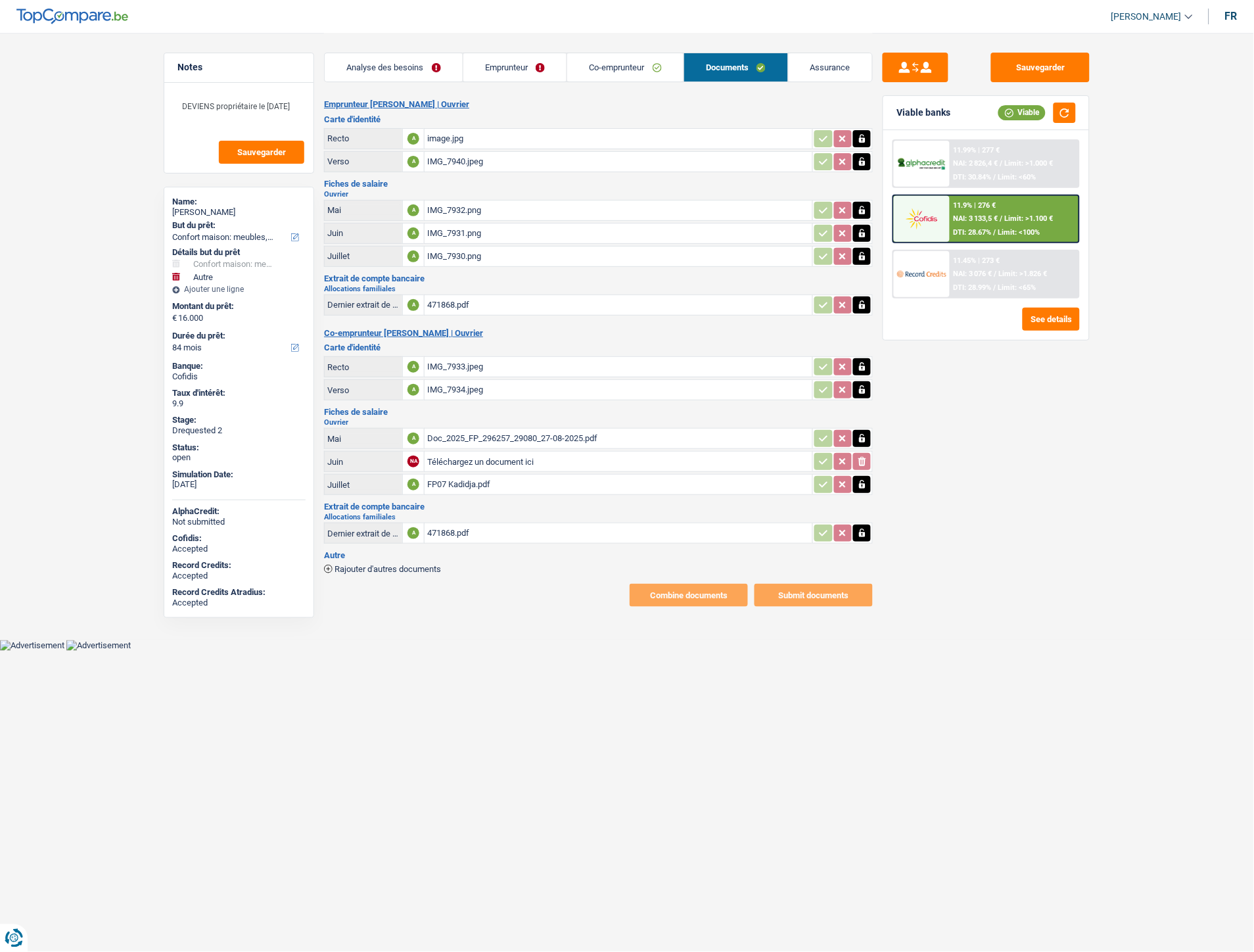
click at [493, 71] on link "Emprunteur" at bounding box center [515, 67] width 104 height 28
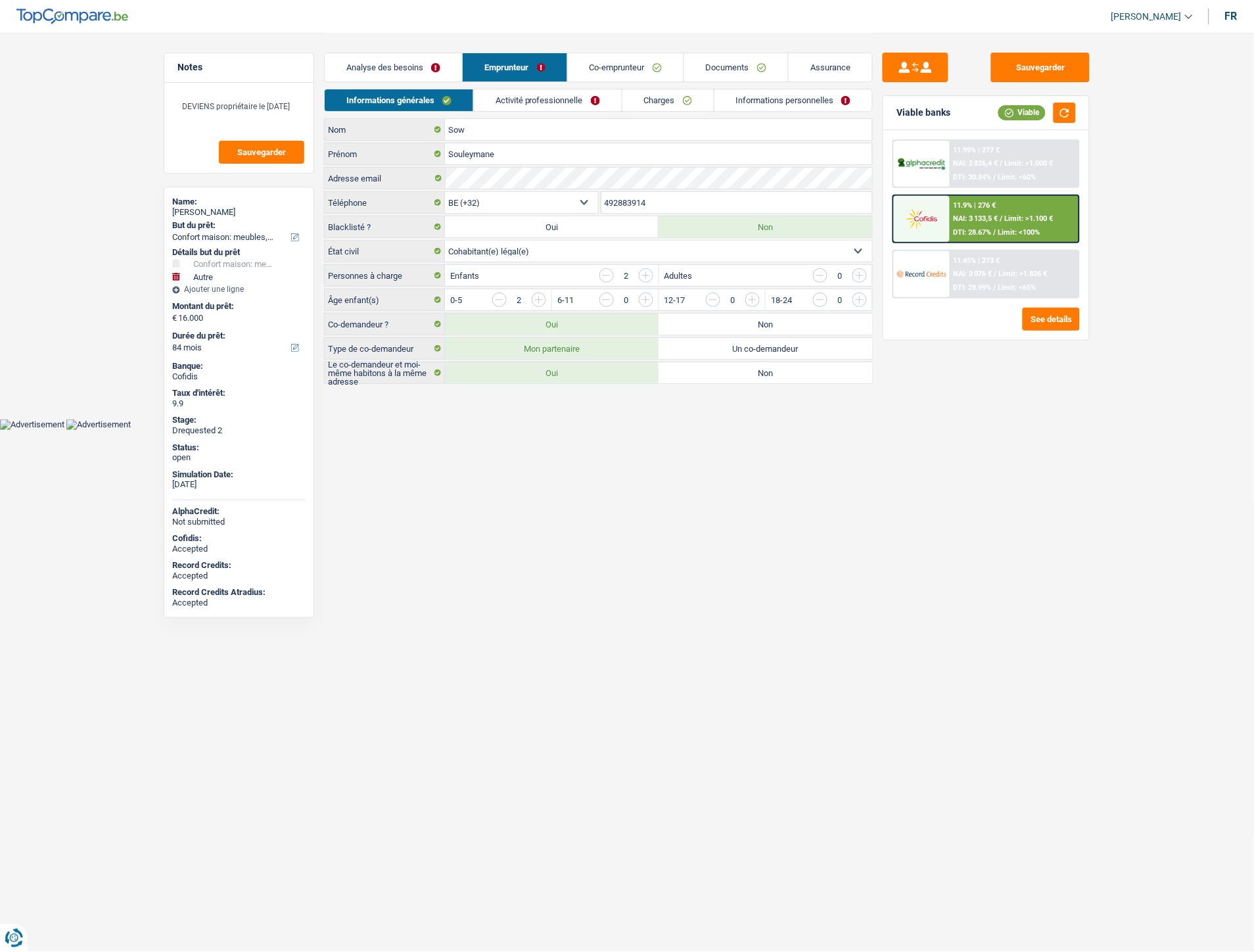
click at [613, 72] on link "Co-emprunteur" at bounding box center [625, 67] width 116 height 28
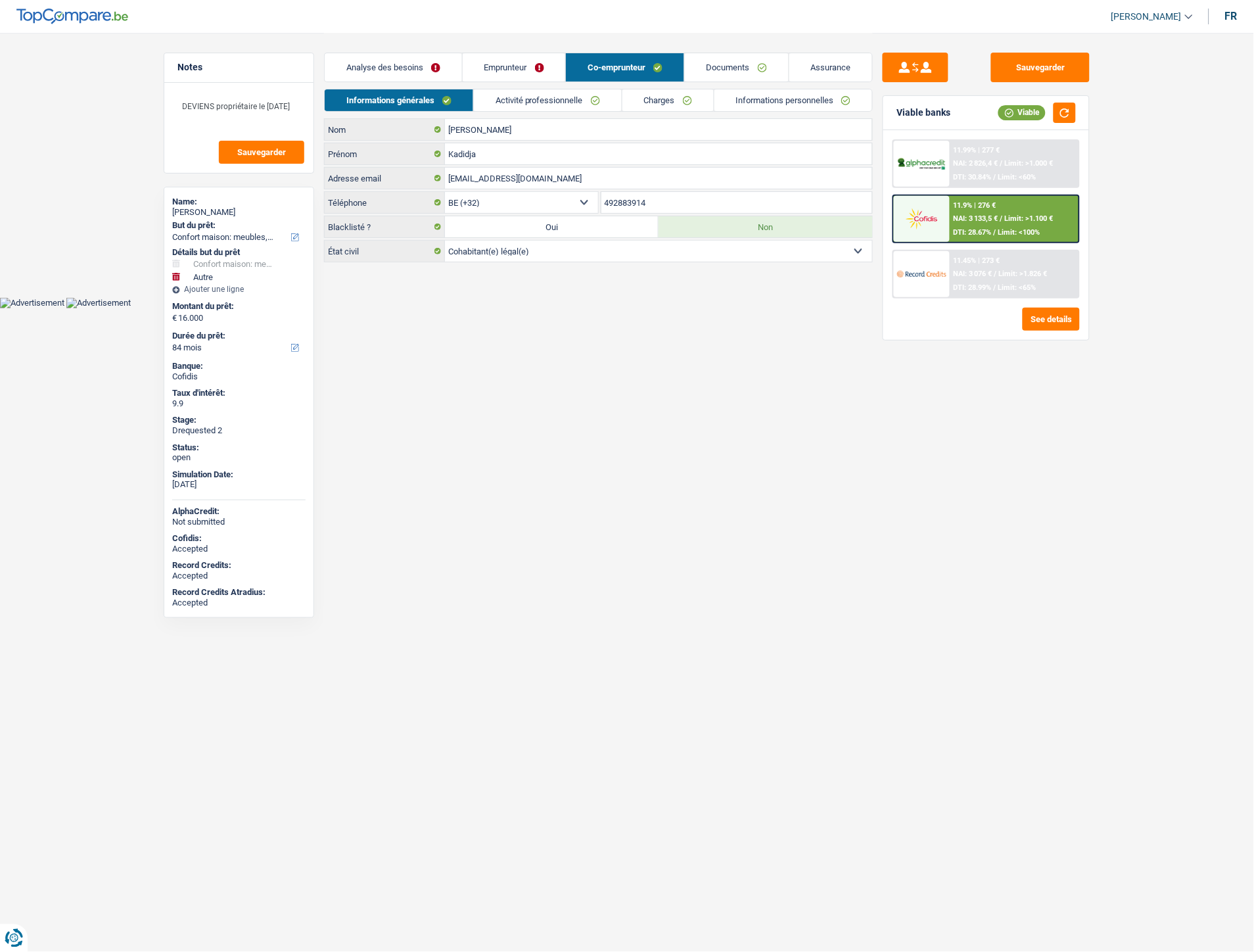
click at [496, 63] on link "Emprunteur" at bounding box center [515, 67] width 103 height 28
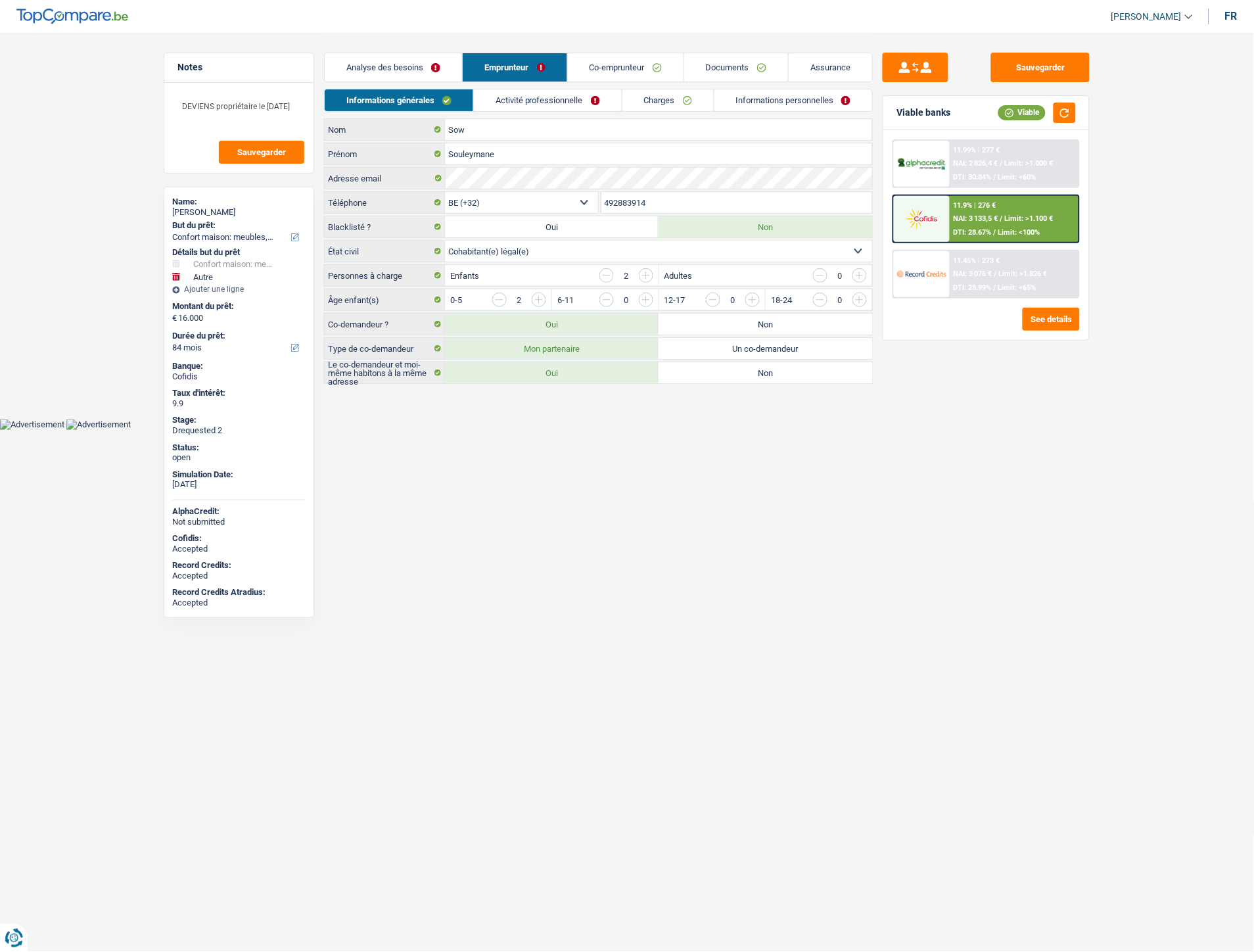
click at [1014, 219] on span "Limit: >1.100 €" at bounding box center [1028, 218] width 48 height 8
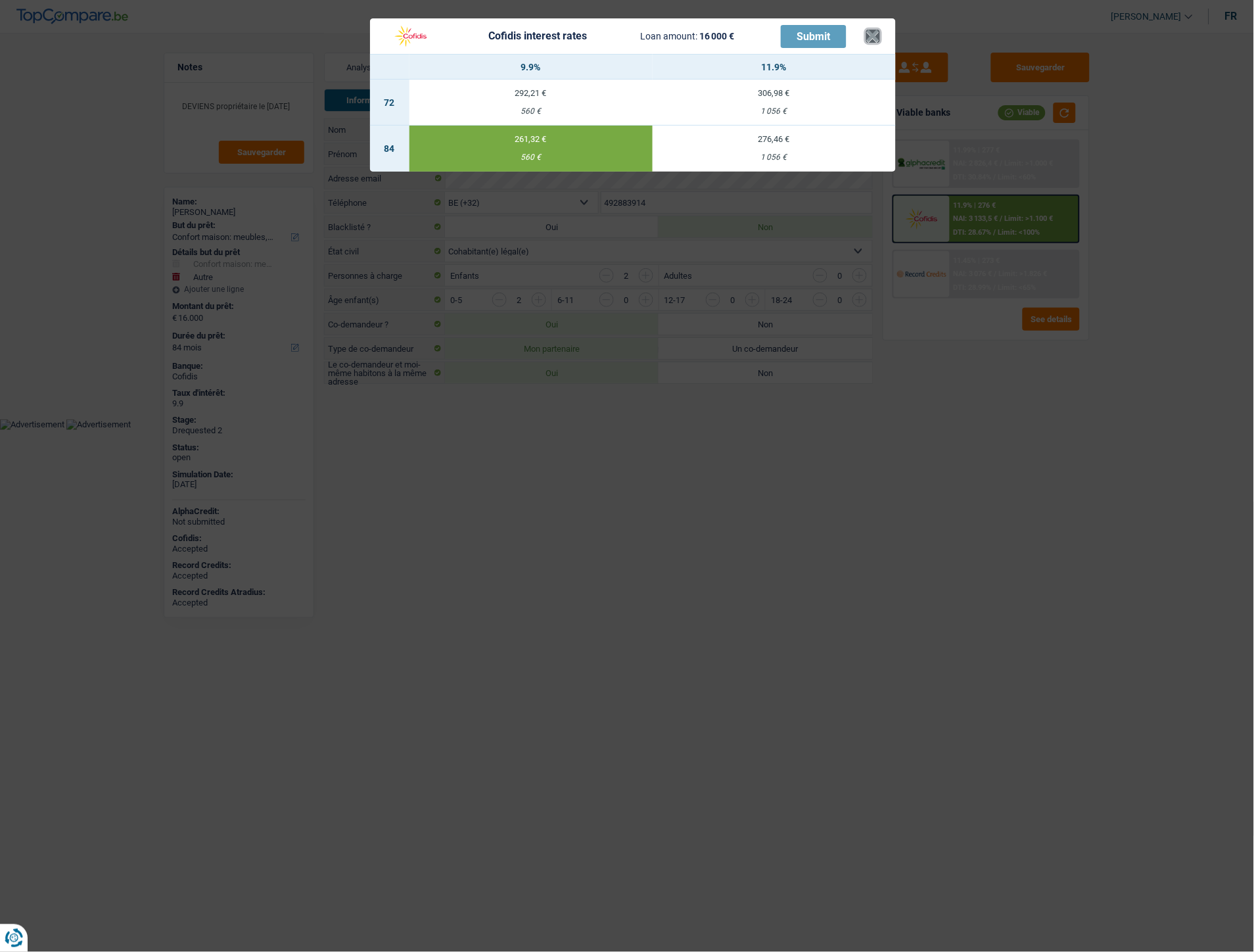
click at [866, 38] on button "×" at bounding box center [872, 36] width 14 height 13
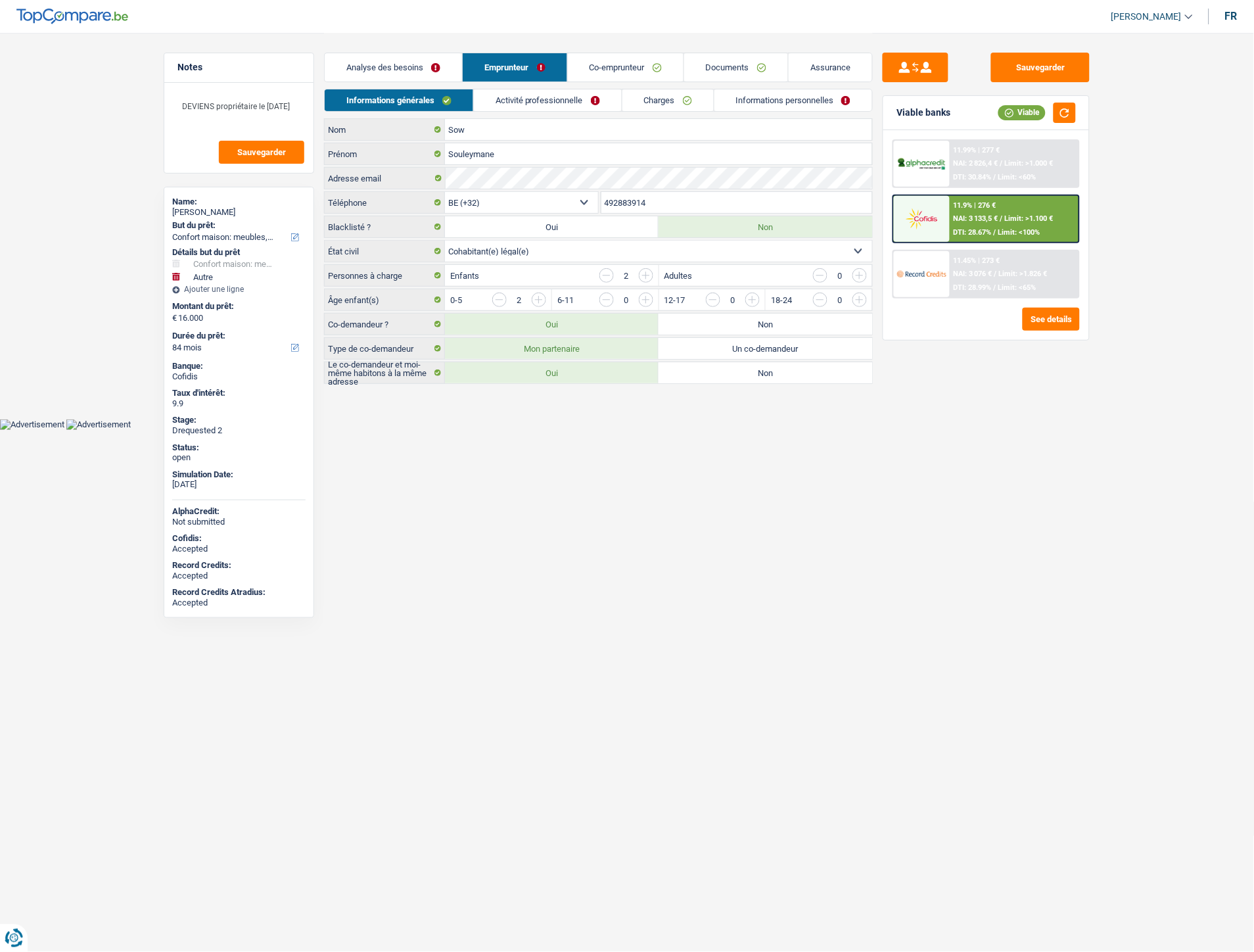
click at [523, 94] on link "Activité professionnelle" at bounding box center [547, 100] width 148 height 21
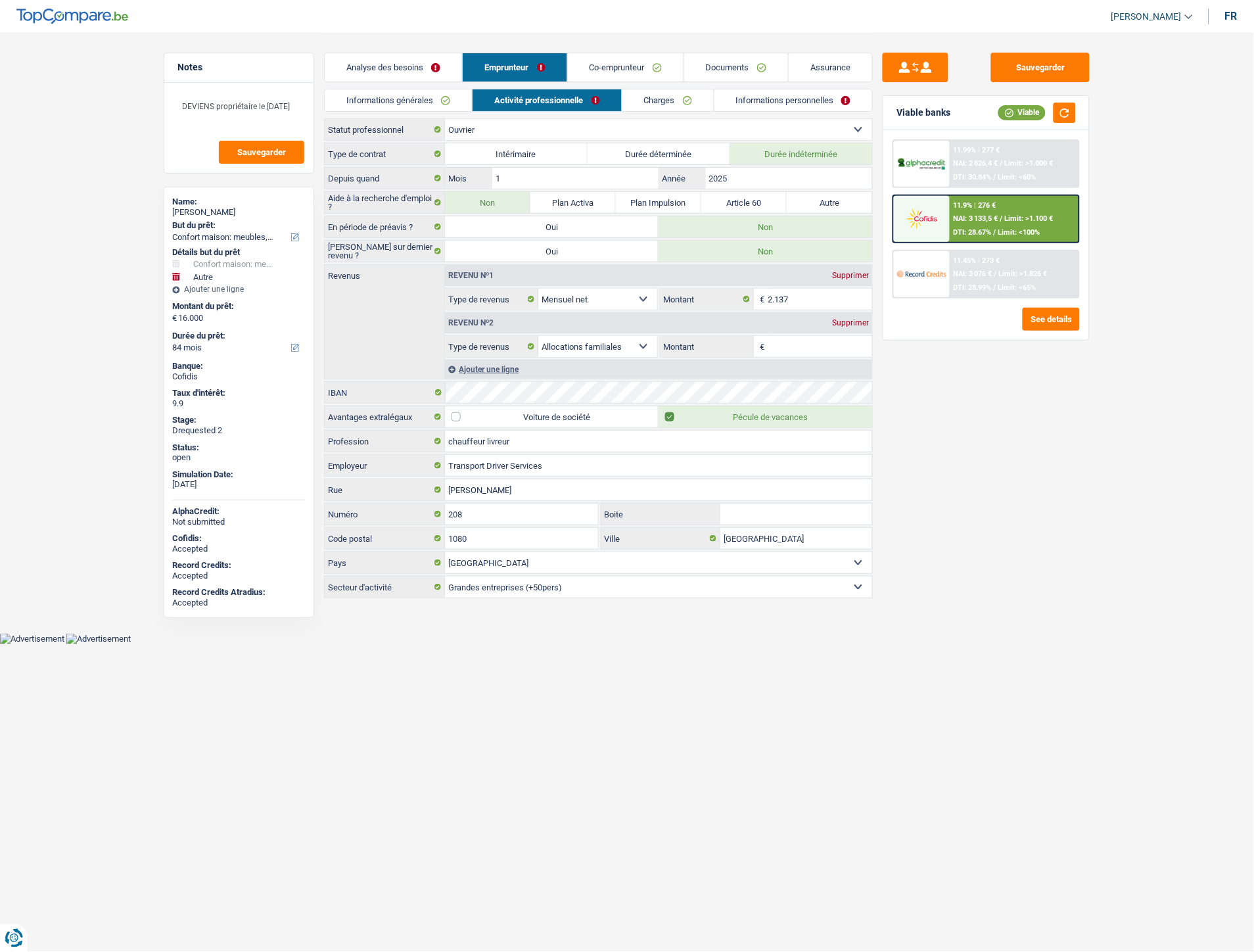
click at [648, 97] on link "Charges" at bounding box center [667, 100] width 91 height 21
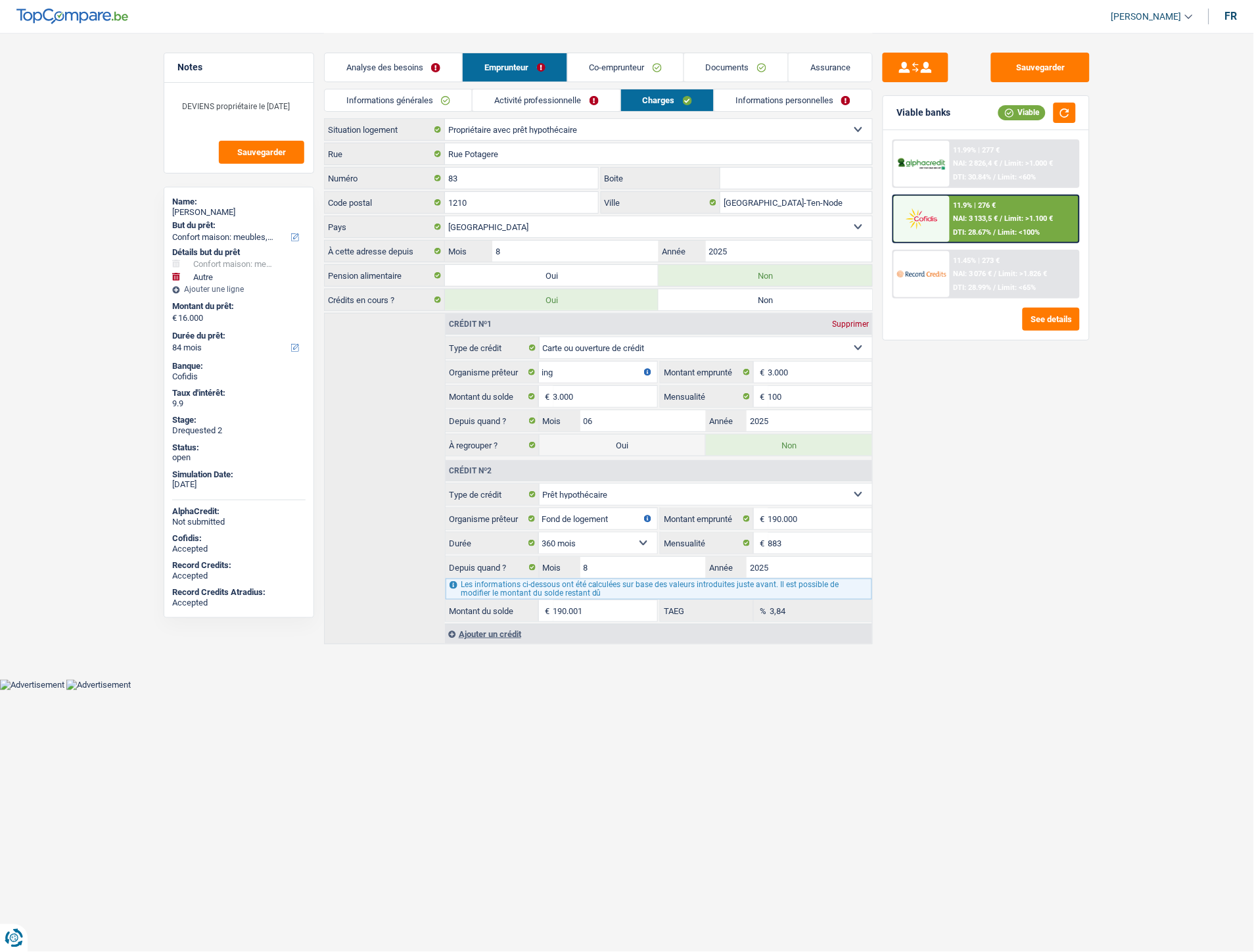
click at [744, 95] on link "Informations personnelles" at bounding box center [793, 100] width 158 height 21
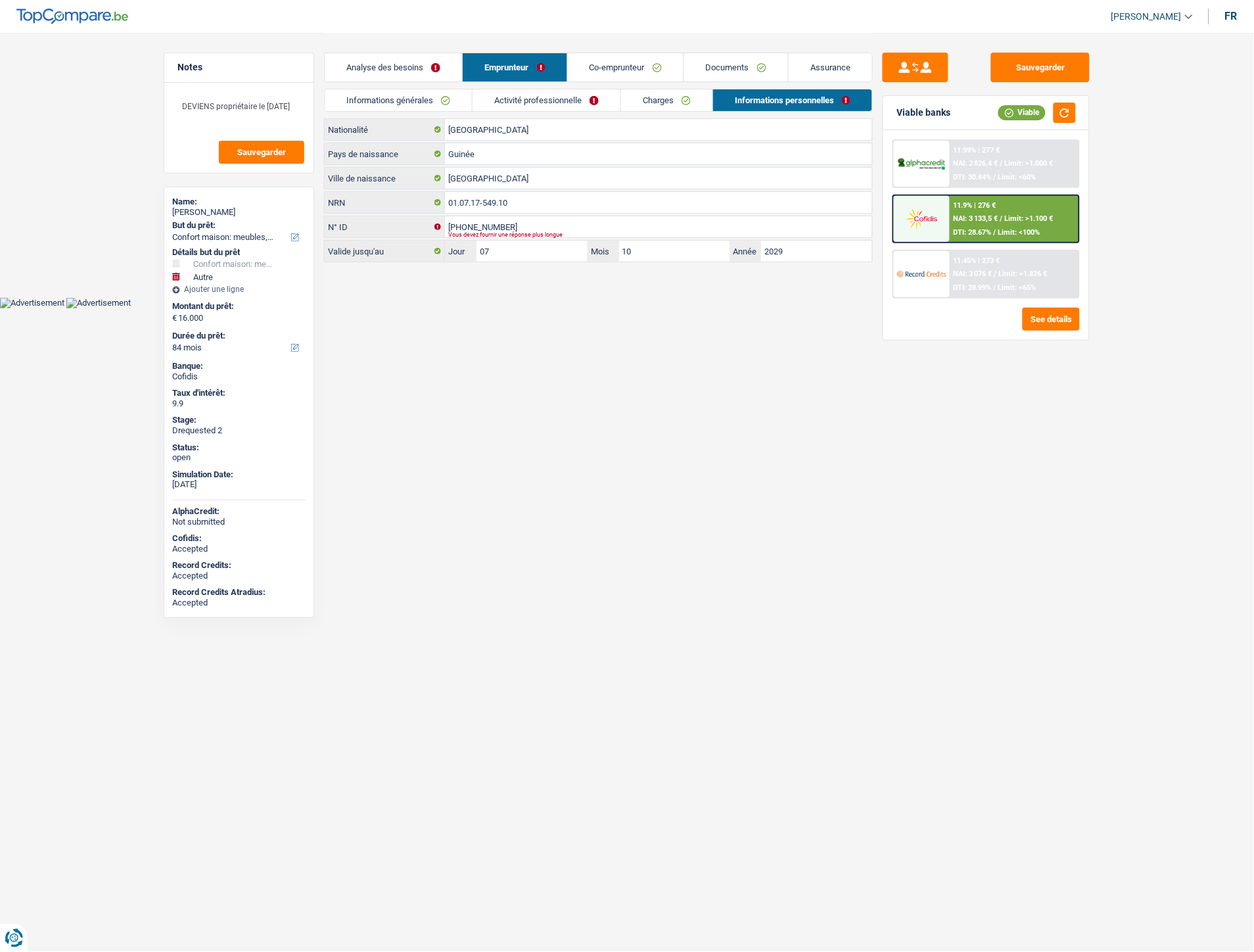
click at [619, 77] on link "Co-emprunteur" at bounding box center [625, 67] width 116 height 28
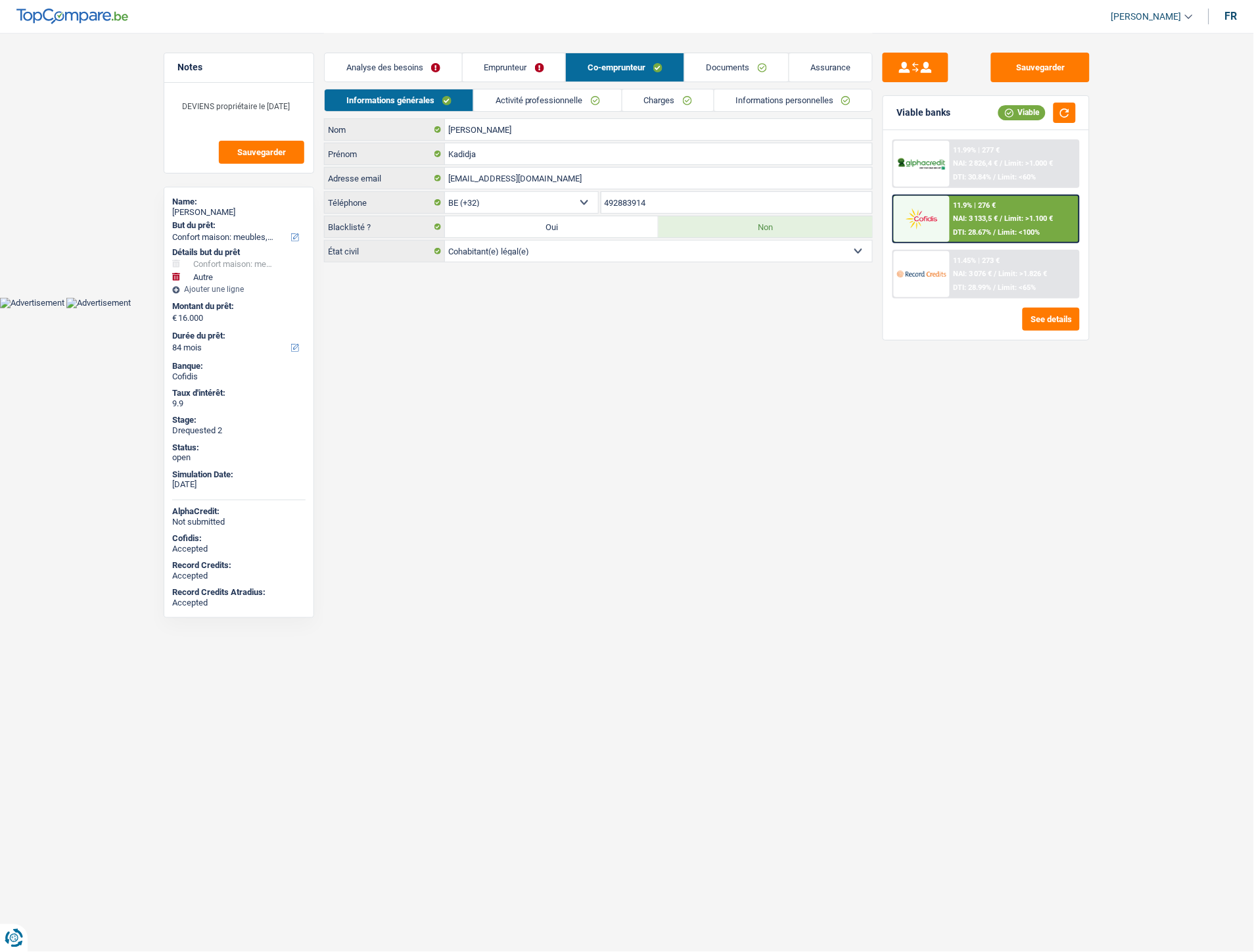
click at [714, 62] on link "Documents" at bounding box center [736, 67] width 104 height 28
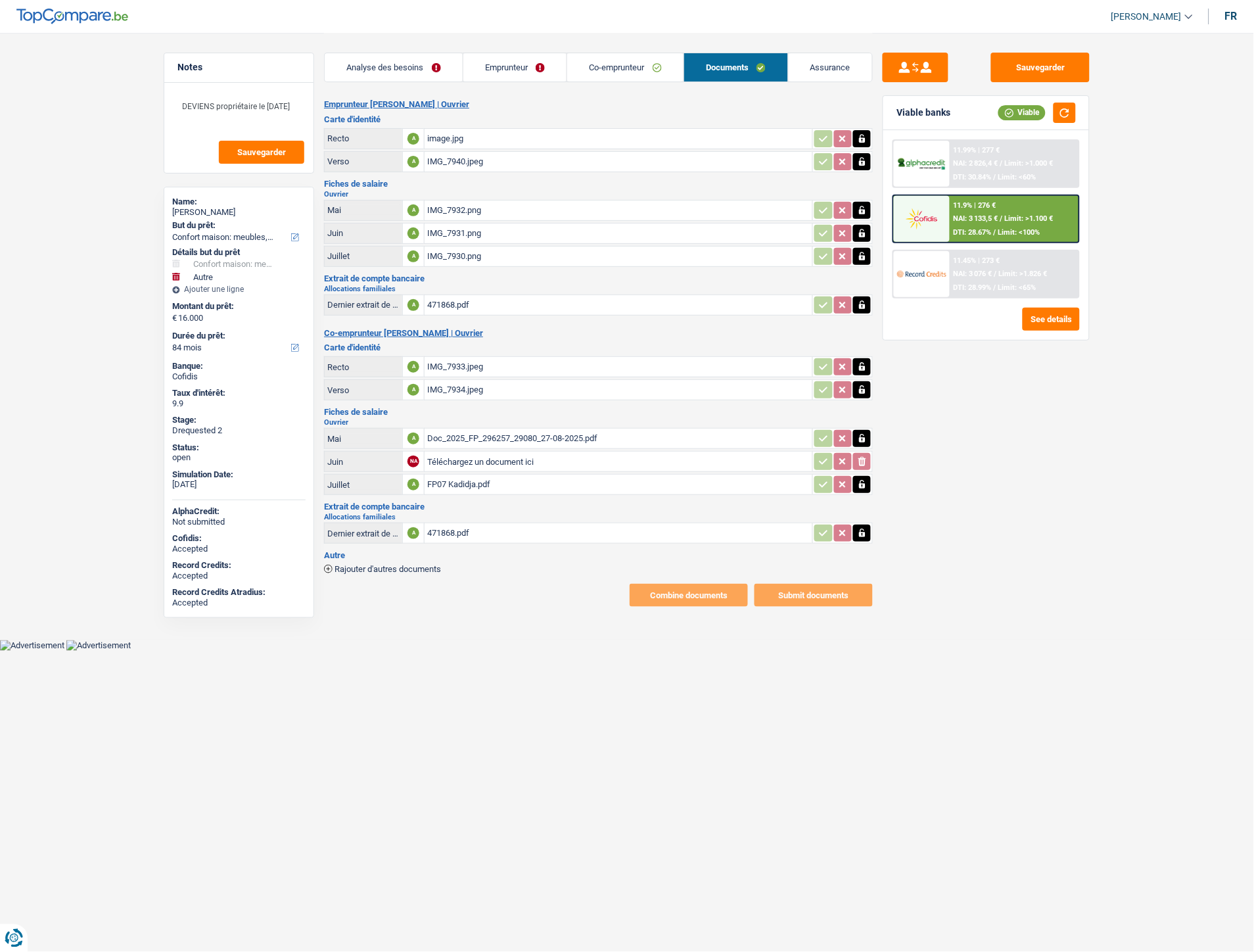
click at [822, 62] on link "Assurance" at bounding box center [831, 67] width 85 height 28
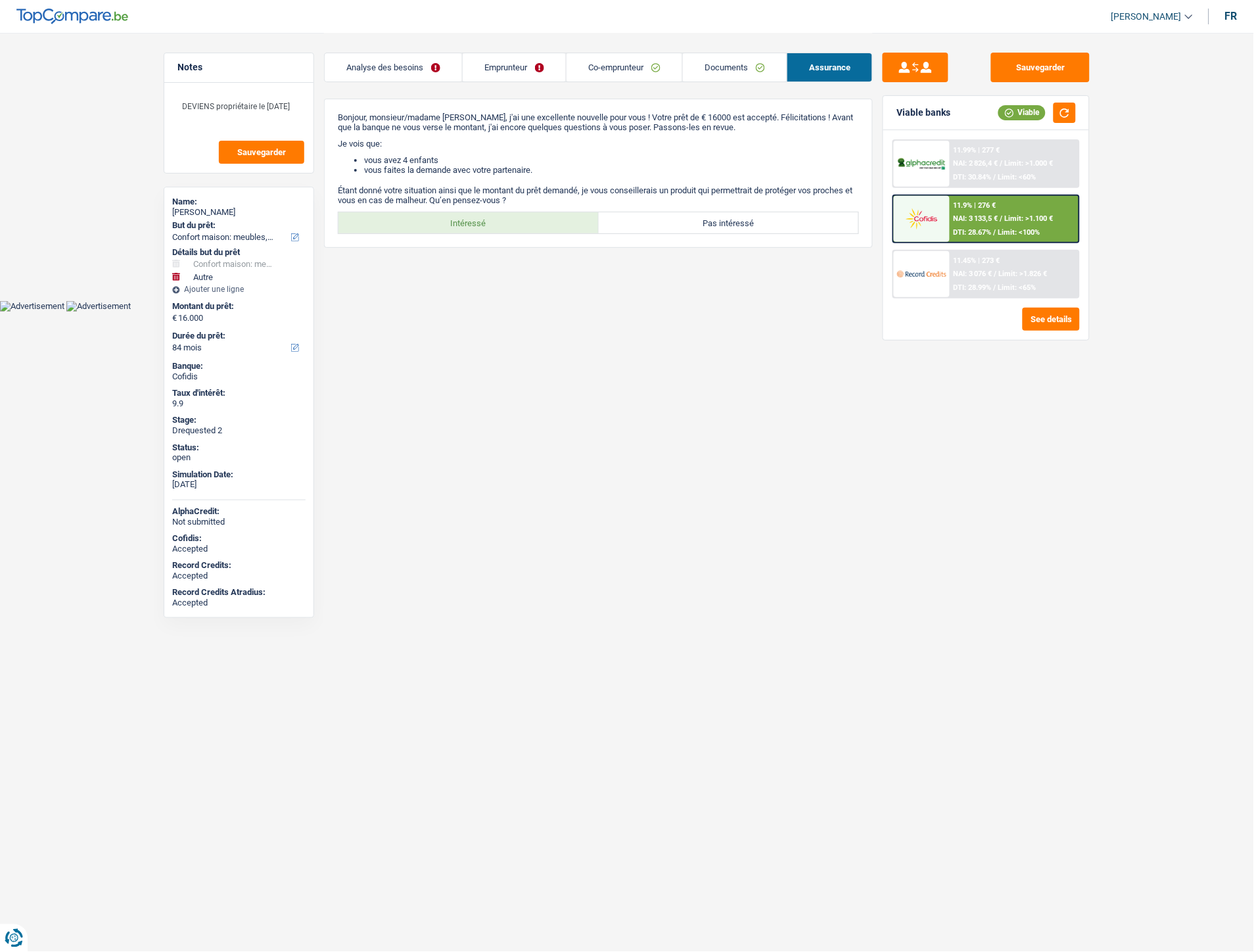
click at [410, 74] on link "Analyse des besoins" at bounding box center [393, 67] width 137 height 28
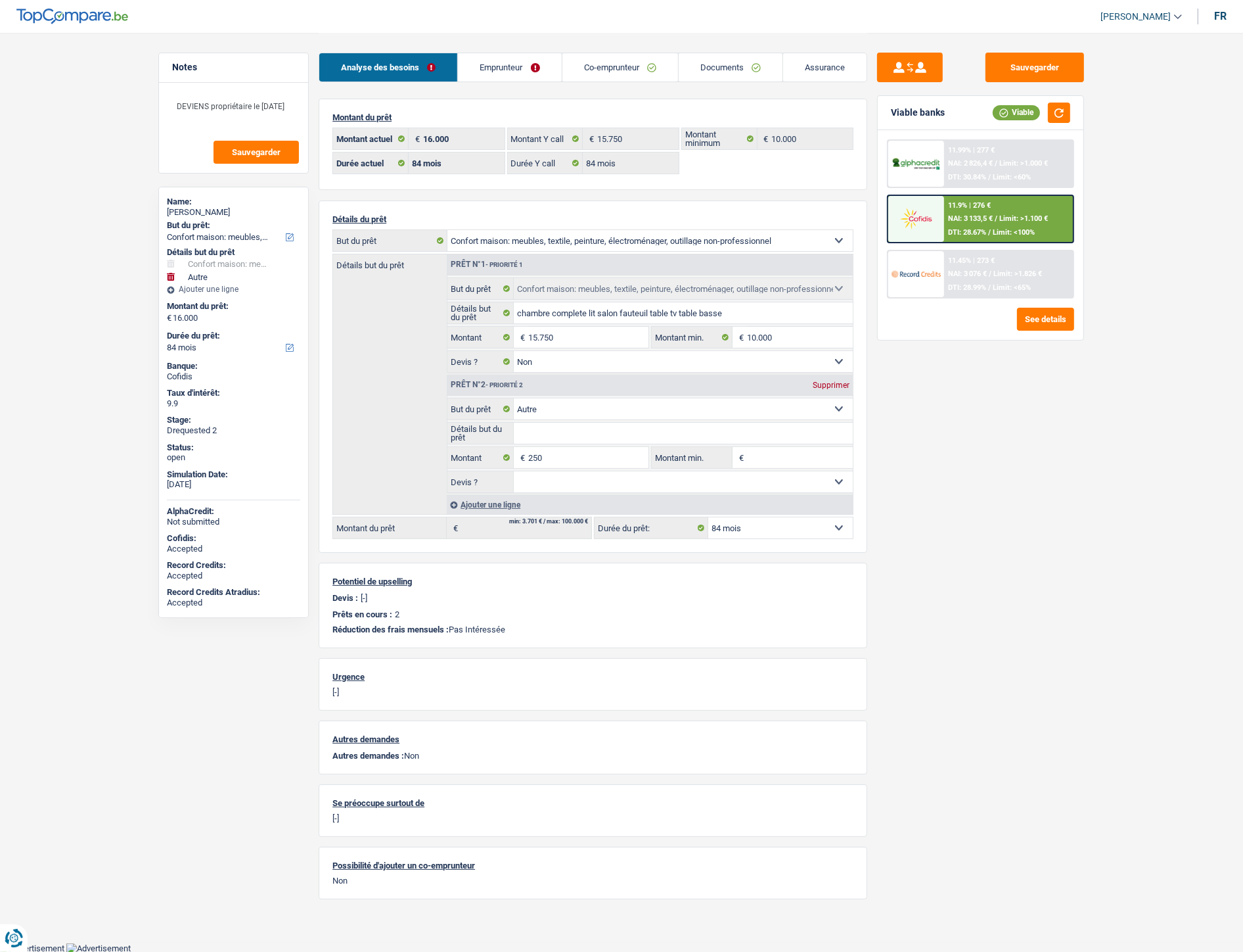
click at [692, 64] on link "Documents" at bounding box center [730, 67] width 104 height 28
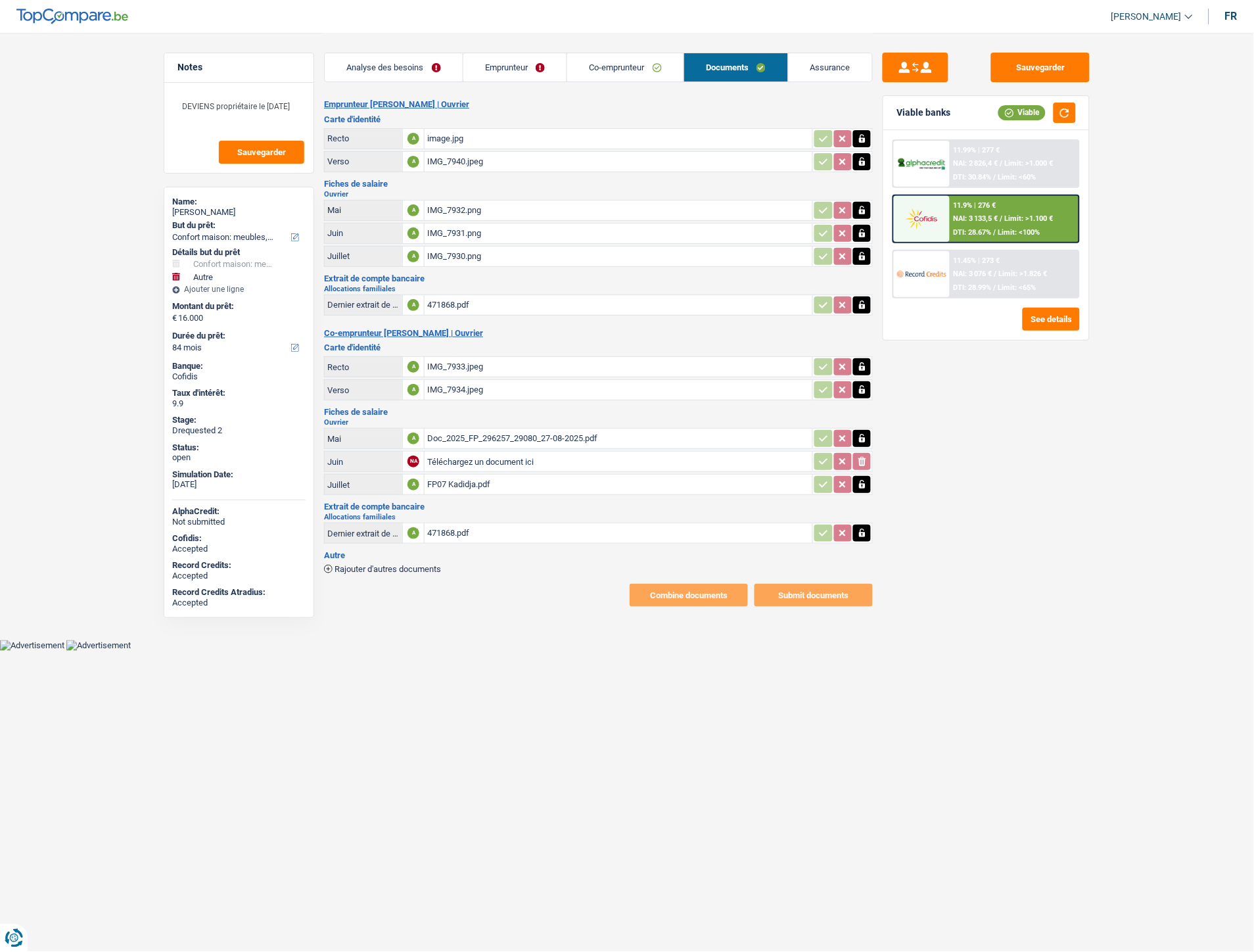
click at [460, 141] on div "image.jpg" at bounding box center [619, 139] width 382 height 20
click at [487, 160] on div "IMG_7940.jpeg" at bounding box center [619, 162] width 382 height 20
click at [523, 585] on div "Combine documents Submit documents" at bounding box center [598, 595] width 549 height 23
click at [1045, 60] on button "Sauvegarder" at bounding box center [1041, 67] width 98 height 30
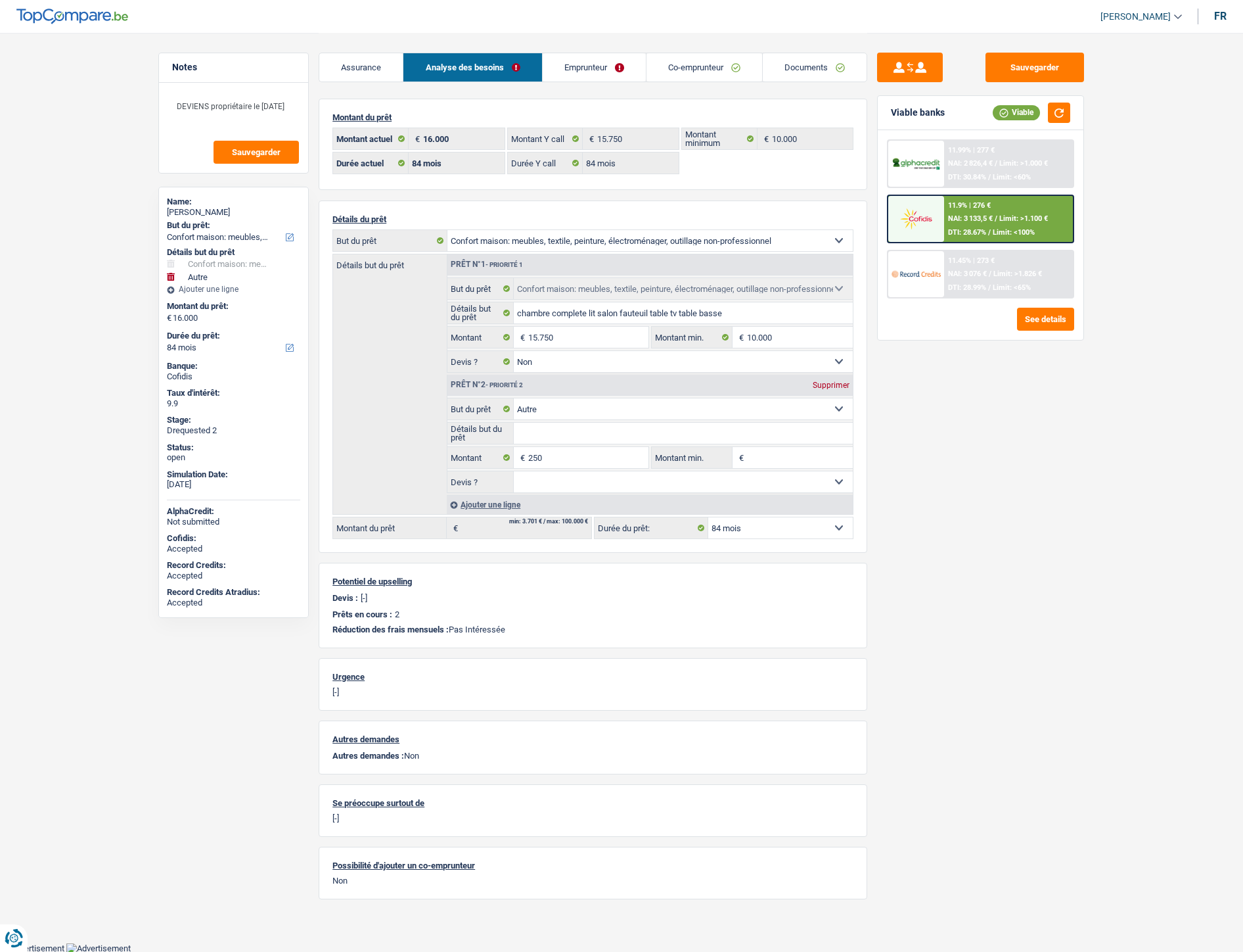
select select "household"
select select "other"
select select "84"
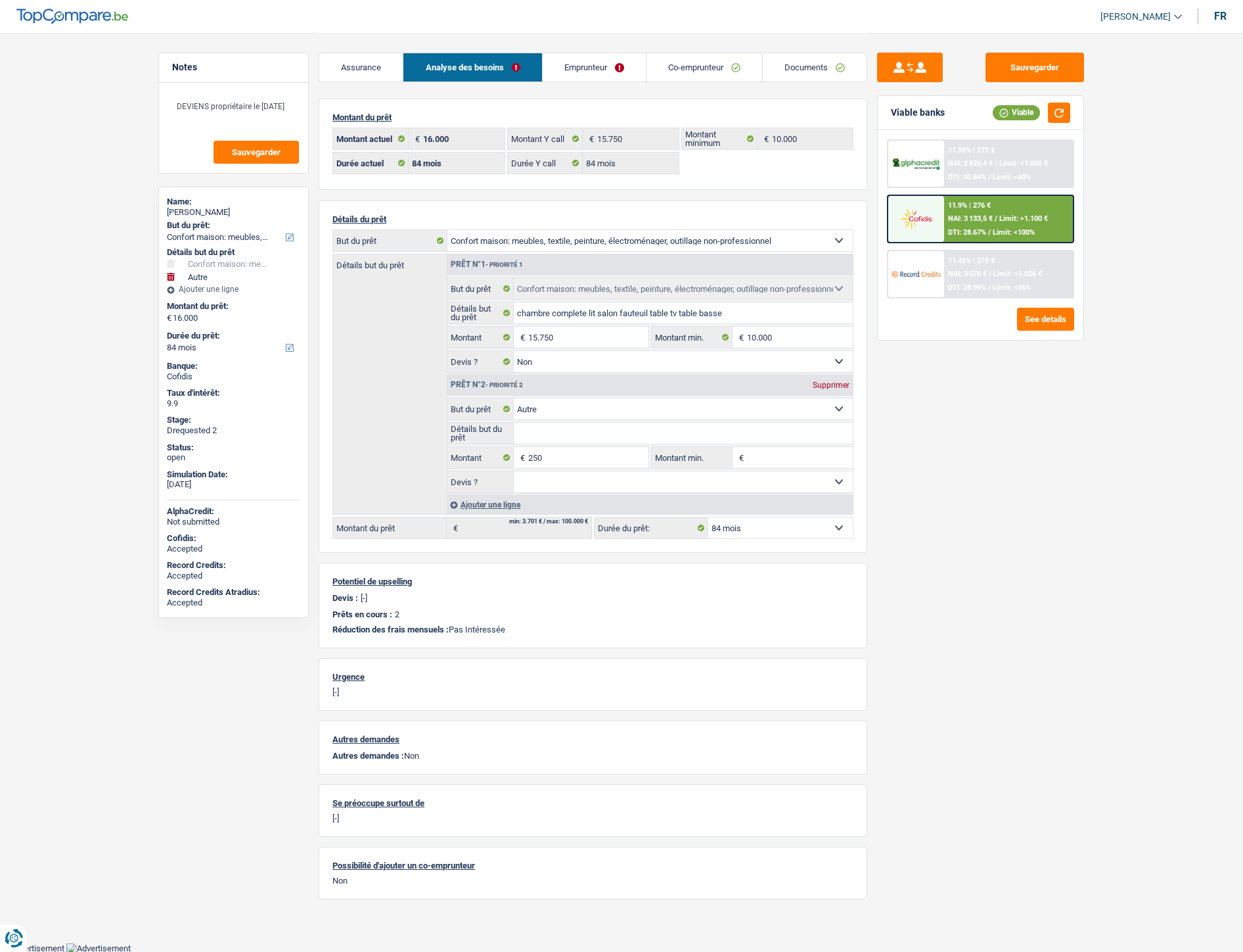
select select "84"
select select "household"
select select "false"
select select "other"
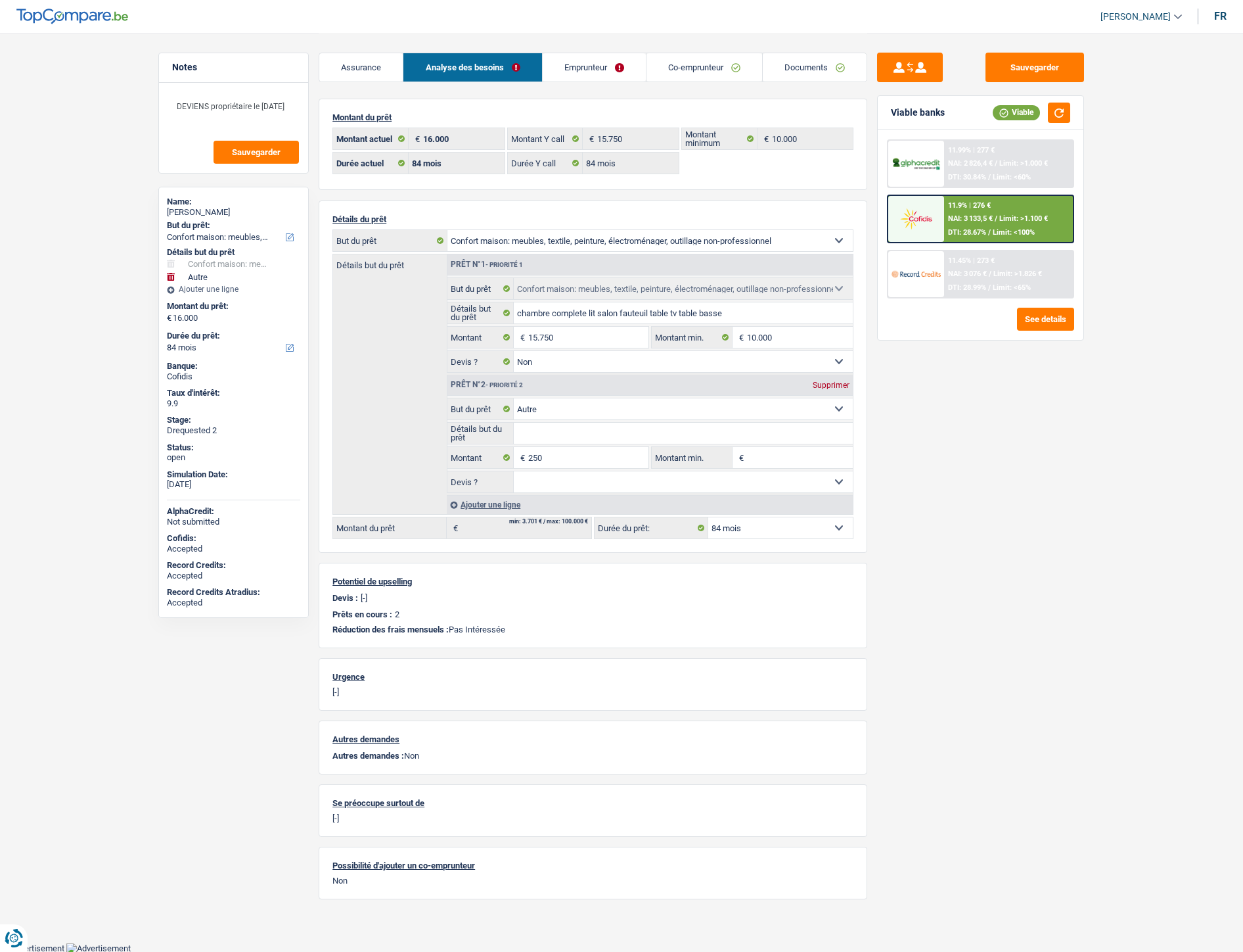
select select "84"
click at [720, 68] on link "Documents" at bounding box center [730, 67] width 104 height 28
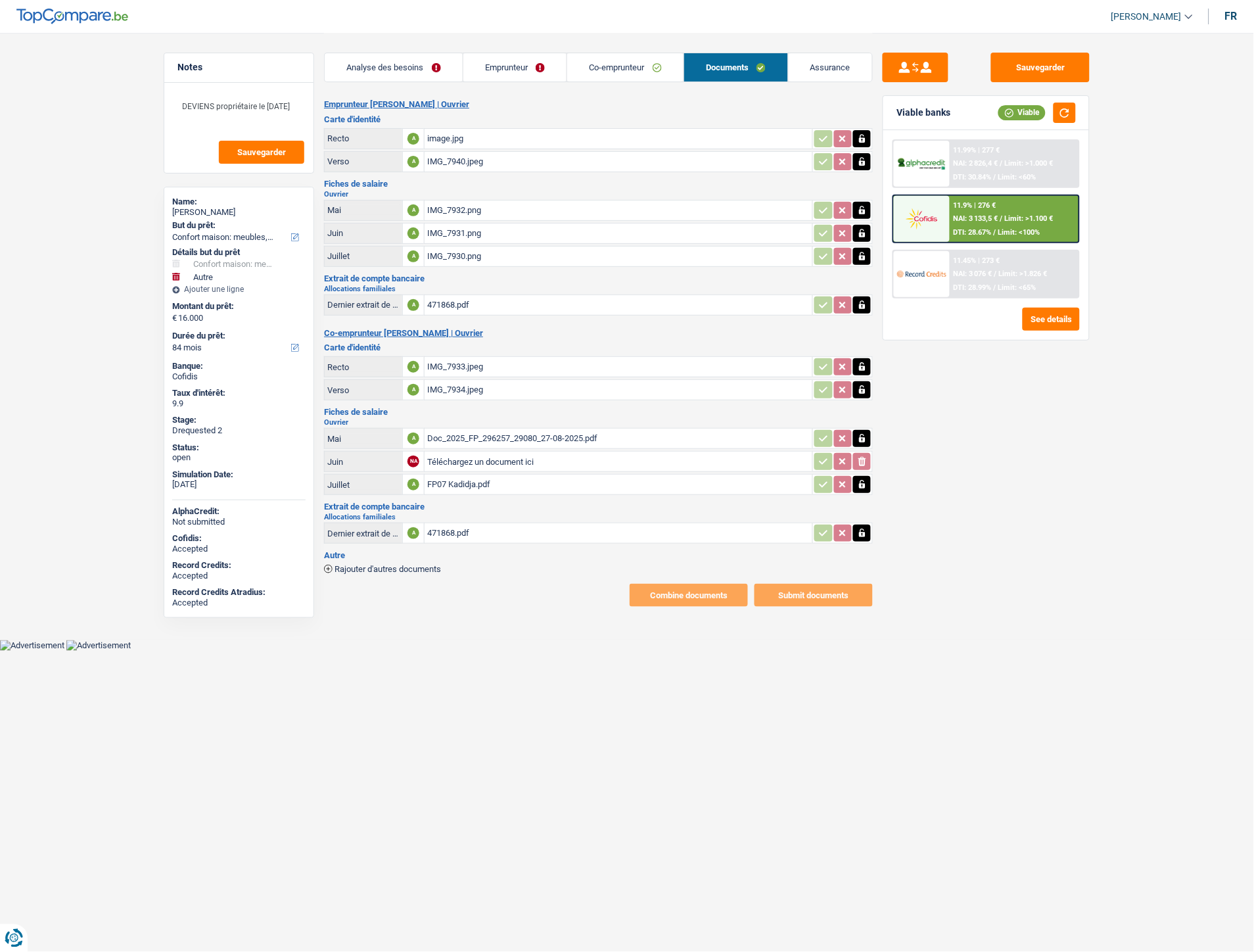
click at [376, 57] on link "Analyse des besoins" at bounding box center [394, 67] width 138 height 28
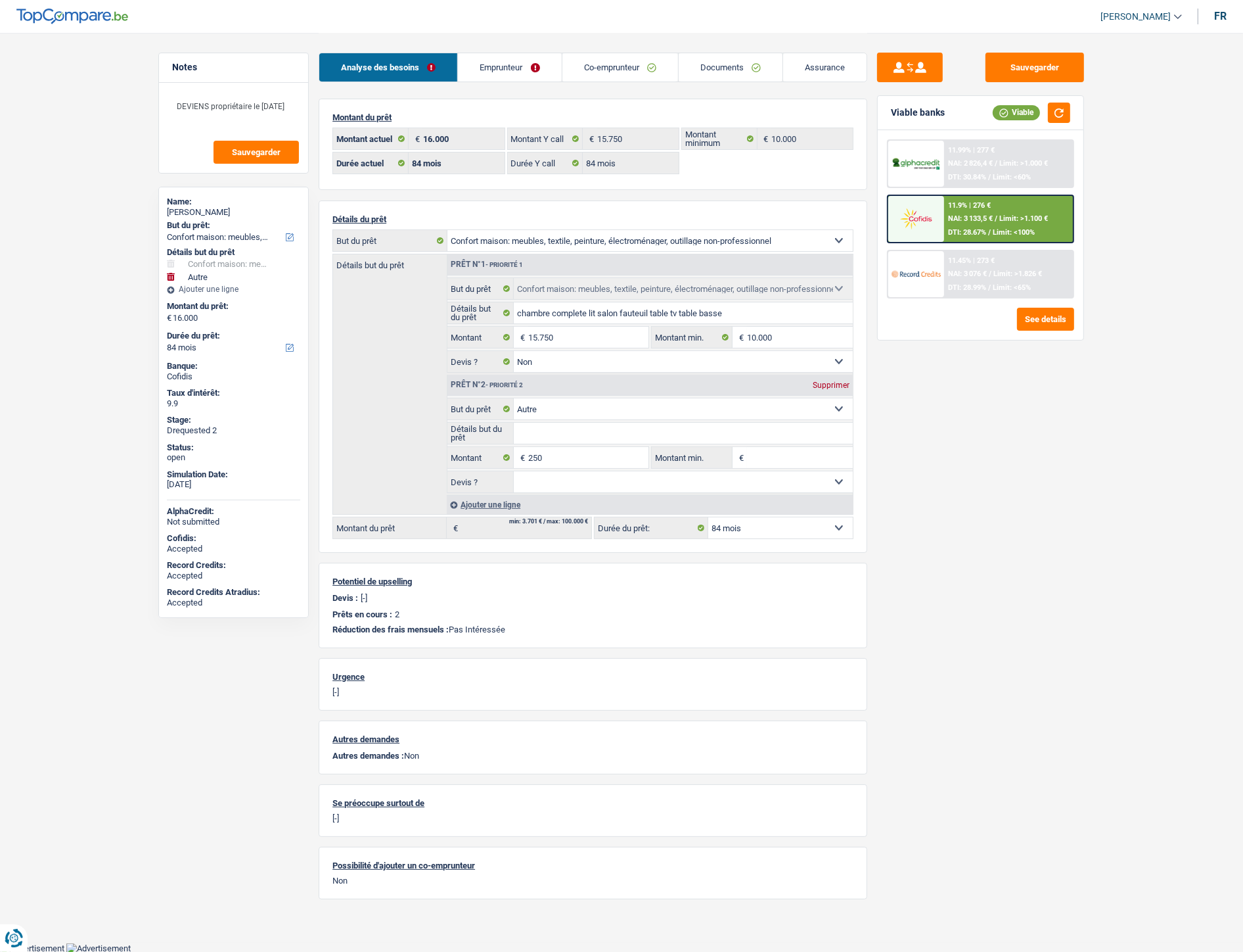
click at [737, 81] on li "Documents" at bounding box center [729, 67] width 104 height 30
click at [726, 67] on link "Documents" at bounding box center [730, 67] width 104 height 28
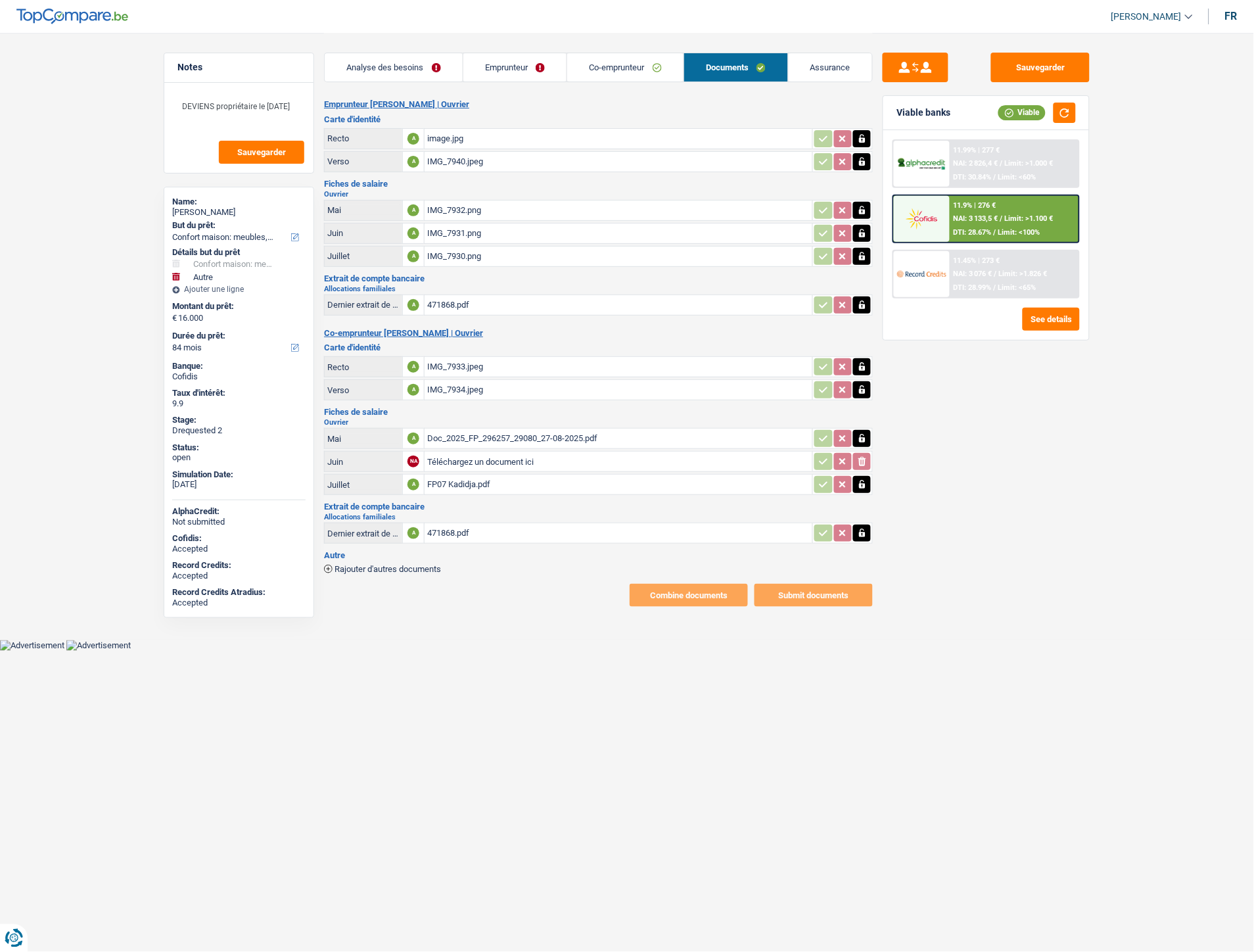
click at [437, 131] on div "image.jpg" at bounding box center [619, 139] width 382 height 20
click at [613, 67] on link "Co-emprunteur" at bounding box center [625, 67] width 117 height 28
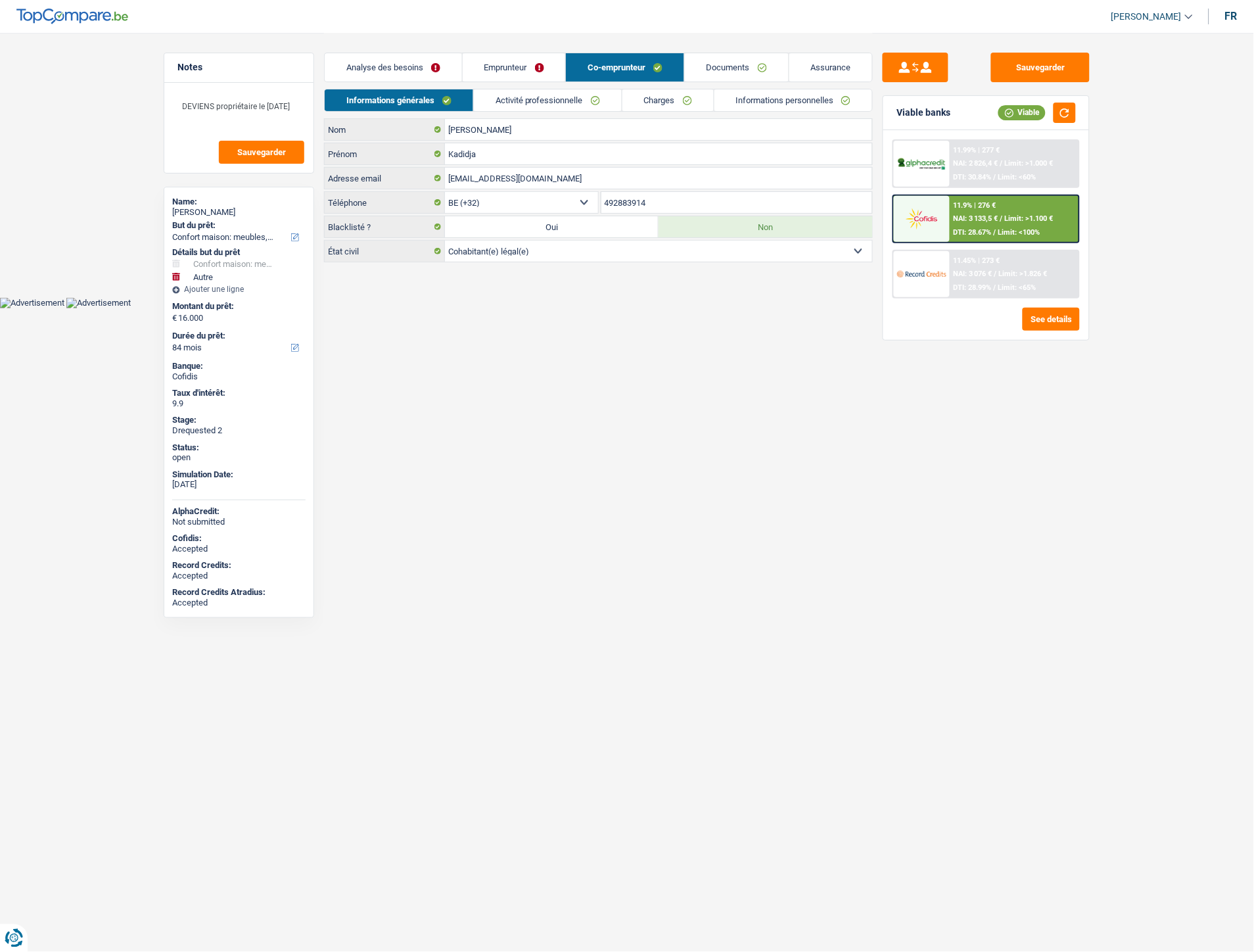
click at [515, 64] on link "Emprunteur" at bounding box center [515, 67] width 103 height 28
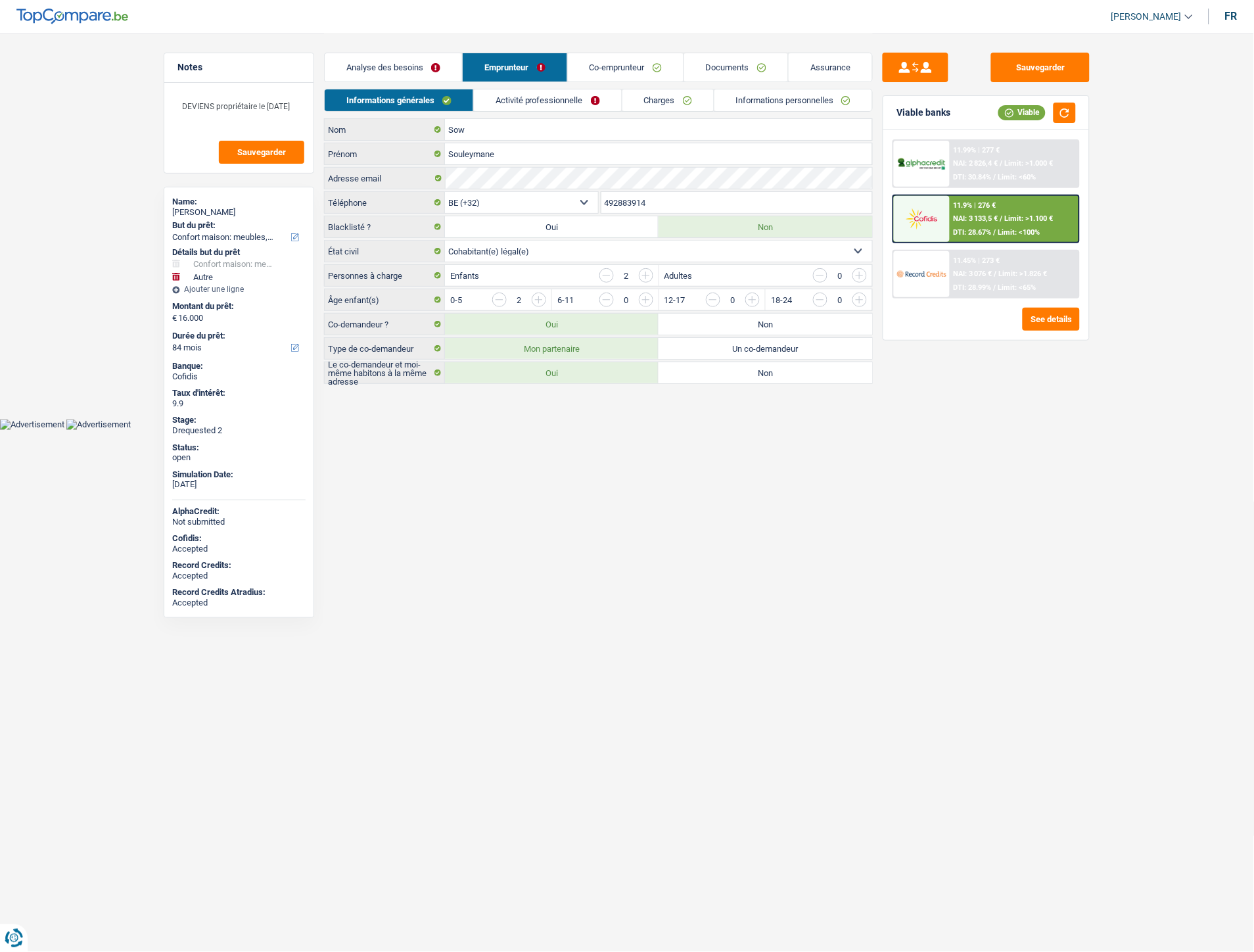
drag, startPoint x: 675, startPoint y: 208, endPoint x: 561, endPoint y: 196, distance: 114.6
click at [561, 196] on div "BE (+32) LU (+352) Sélectionner une option Téléphone 492883914 Téléphone" at bounding box center [598, 204] width 549 height 25
click at [632, 66] on link "Co-emprunteur" at bounding box center [625, 67] width 116 height 28
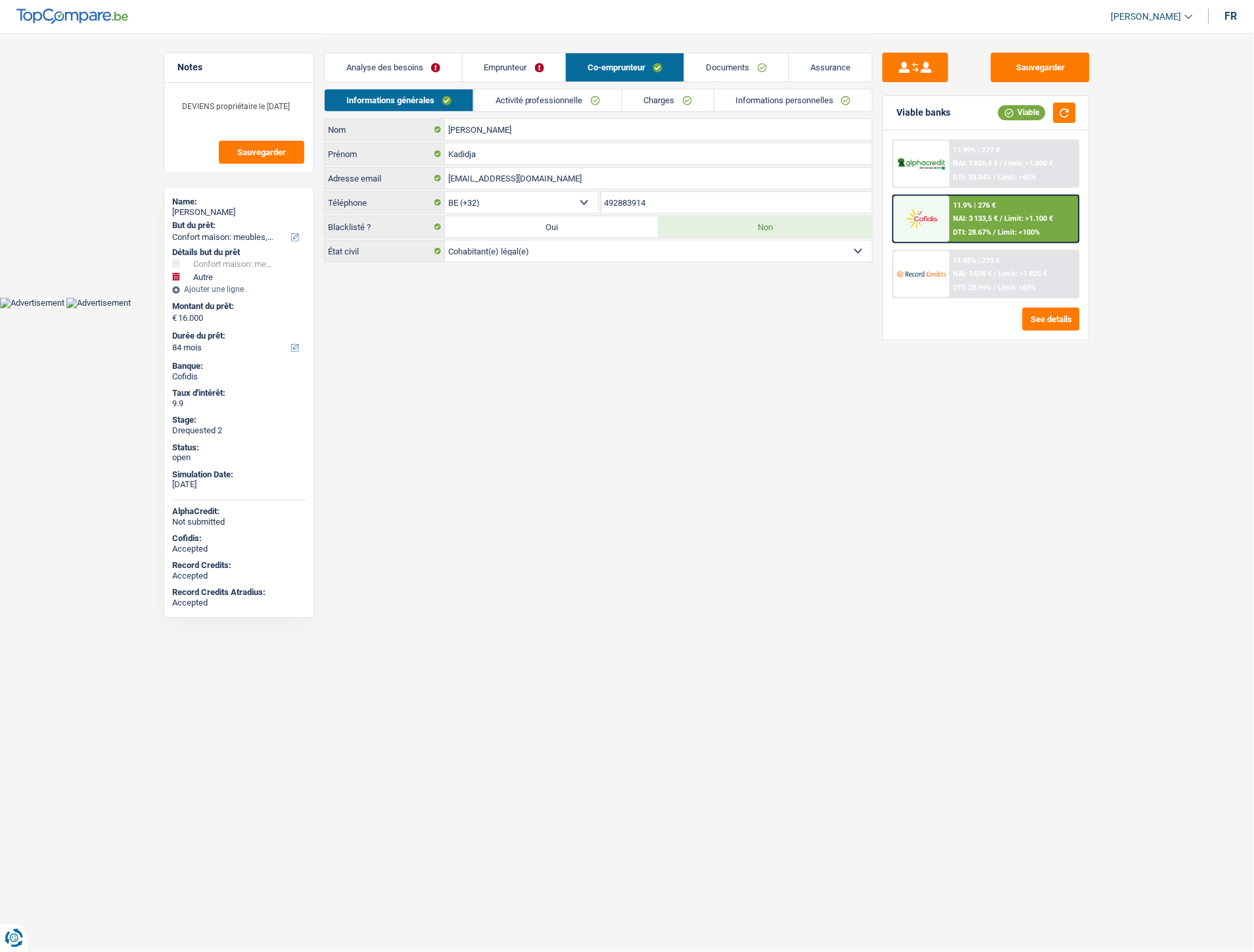
click at [748, 62] on link "Documents" at bounding box center [736, 67] width 104 height 28
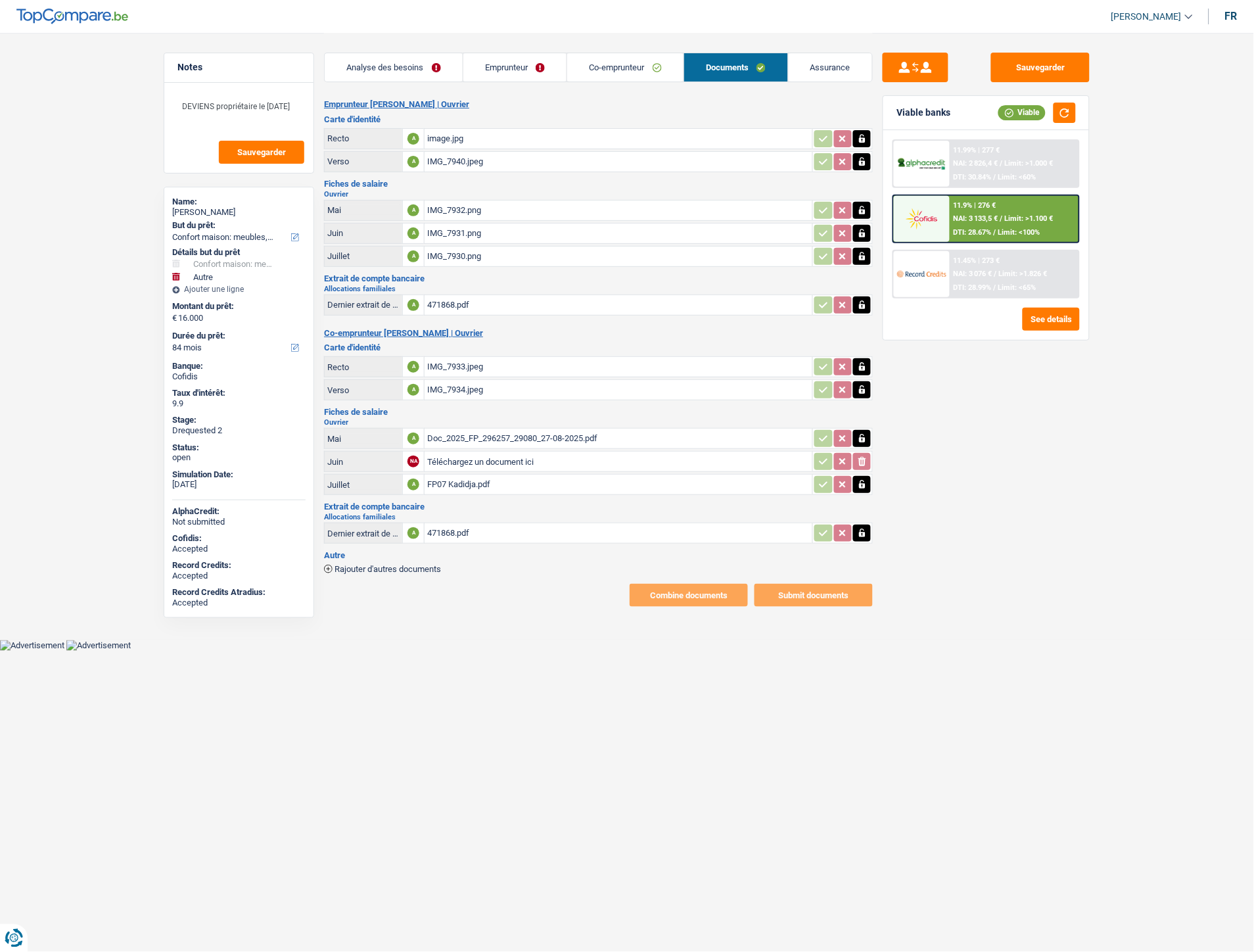
click at [387, 71] on link "Analyse des besoins" at bounding box center [394, 67] width 138 height 28
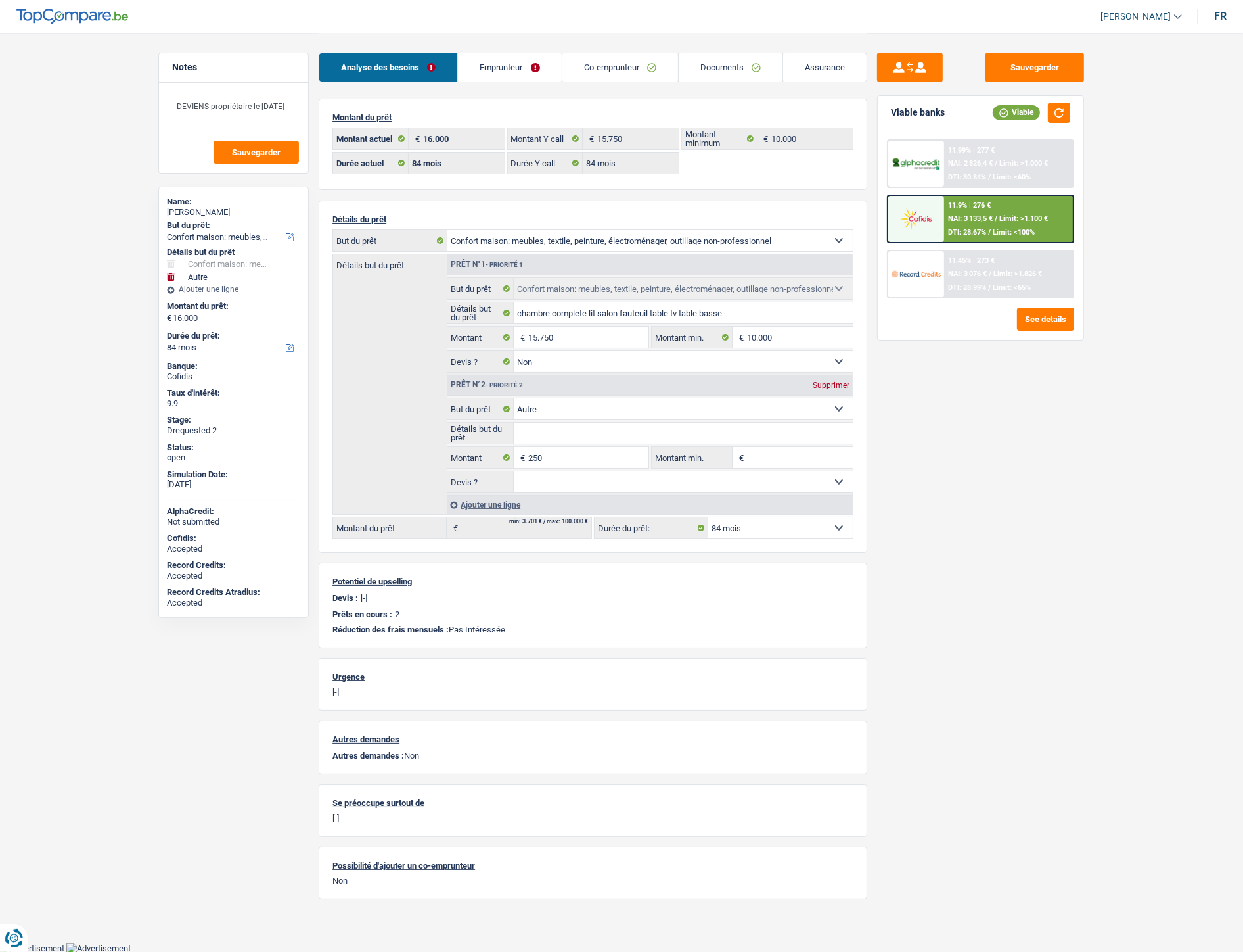
click at [532, 63] on link "Emprunteur" at bounding box center [510, 67] width 103 height 28
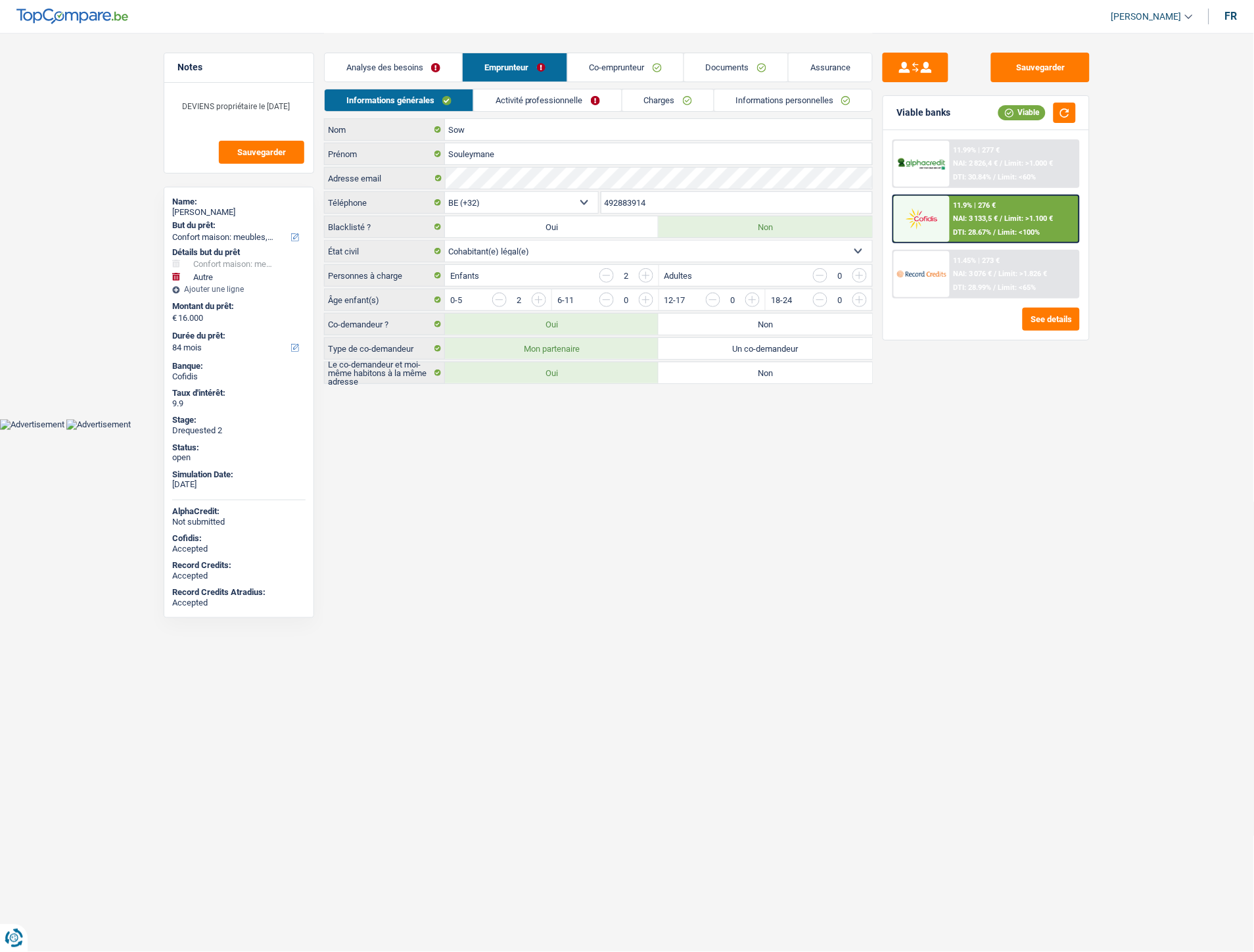
click at [561, 101] on link "Activité professionnelle" at bounding box center [547, 100] width 148 height 21
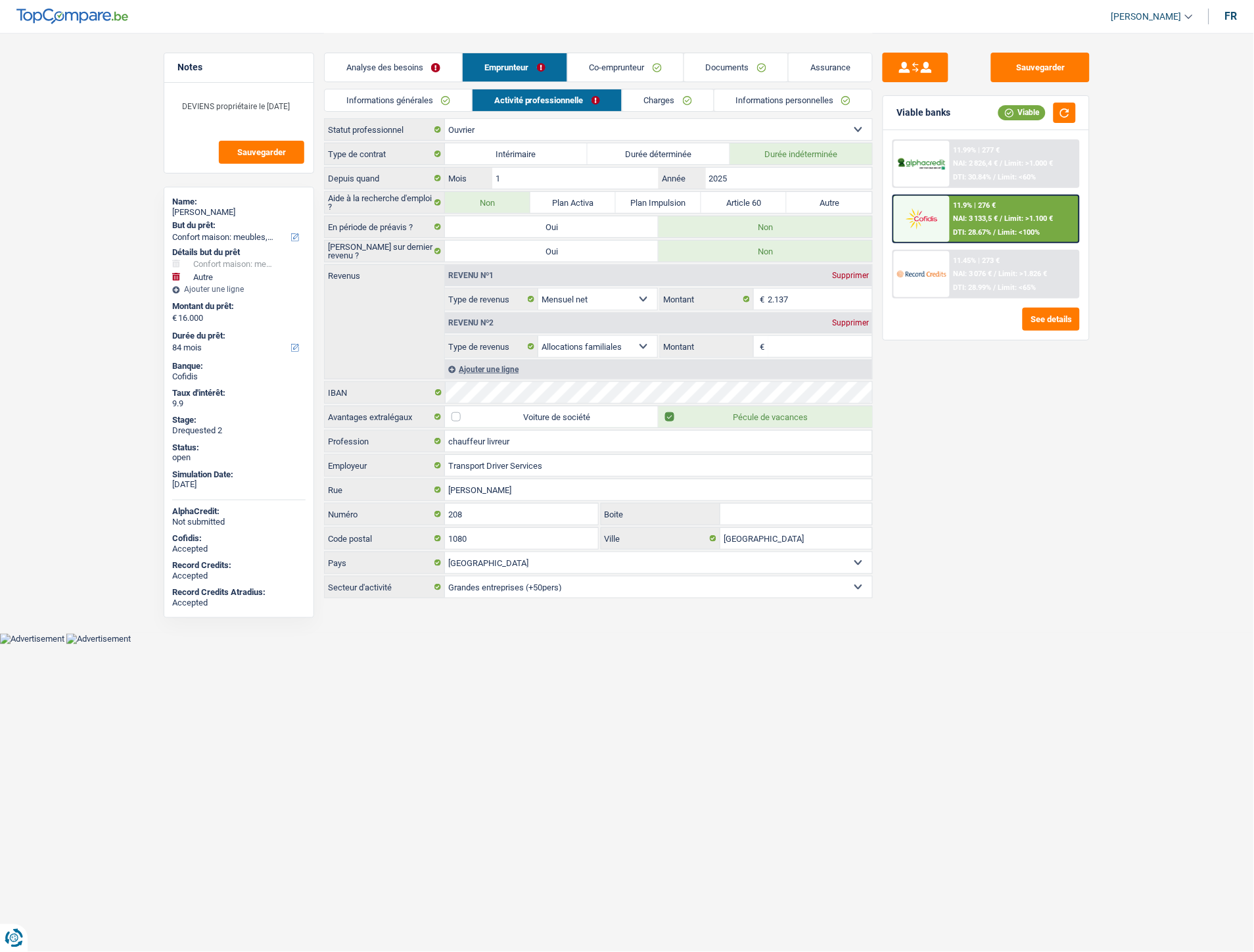
click at [622, 71] on link "Co-emprunteur" at bounding box center [625, 67] width 116 height 28
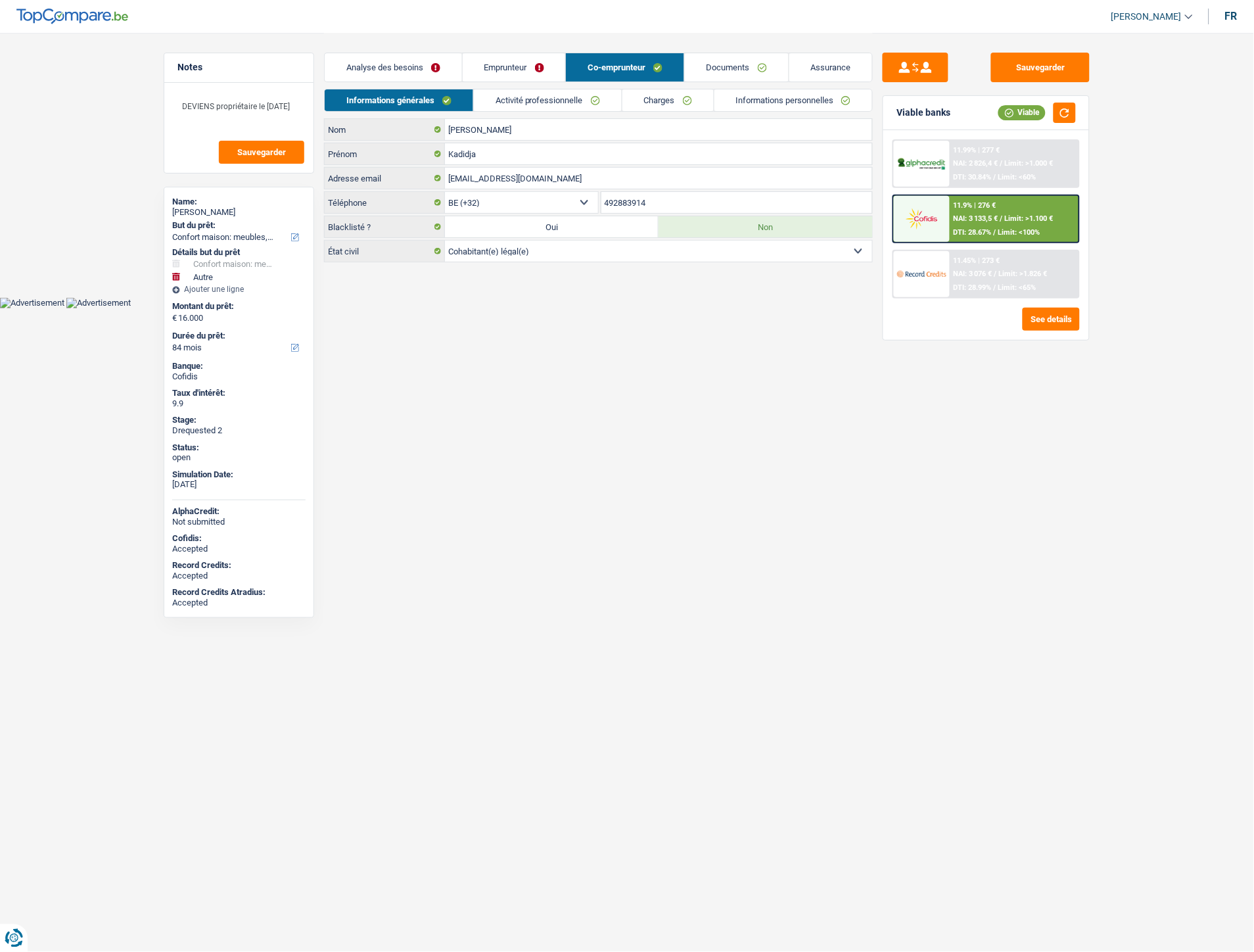
click at [521, 54] on link "Emprunteur" at bounding box center [515, 67] width 103 height 28
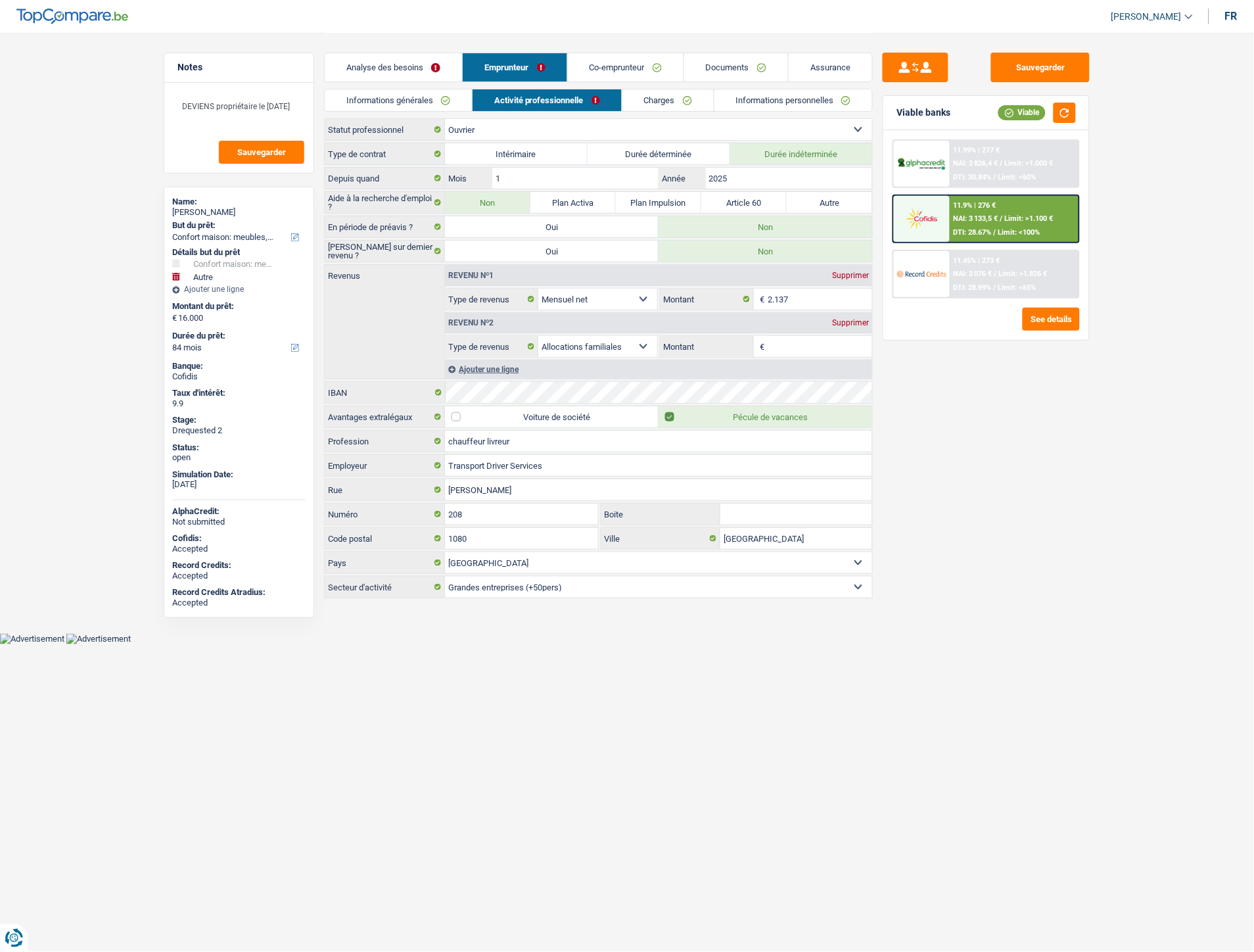
click at [443, 101] on link "Informations générales" at bounding box center [398, 100] width 147 height 21
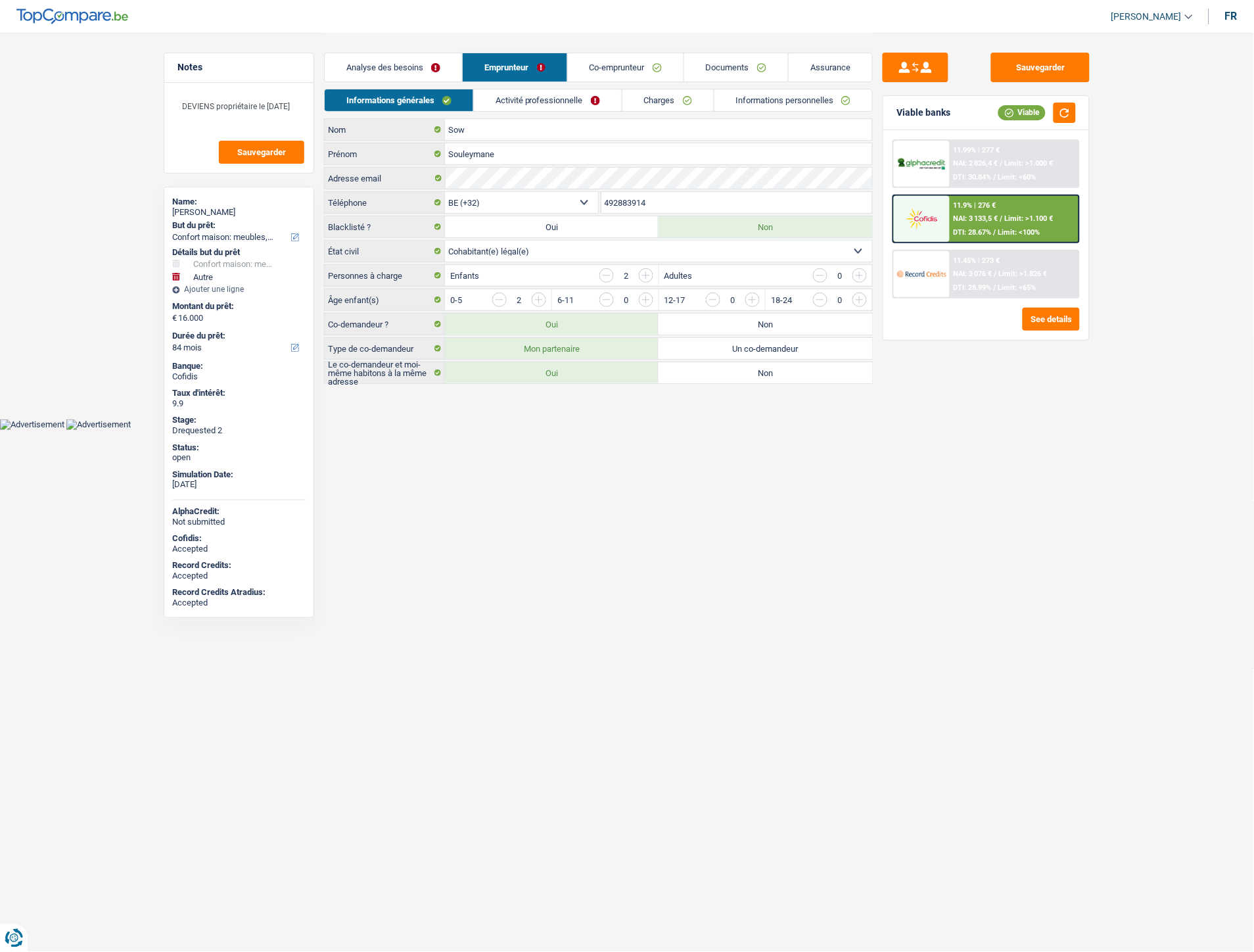
click at [530, 97] on link "Activité professionnelle" at bounding box center [547, 100] width 148 height 21
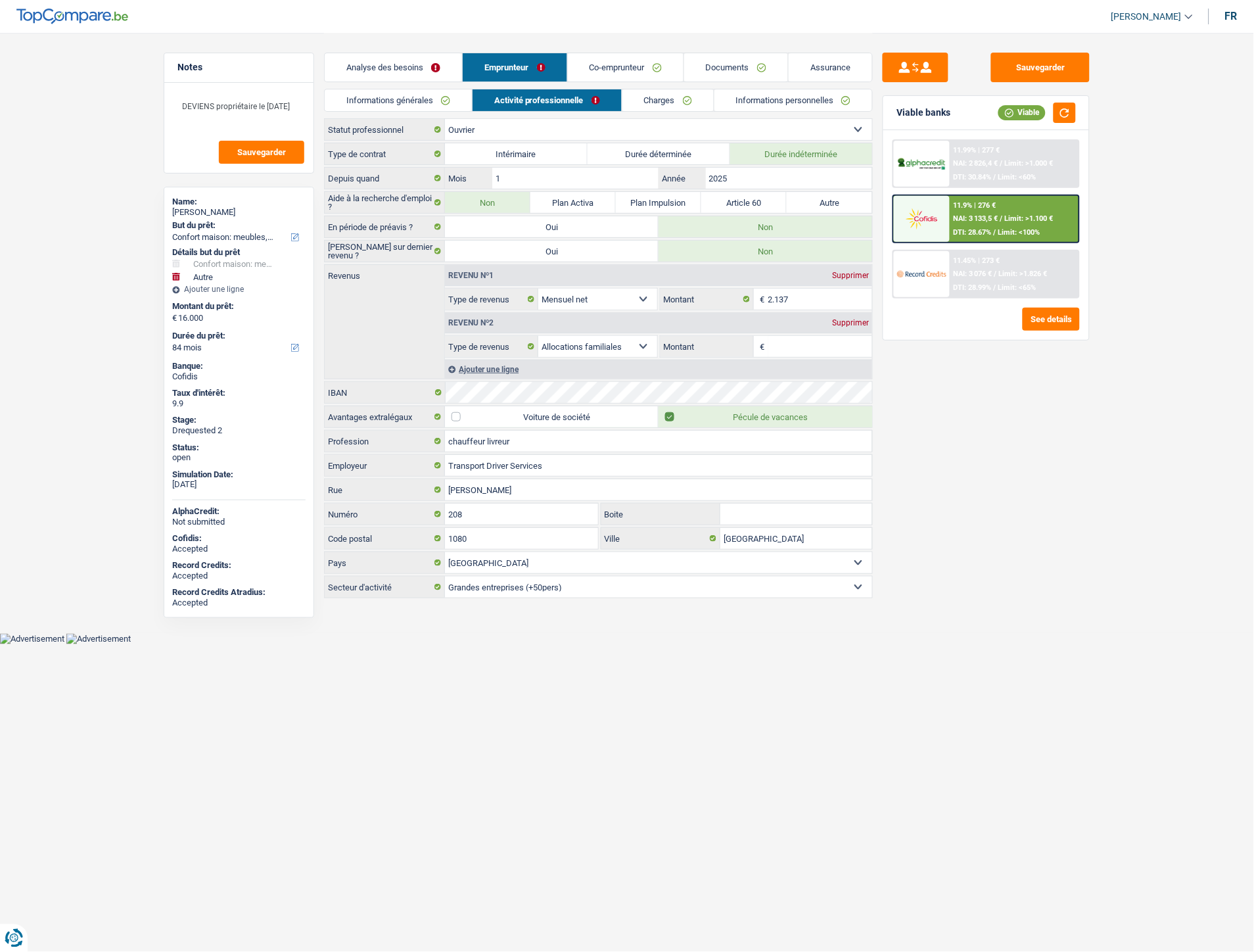
click at [654, 64] on link "Co-emprunteur" at bounding box center [625, 67] width 116 height 28
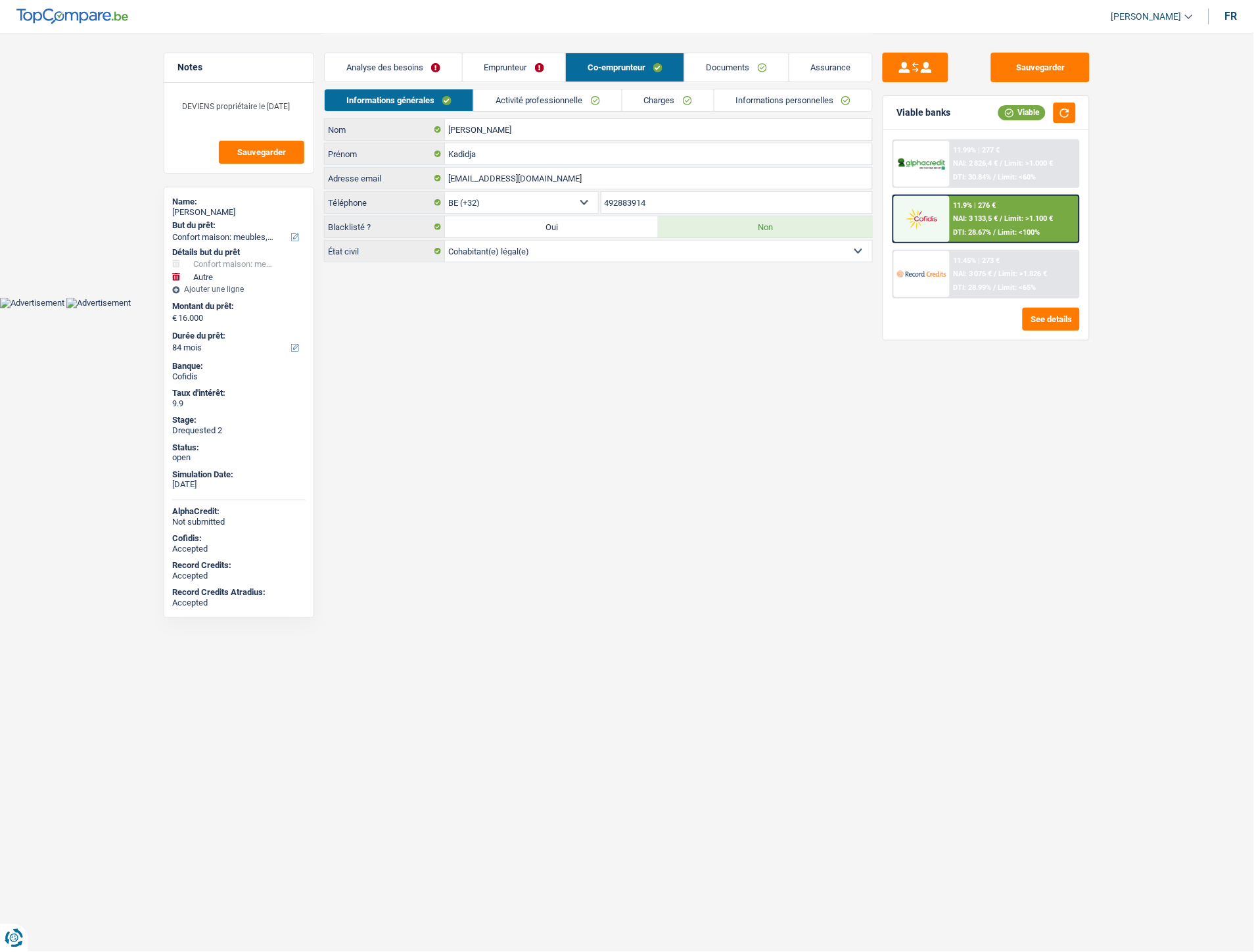
click at [730, 60] on link "Documents" at bounding box center [736, 67] width 104 height 28
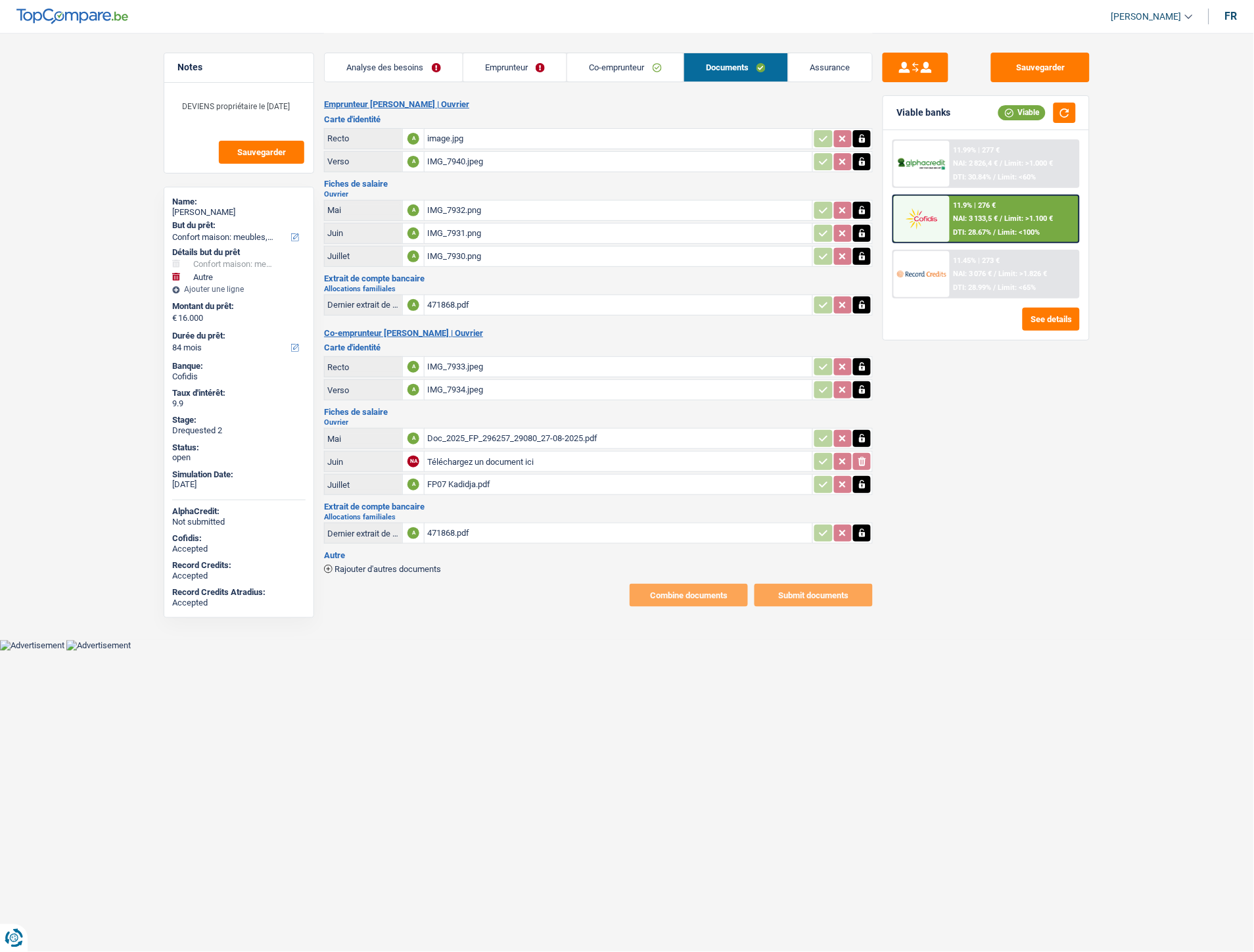
click at [516, 67] on link "Emprunteur" at bounding box center [515, 67] width 104 height 28
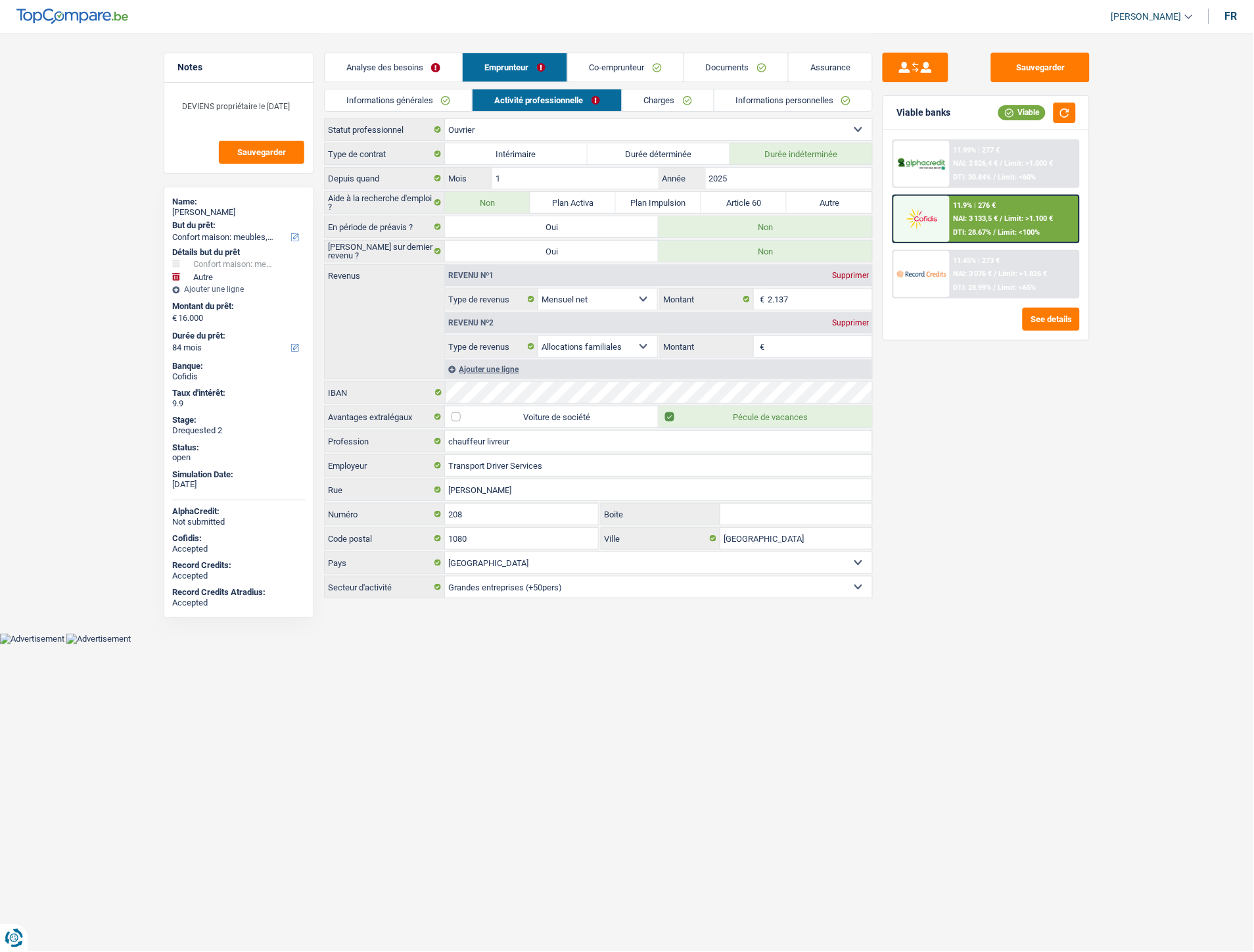
click at [757, 62] on link "Documents" at bounding box center [736, 67] width 104 height 28
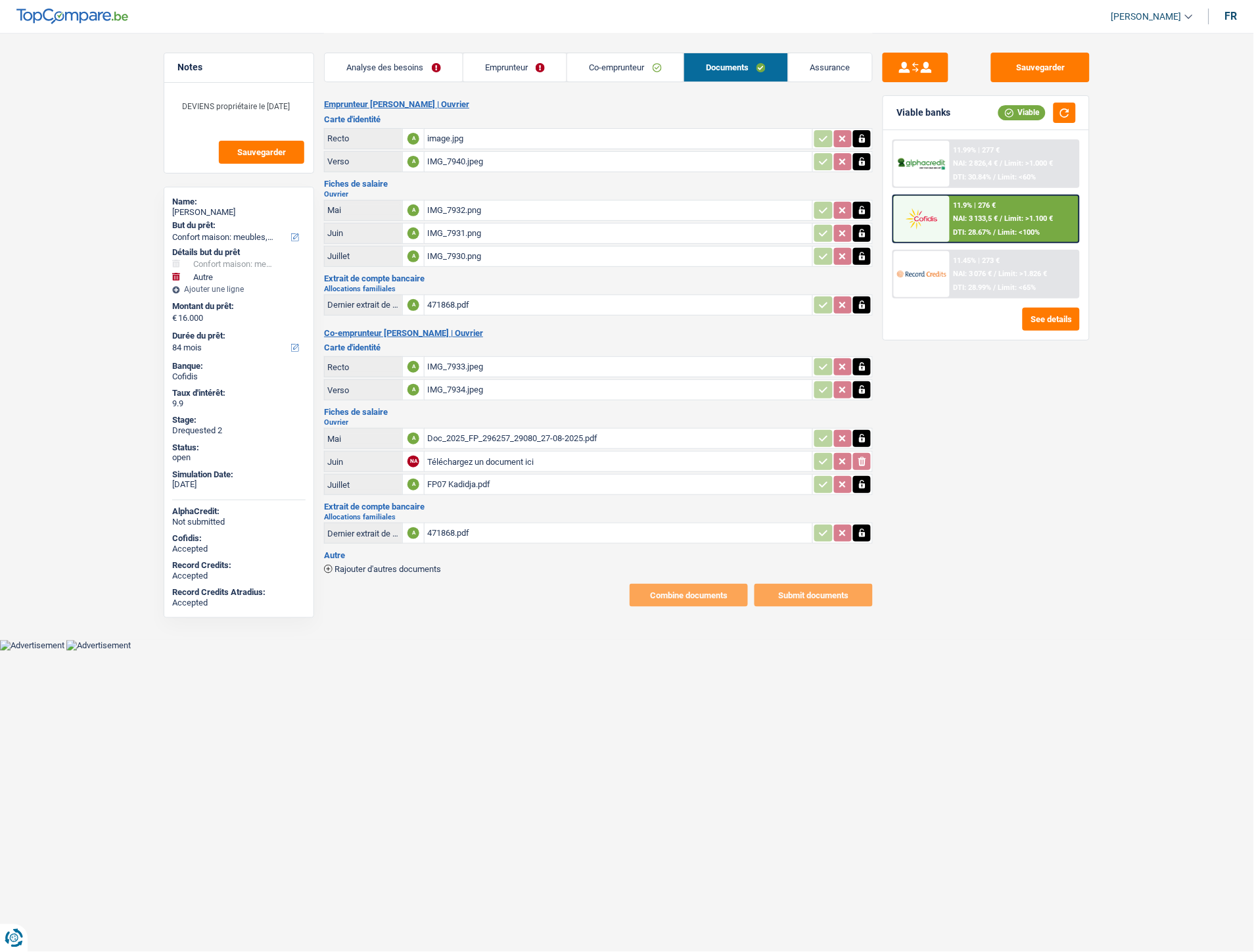
click at [487, 651] on html "Vous avez le contrôle de vos données Nous utilisons des cookies, tout comme nos…" at bounding box center [627, 325] width 1254 height 651
drag, startPoint x: 1068, startPoint y: 661, endPoint x: 1092, endPoint y: 653, distance: 25.3
click at [1071, 657] on div "Sauvegarder Viable banks Viable 11.99% | 277 € NAI: 2 826,4 € / Limit: >1.000 €…" at bounding box center [986, 492] width 227 height 878
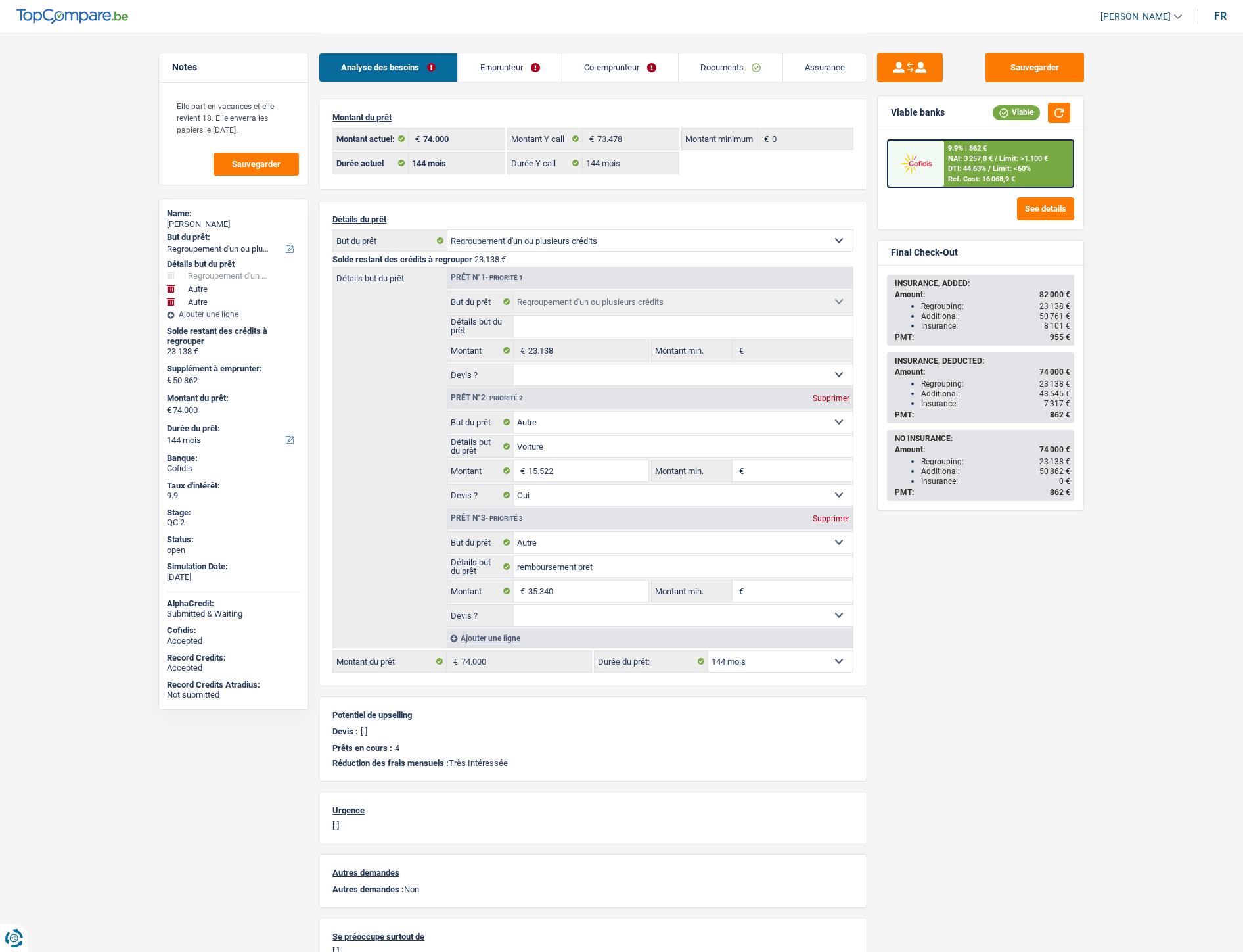
select select "refinancing"
select select "other"
select select "144"
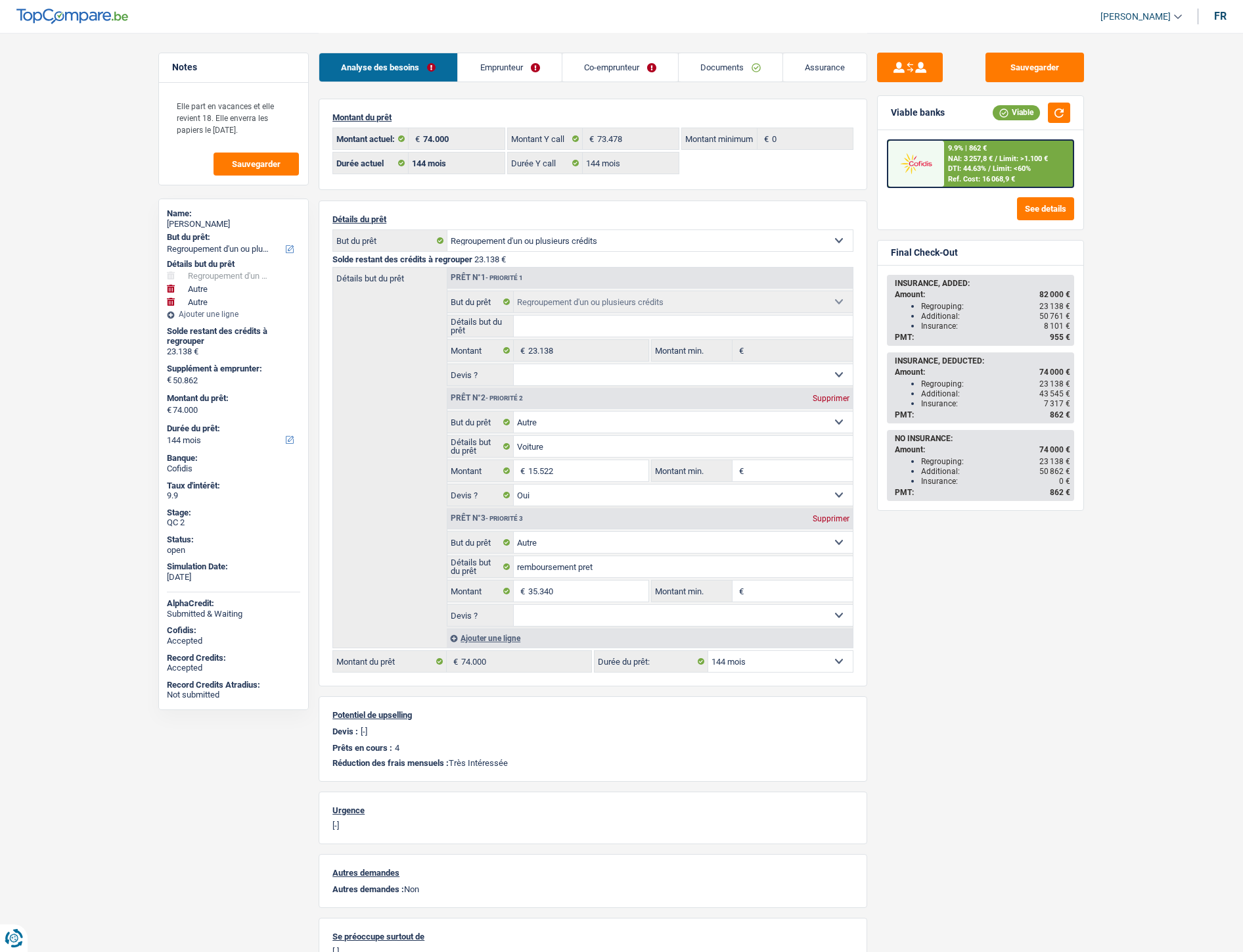
select select "144"
select select "refinancing"
select select "other"
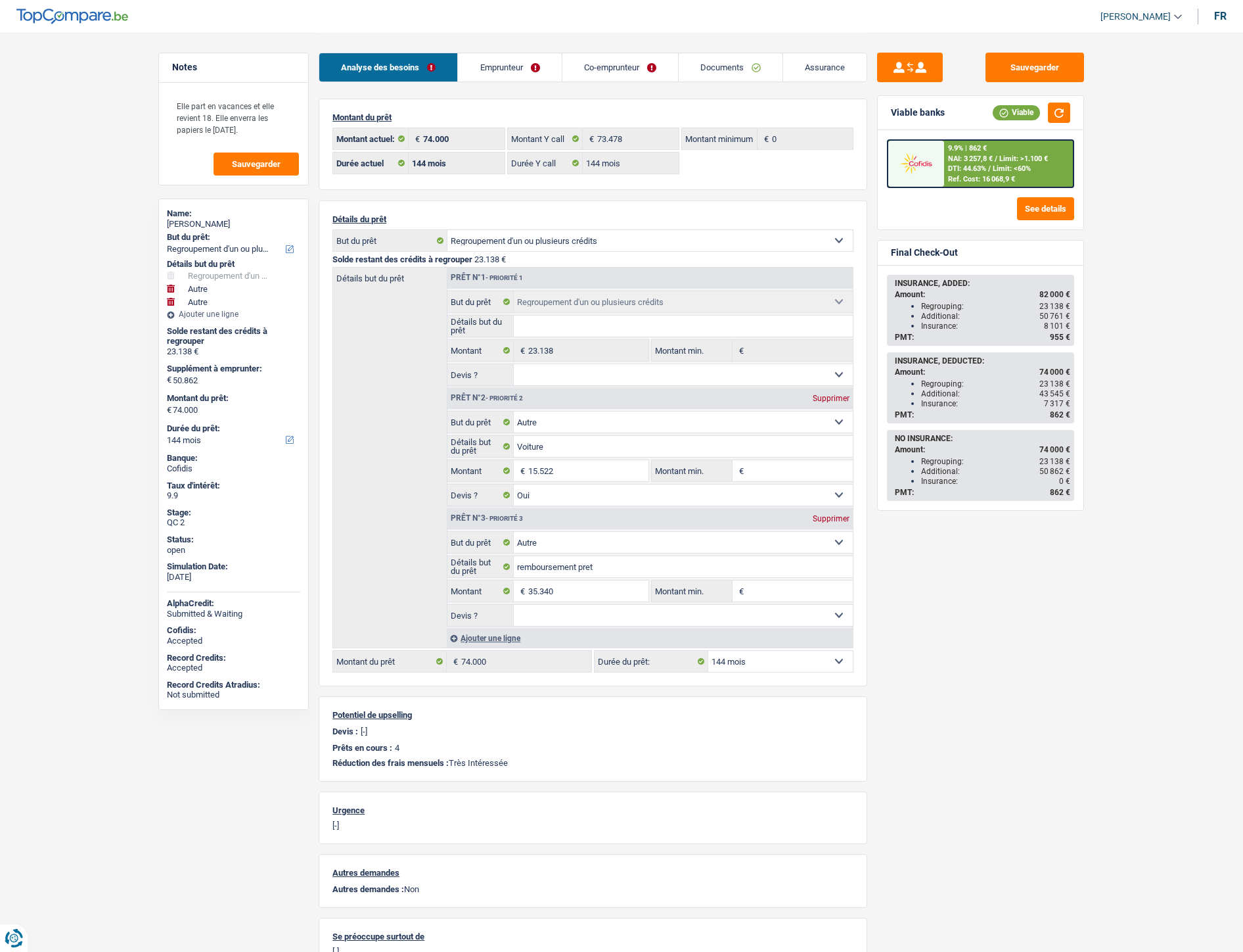
select select "yes"
select select "other"
select select "144"
click at [727, 68] on link "Documents" at bounding box center [730, 67] width 104 height 28
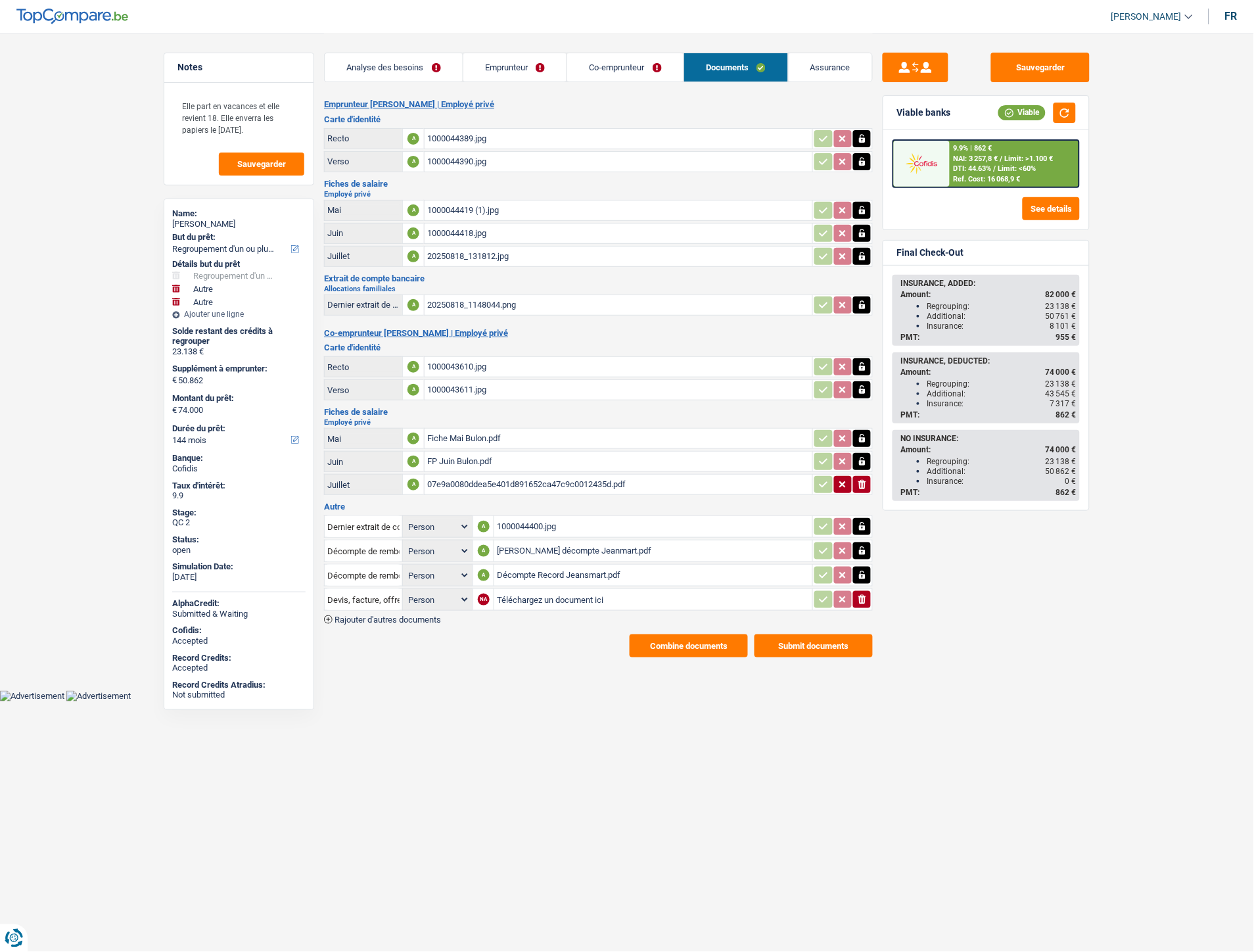
click at [531, 66] on link "Emprunteur" at bounding box center [515, 67] width 104 height 28
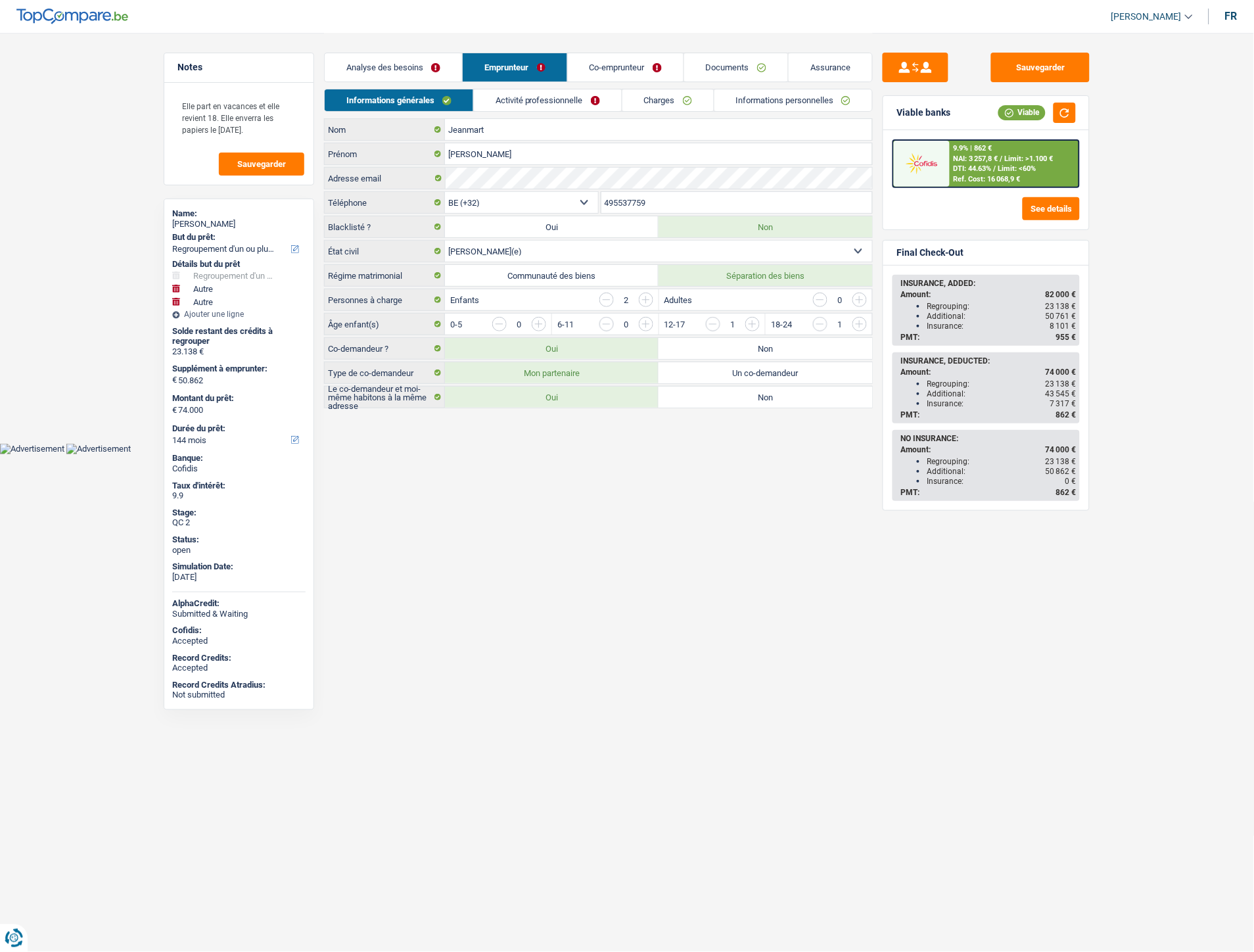
click at [785, 109] on link "Informations personnelles" at bounding box center [793, 100] width 158 height 21
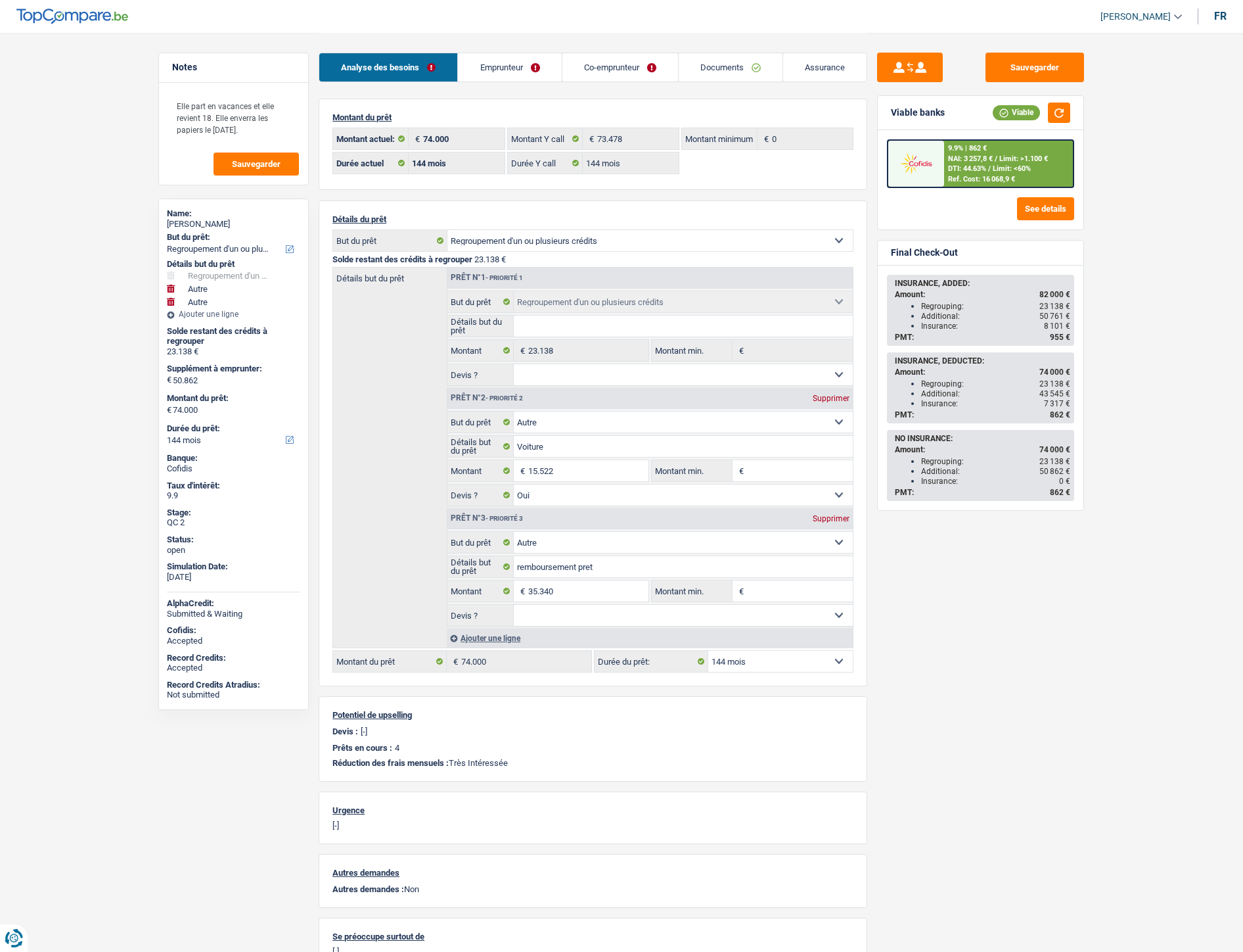
select select "refinancing"
select select "other"
select select "144"
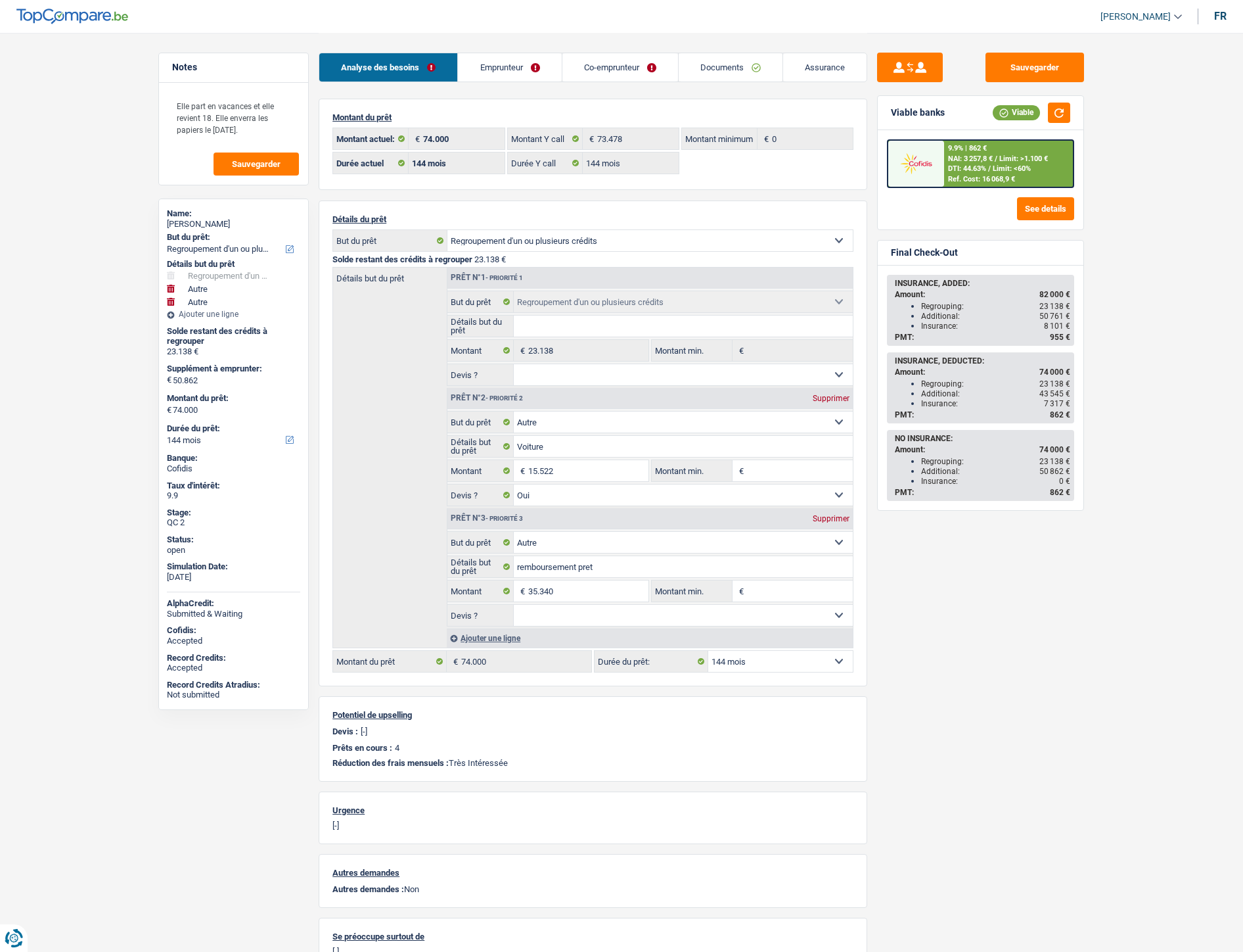
select select "144"
select select "refinancing"
select select "other"
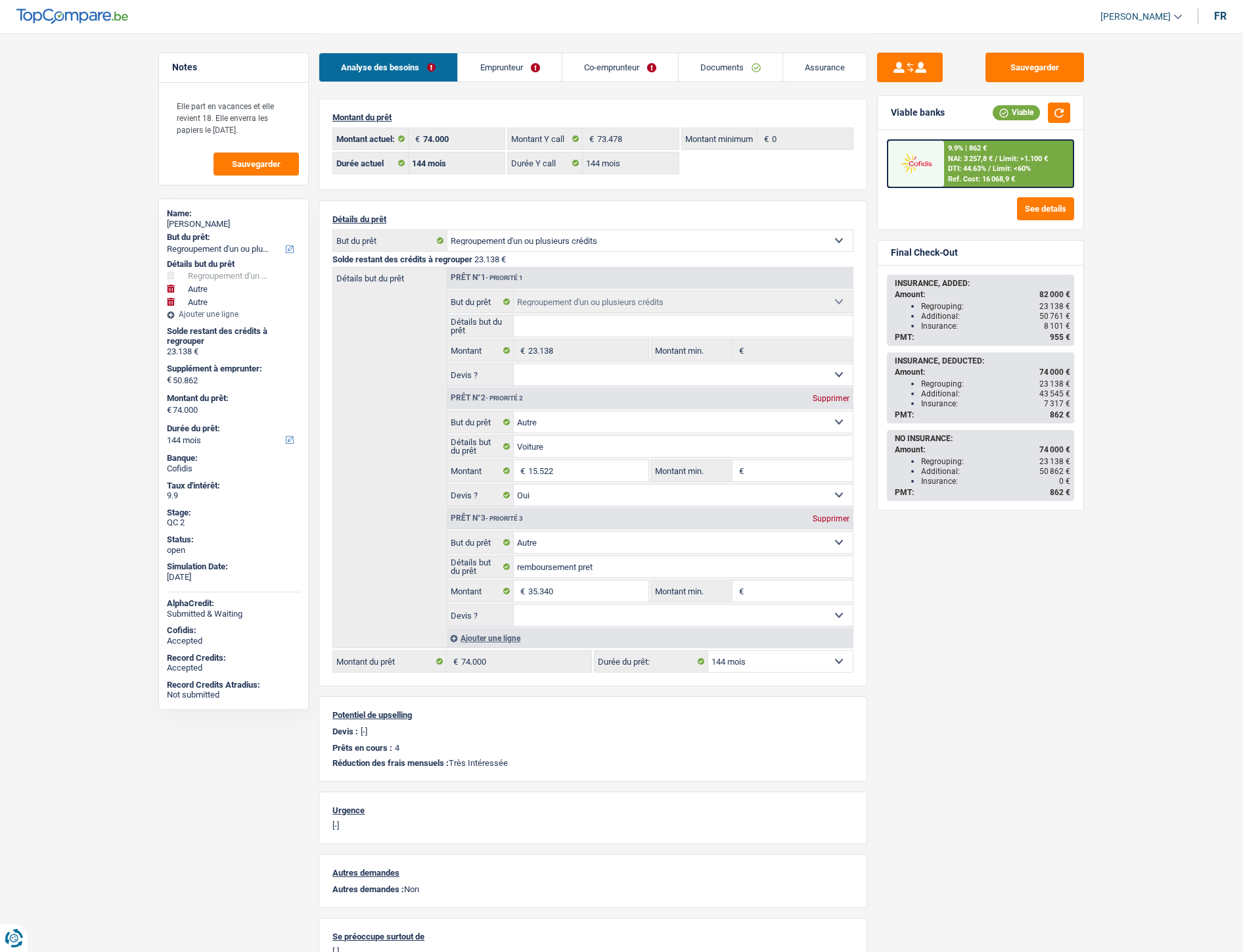
select select "yes"
select select "other"
select select "144"
click at [704, 72] on link "Documents" at bounding box center [730, 67] width 104 height 28
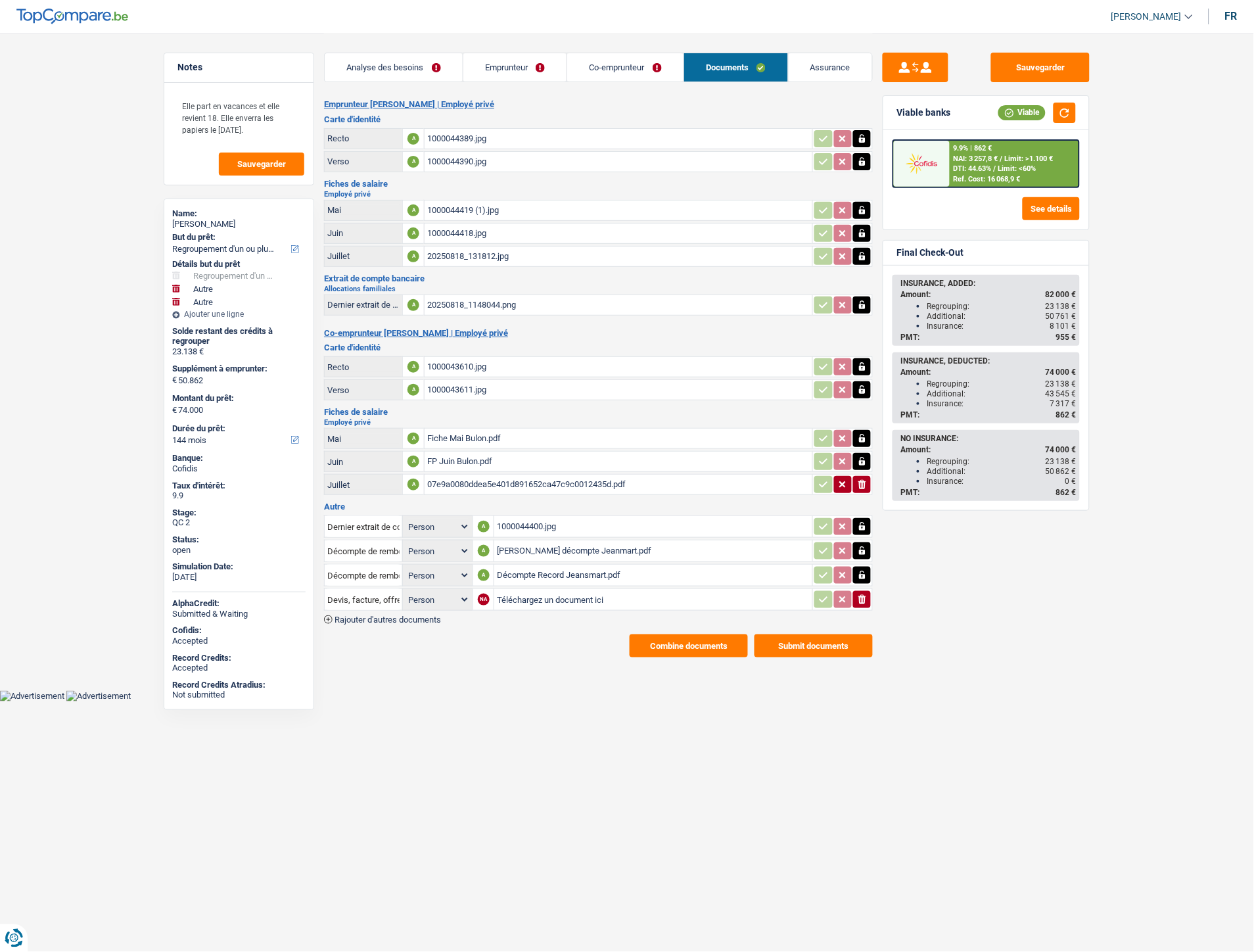
click at [526, 595] on input "Téléchargez un document ici" at bounding box center [652, 599] width 313 height 20
type input "C:\fakepath\Cofidis [PERSON_NAME].png"
click at [377, 589] on input "Devis, facture, offre, bon de commande" at bounding box center [364, 600] width 72 height 21
click at [378, 619] on li "Décompte de remboursement anticipé" at bounding box center [419, 625] width 176 height 16
type input "Décompte de remboursement anticipé"
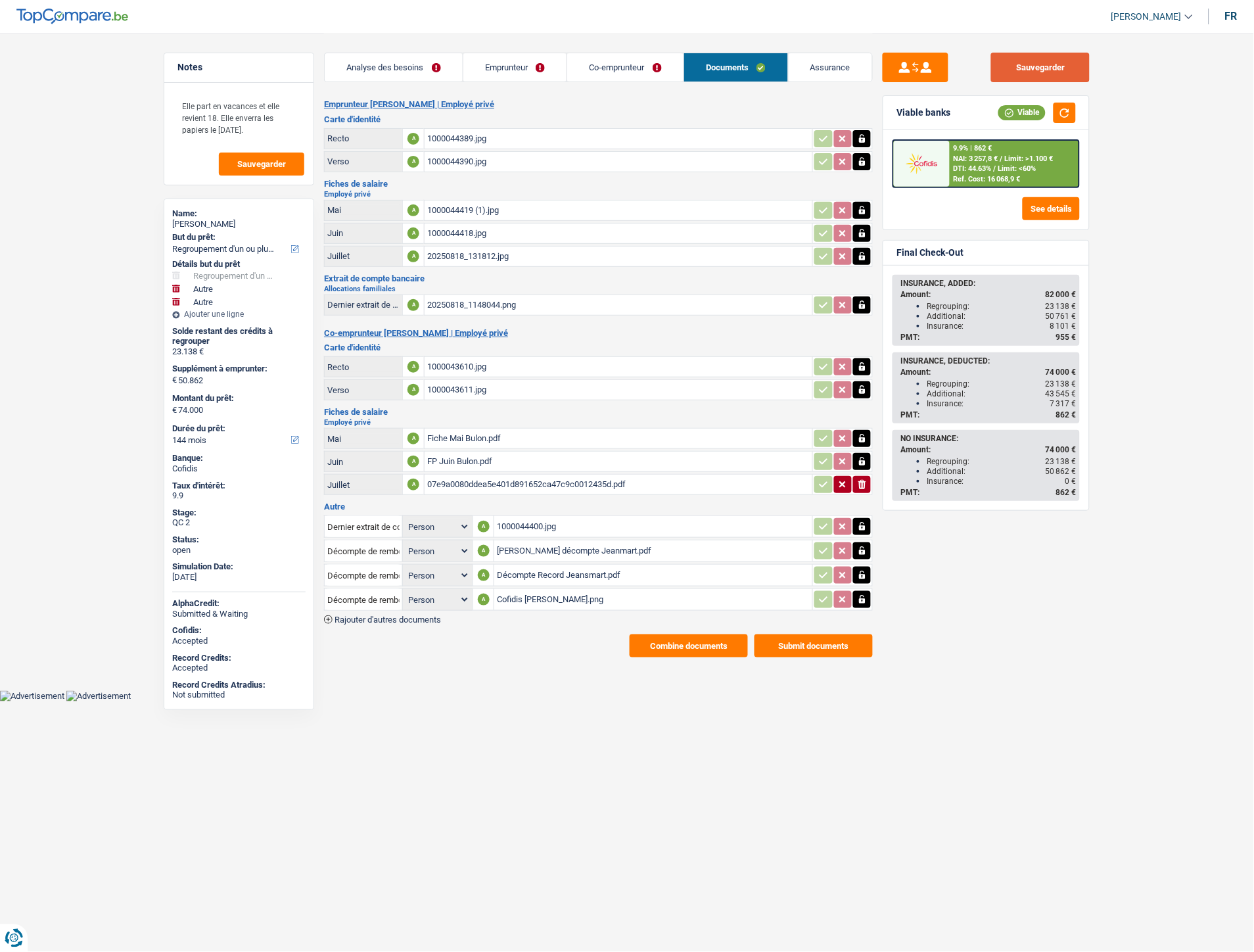
click at [1014, 62] on button "Sauvegarder" at bounding box center [1041, 67] width 98 height 30
click at [542, 589] on div "Cofidis [PERSON_NAME].png" at bounding box center [652, 599] width 313 height 20
click at [529, 589] on div "Cofidis [PERSON_NAME].png" at bounding box center [652, 599] width 313 height 20
